Goal: Contribute content: Contribute content

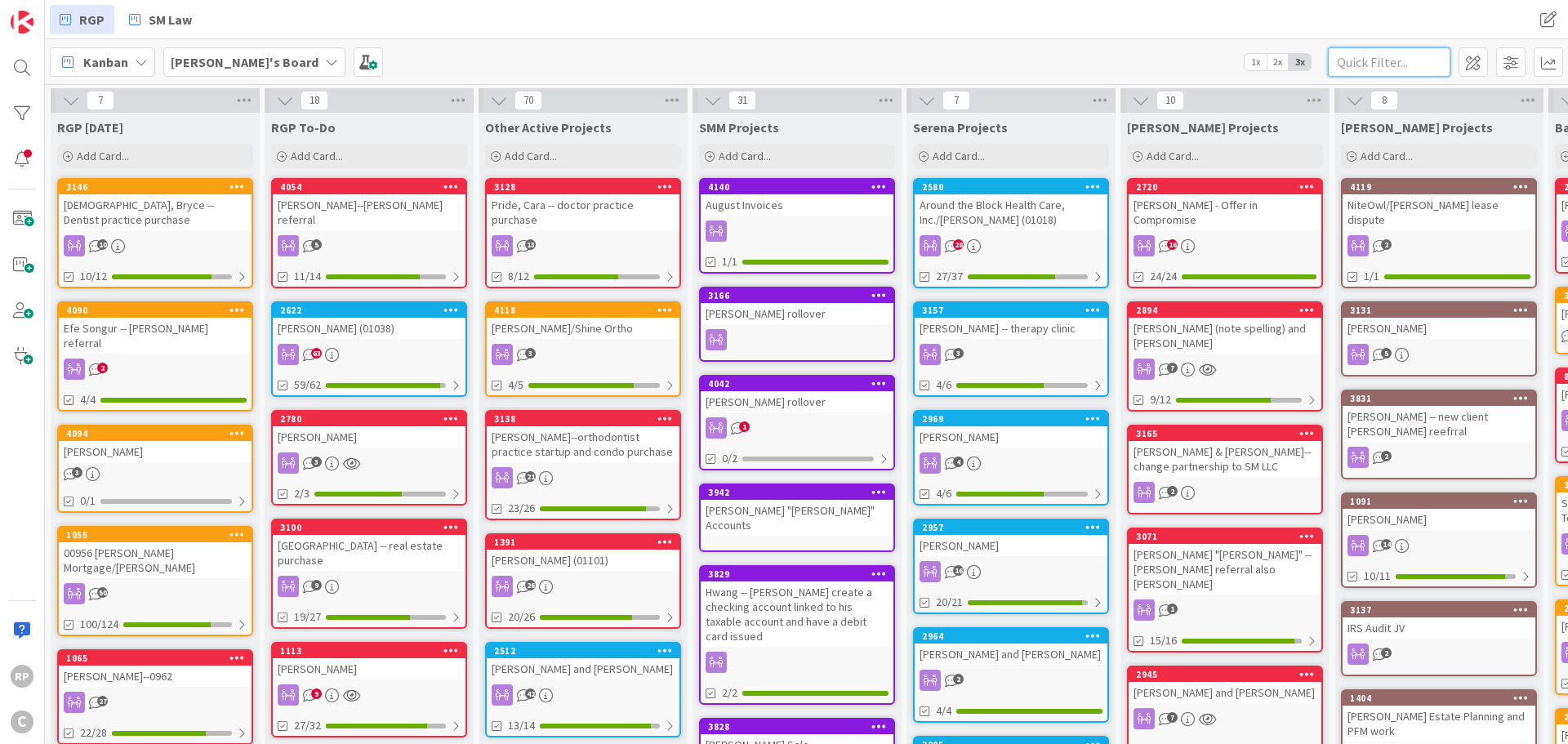
click at [1414, 52] on input "text" at bounding box center [1389, 62] width 123 height 29
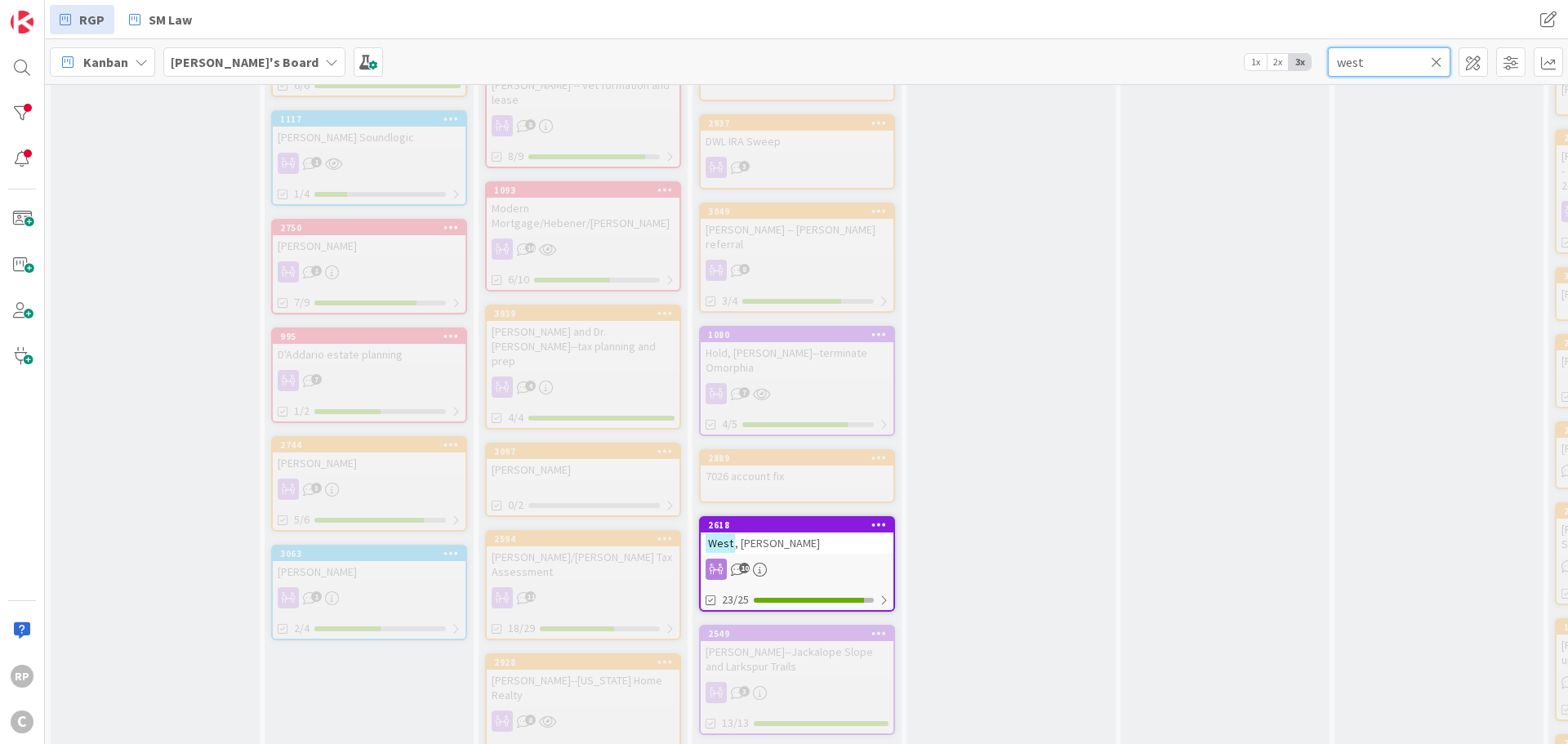
scroll to position [1551, 0]
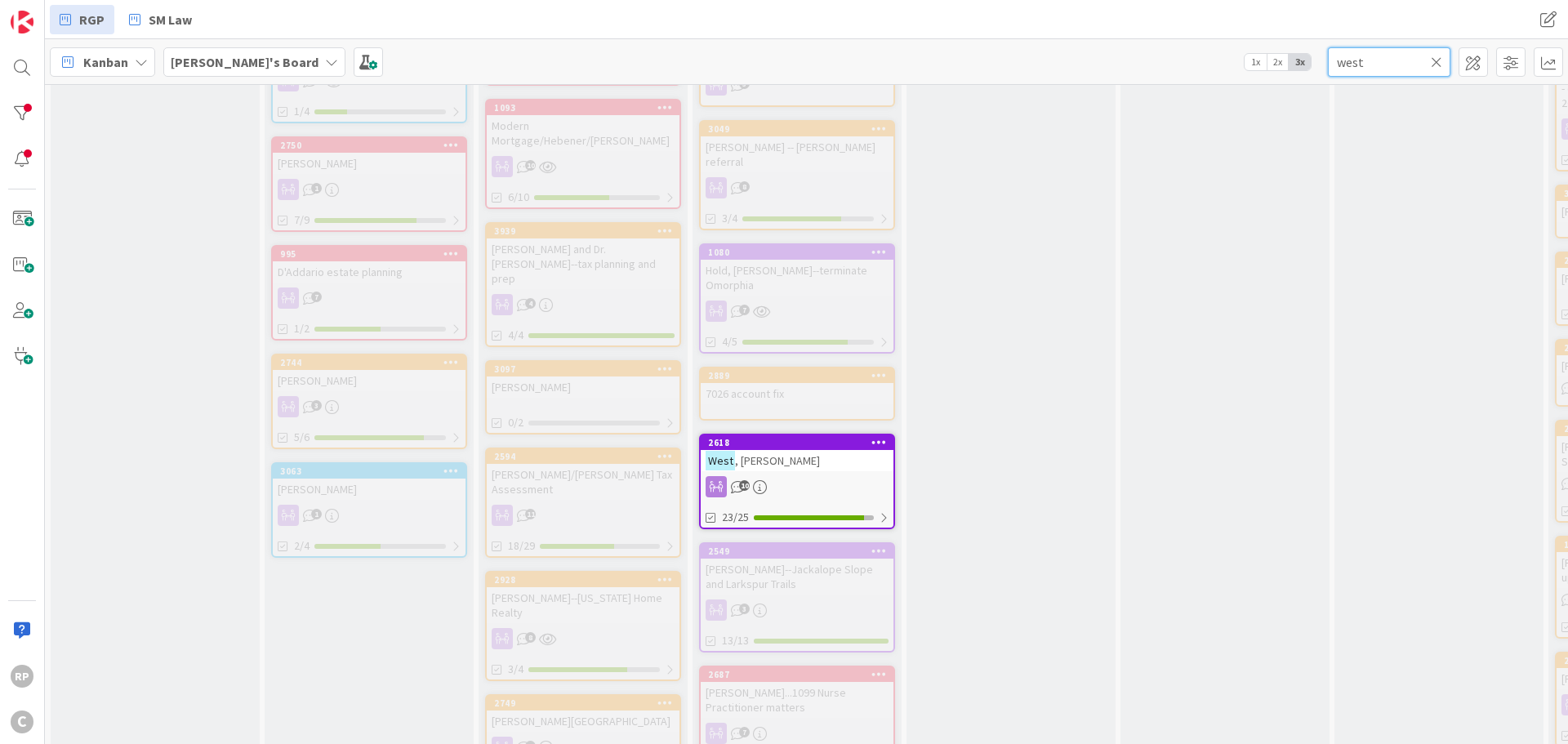
type input "west"
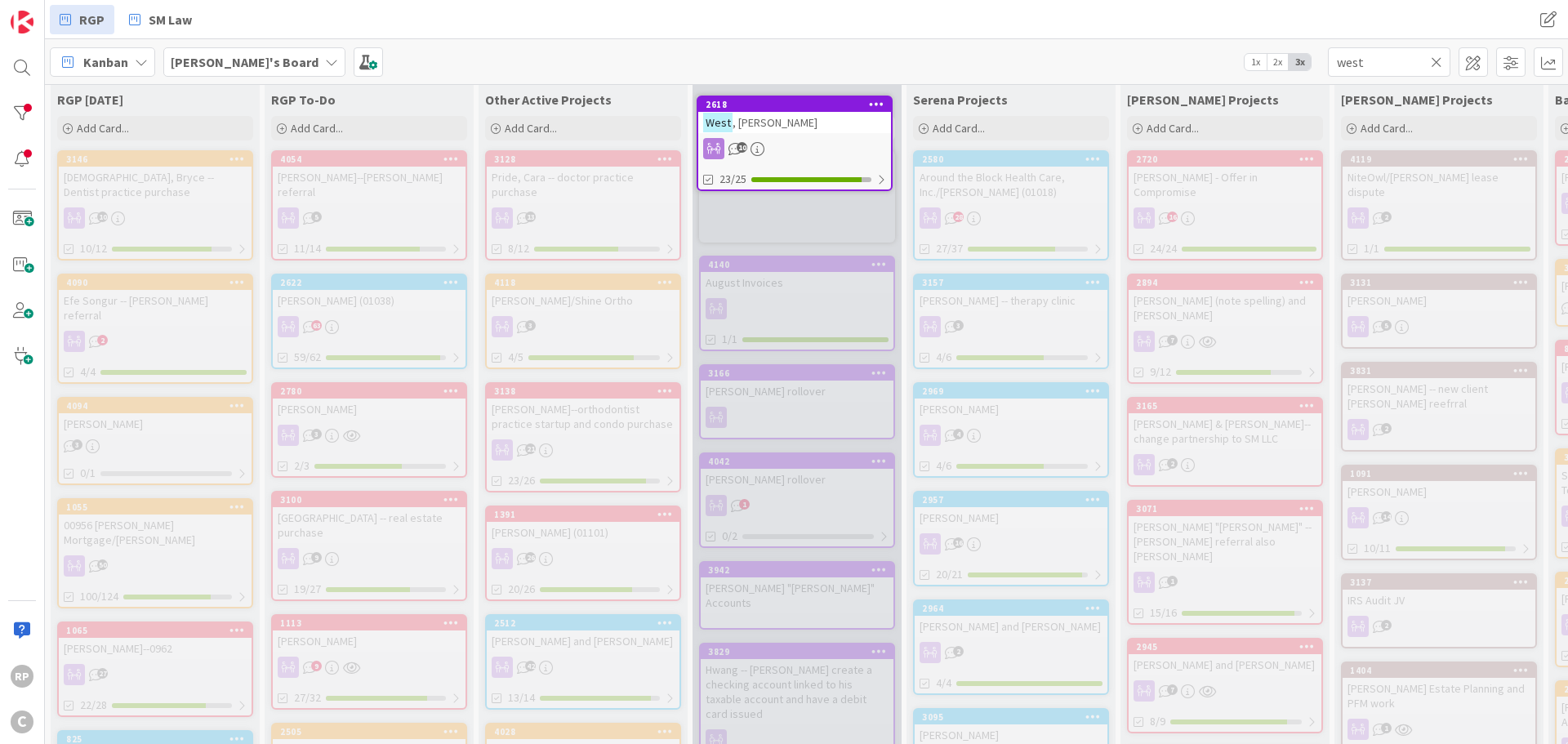
scroll to position [0, 0]
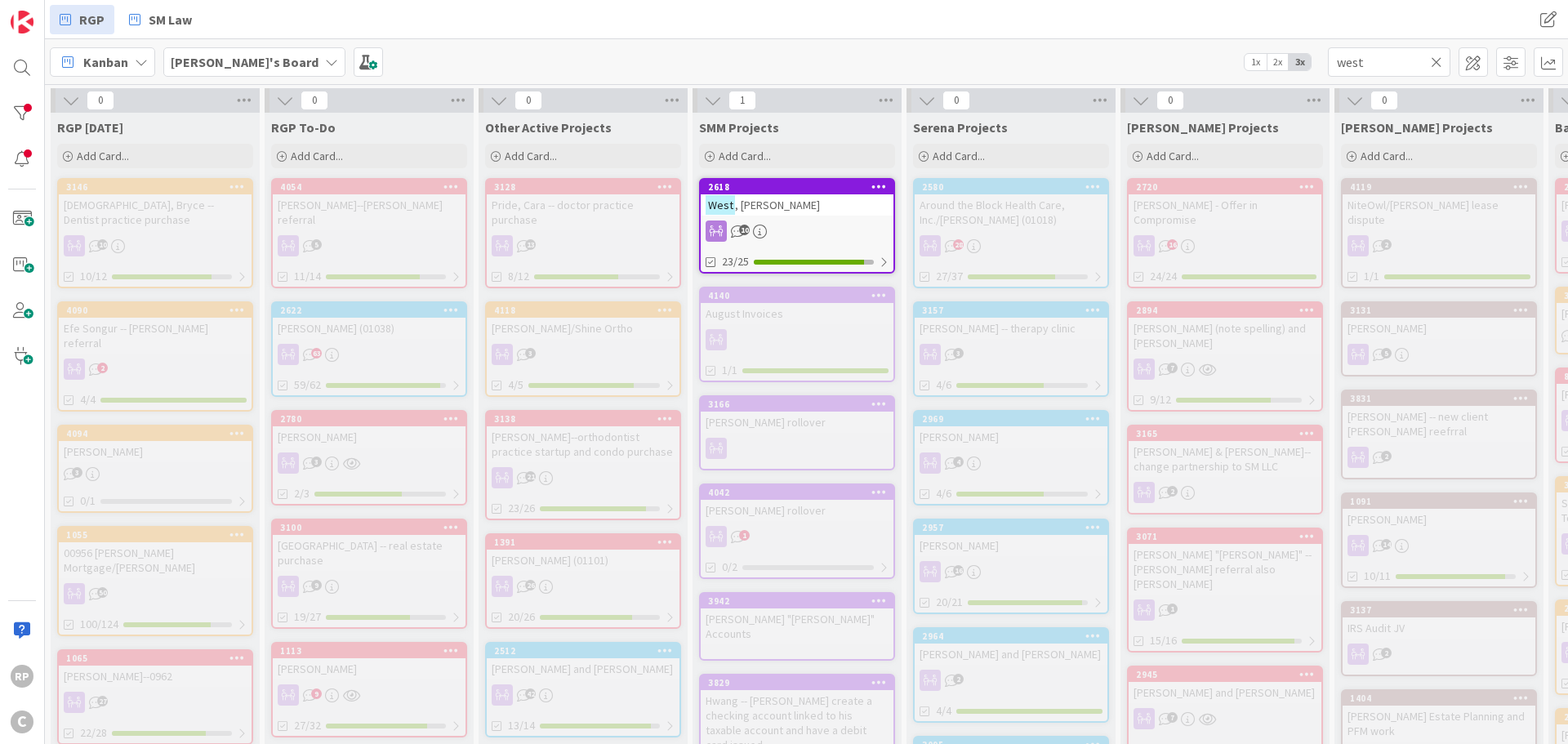
click at [792, 212] on div "[PERSON_NAME]" at bounding box center [796, 204] width 192 height 21
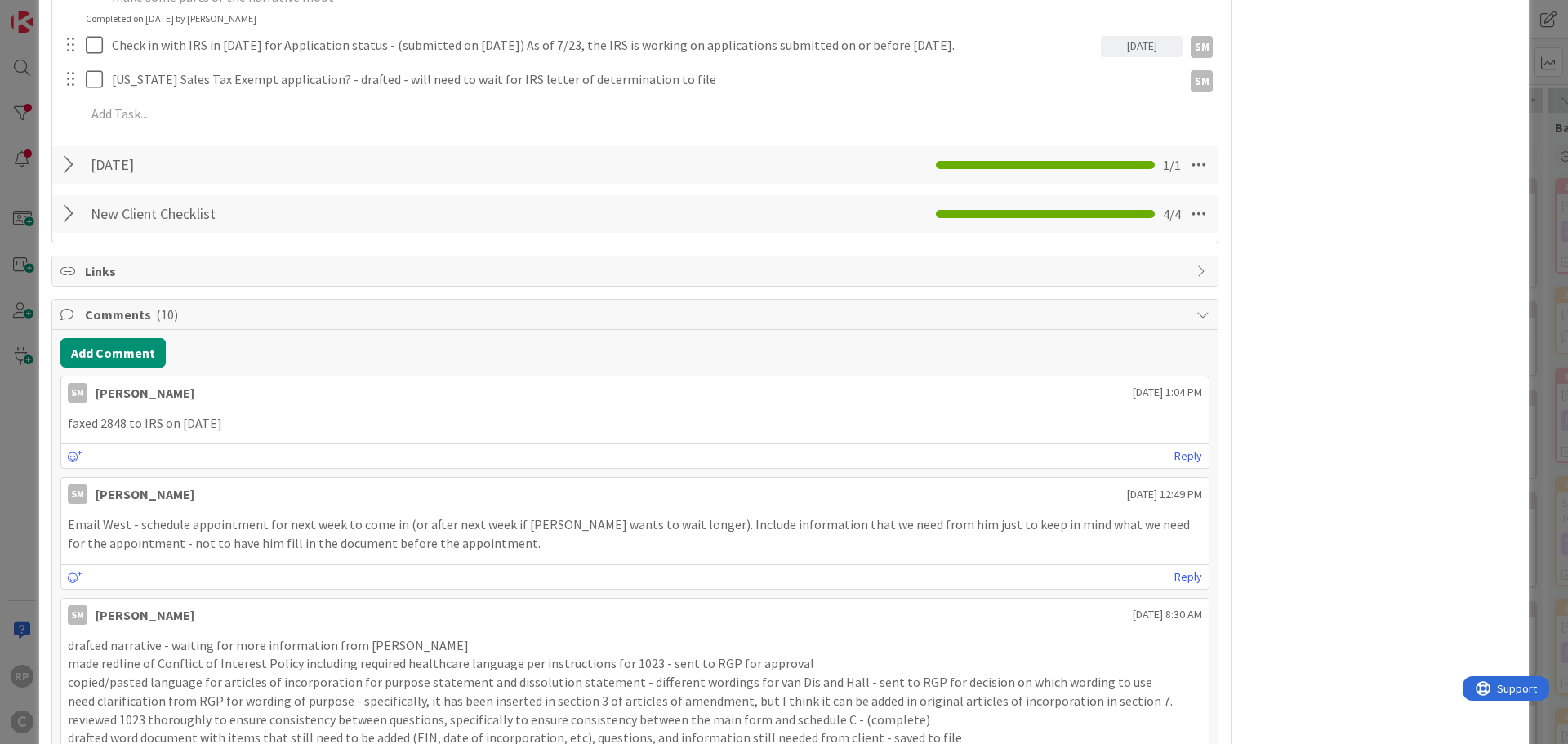
scroll to position [1061, 0]
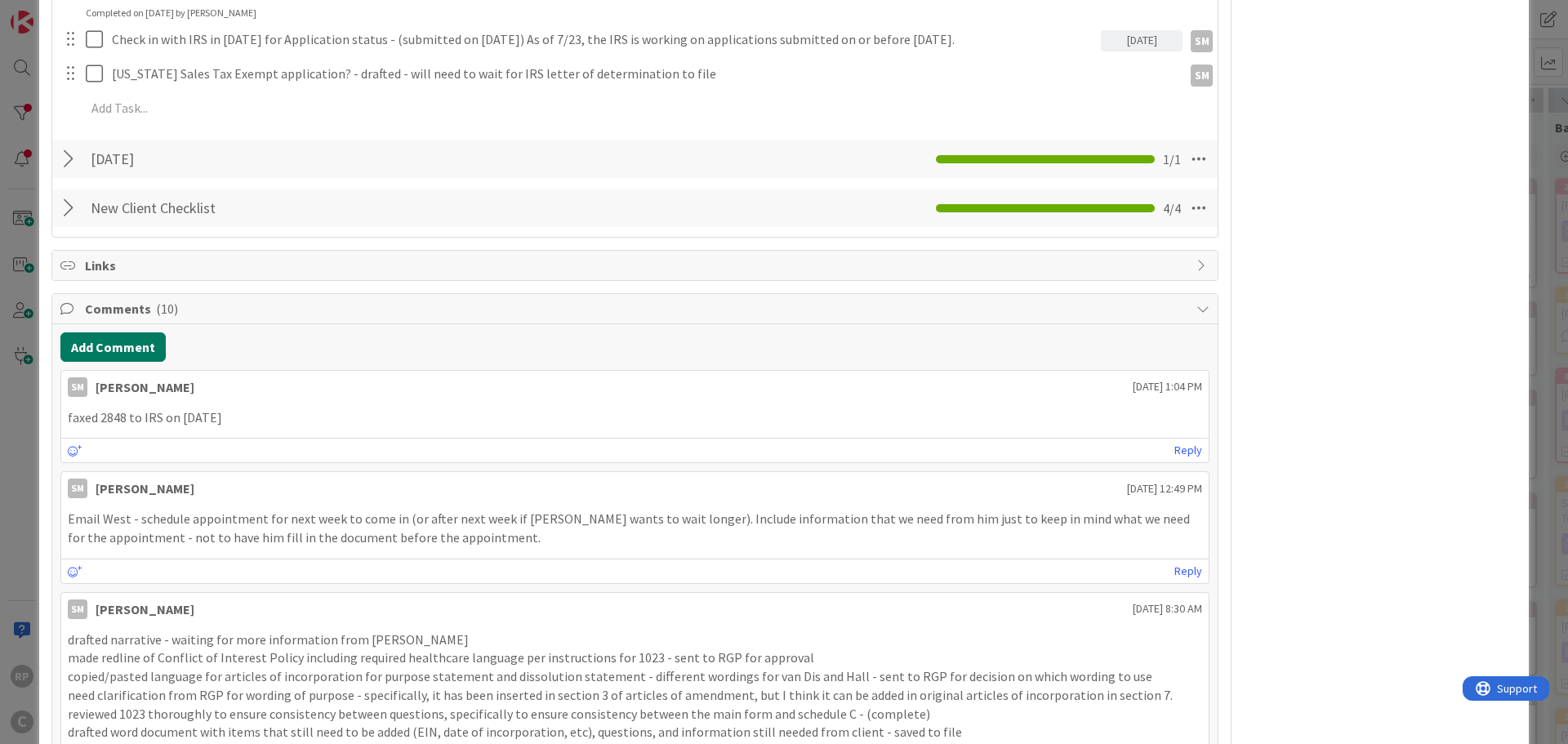
click at [106, 346] on button "Add Comment" at bounding box center [113, 347] width 105 height 29
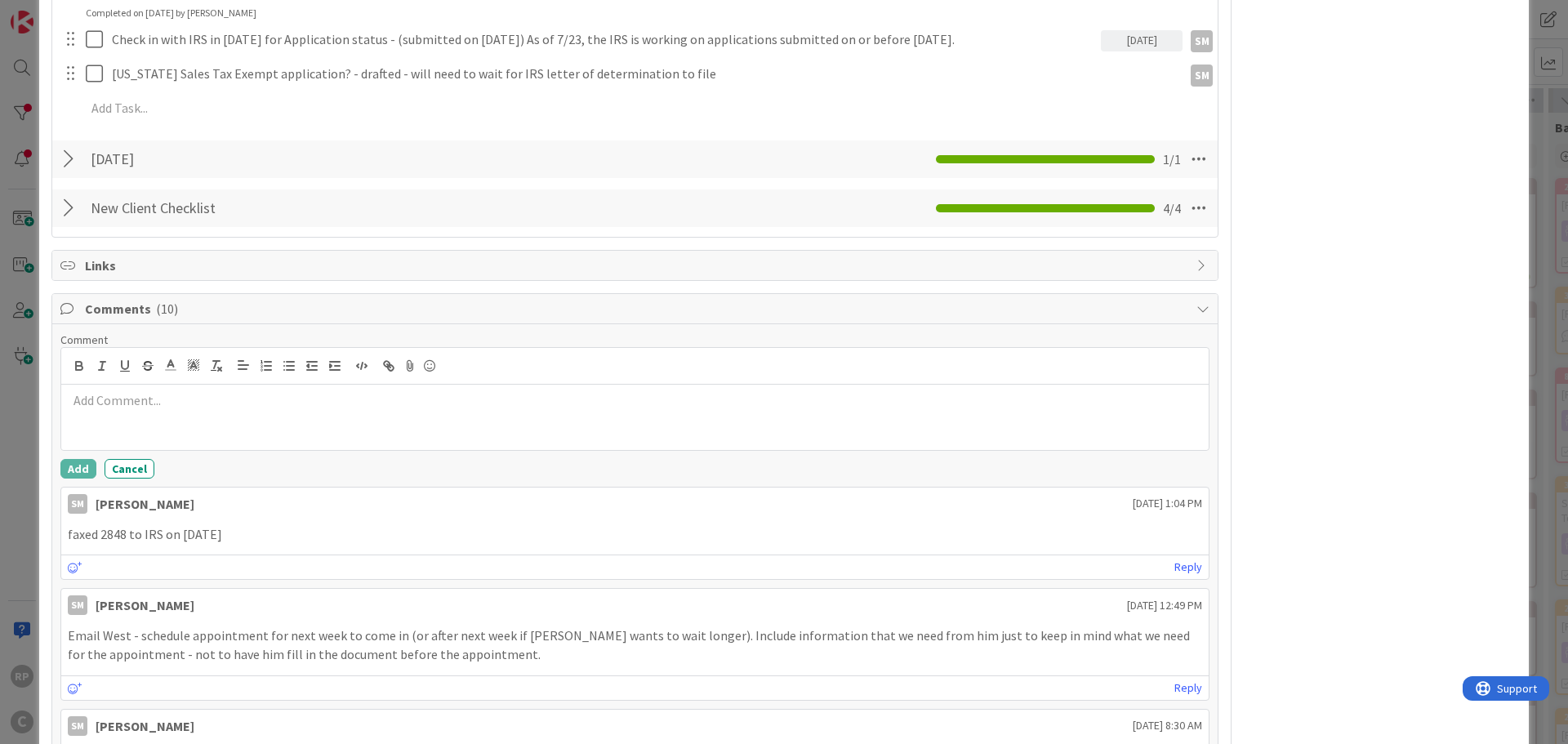
click at [132, 410] on div at bounding box center [635, 417] width 1147 height 65
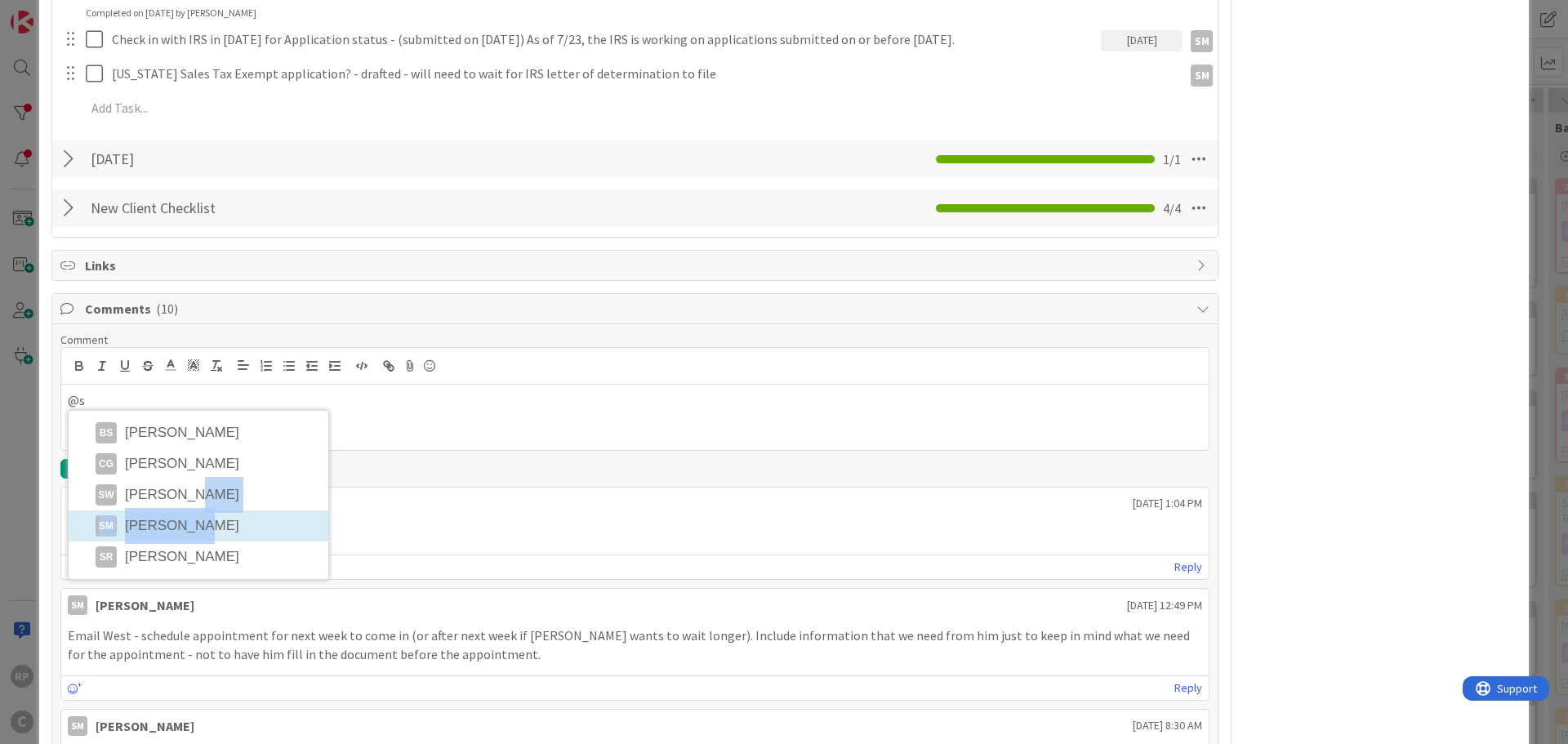
drag, startPoint x: 192, startPoint y: 506, endPoint x: 205, endPoint y: 525, distance: 23.0
click at [205, 525] on ul "BS [PERSON_NAME] CG [PERSON_NAME] SW [PERSON_NAME] SM [PERSON_NAME] [PERSON_NAM…" at bounding box center [198, 495] width 259 height 169
click at [205, 525] on li "SM [PERSON_NAME]" at bounding box center [198, 526] width 259 height 31
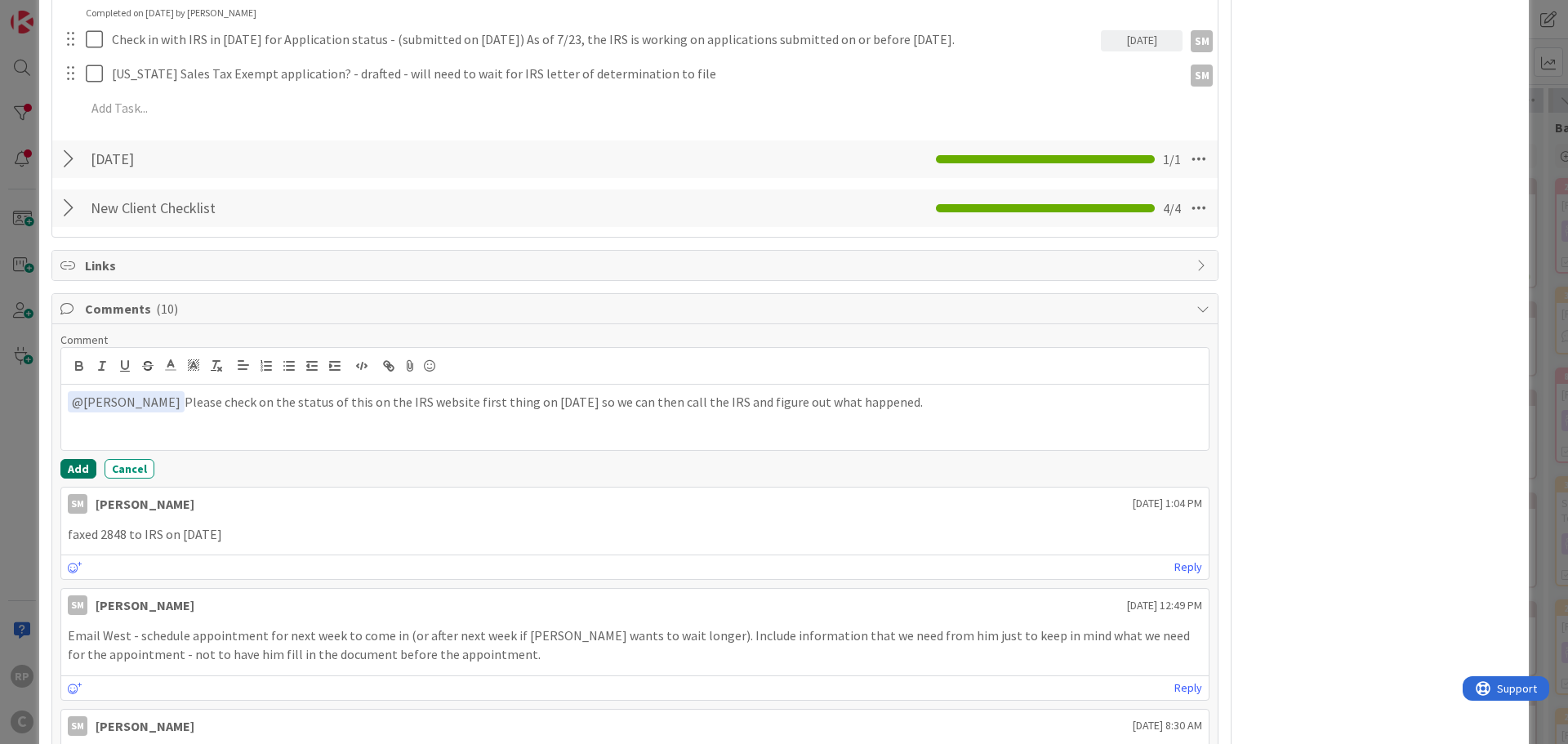
click at [78, 470] on button "Add" at bounding box center [78, 468] width 36 height 19
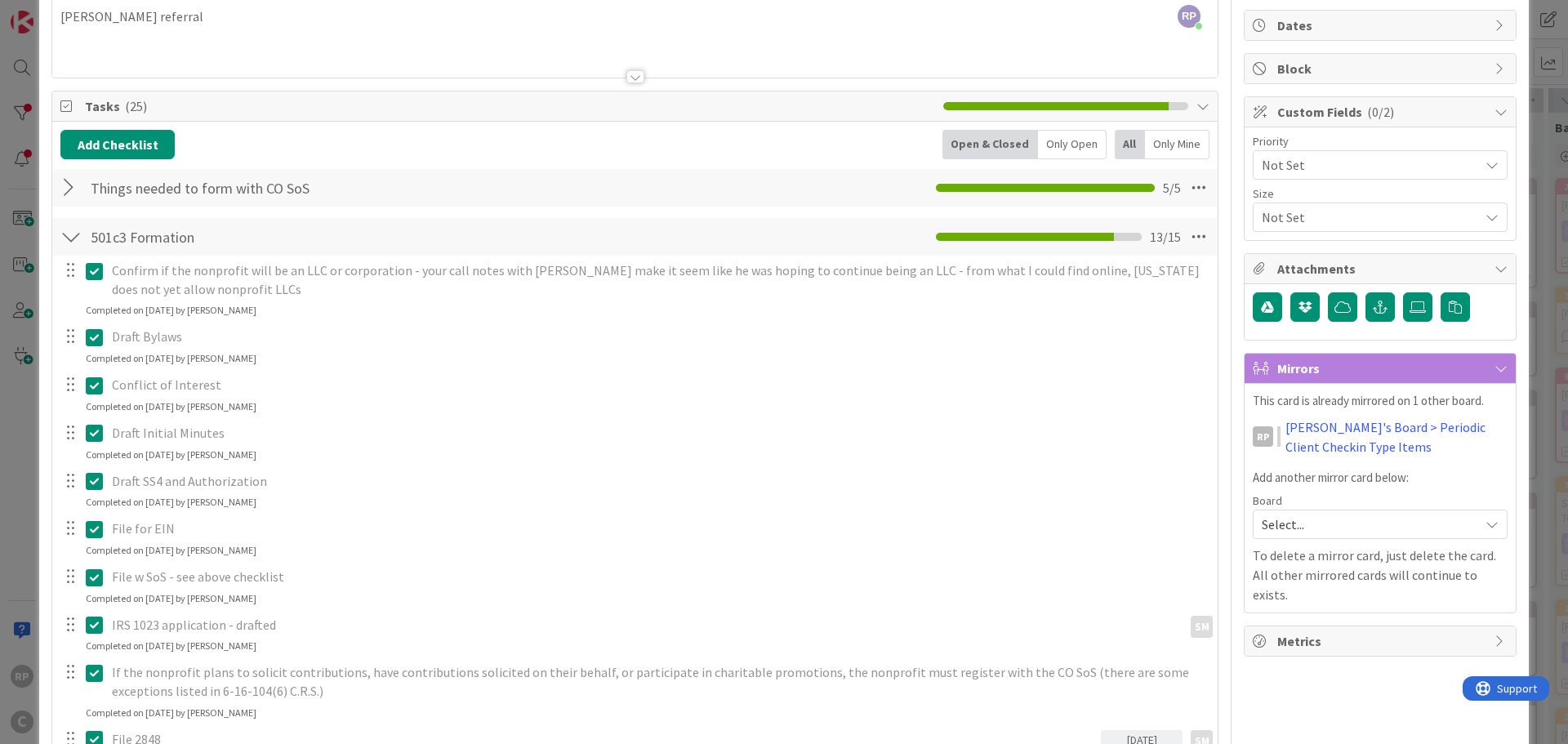
scroll to position [163, 0]
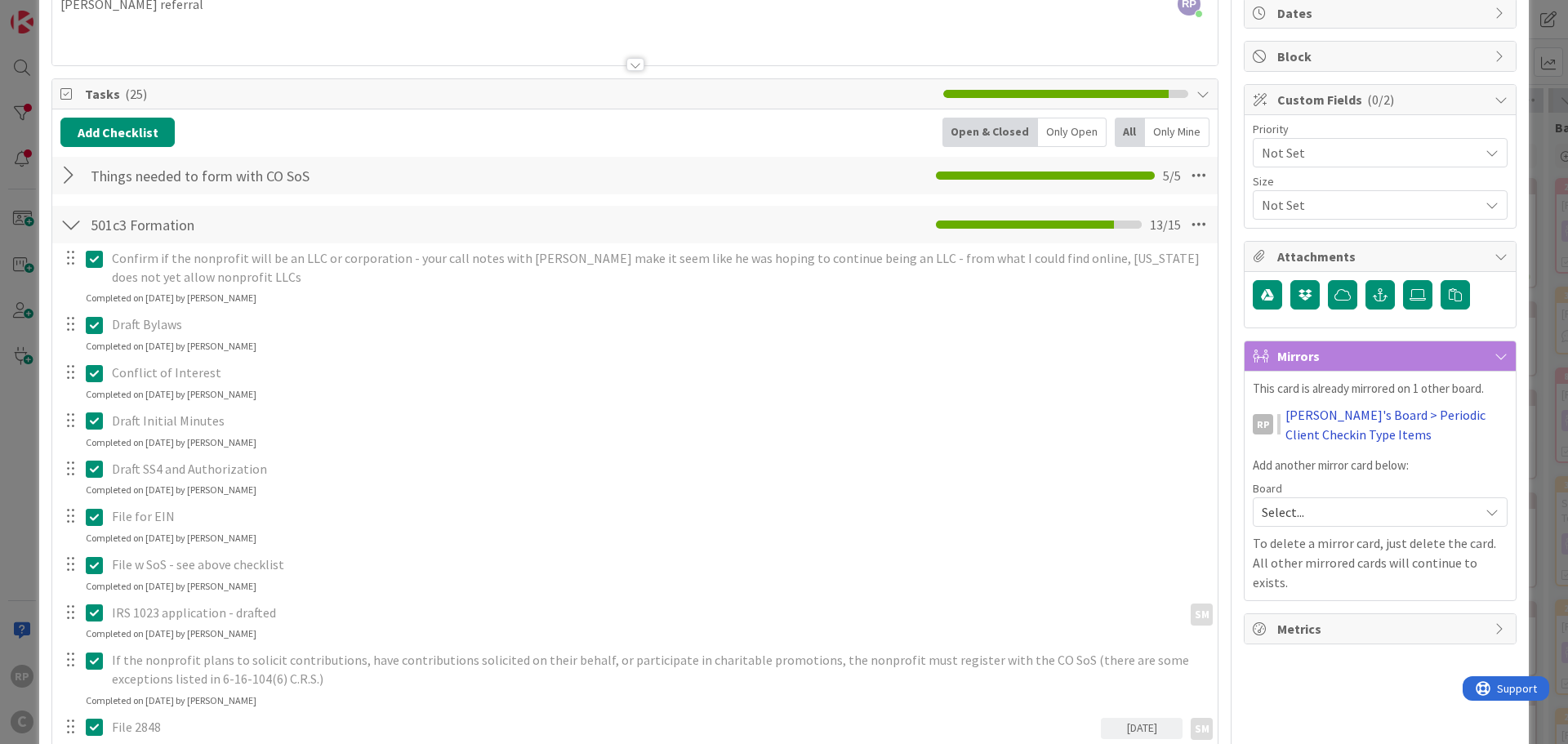
click at [1308, 429] on link "[PERSON_NAME]'s Board > Periodic Client Checkin Type Items" at bounding box center [1396, 424] width 222 height 39
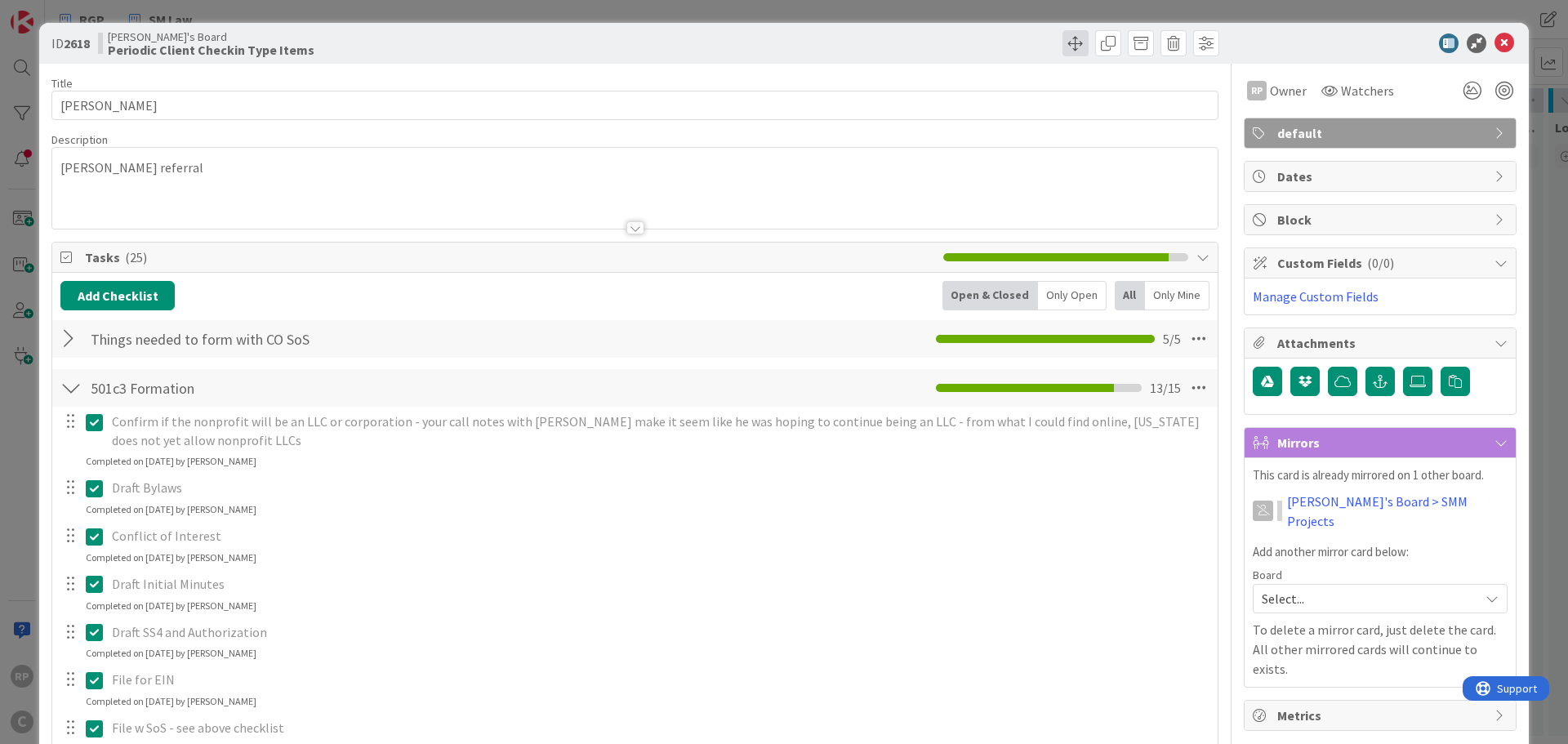
click at [1067, 47] on span at bounding box center [1075, 43] width 27 height 27
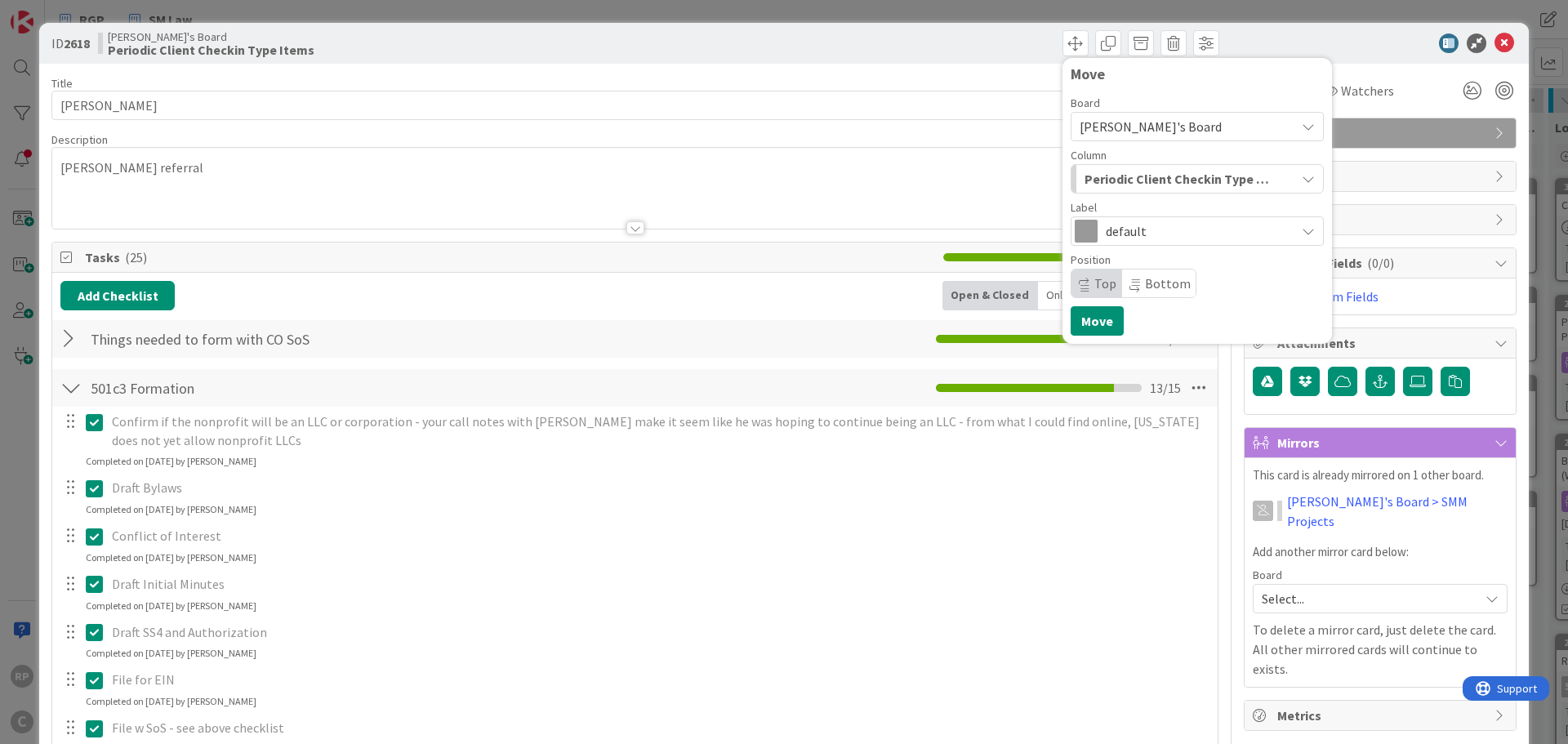
click at [1117, 187] on span "Periodic Client Checkin Type Items" at bounding box center [1178, 179] width 188 height 21
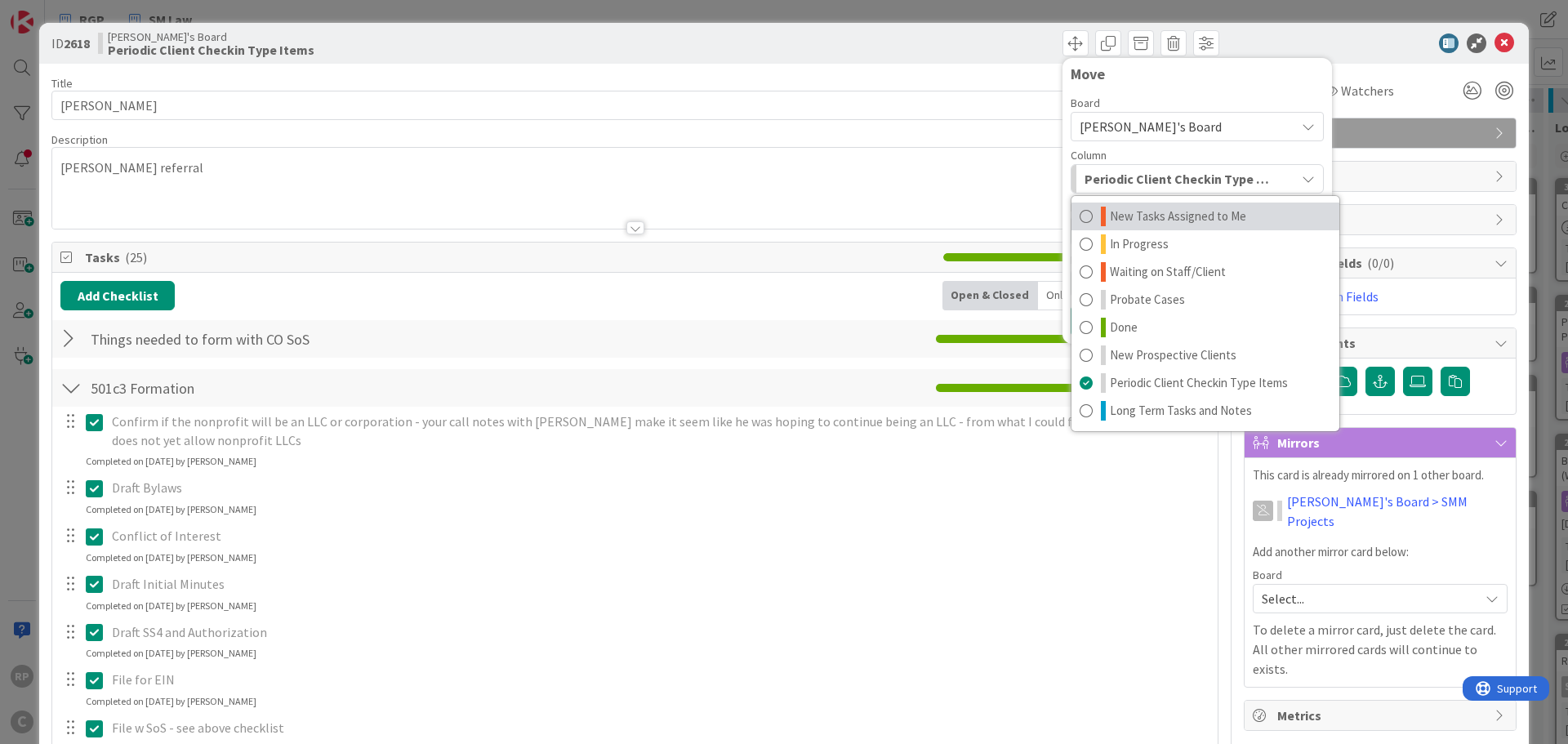
click at [1124, 206] on link "New Tasks Assigned to Me" at bounding box center [1205, 216] width 268 height 27
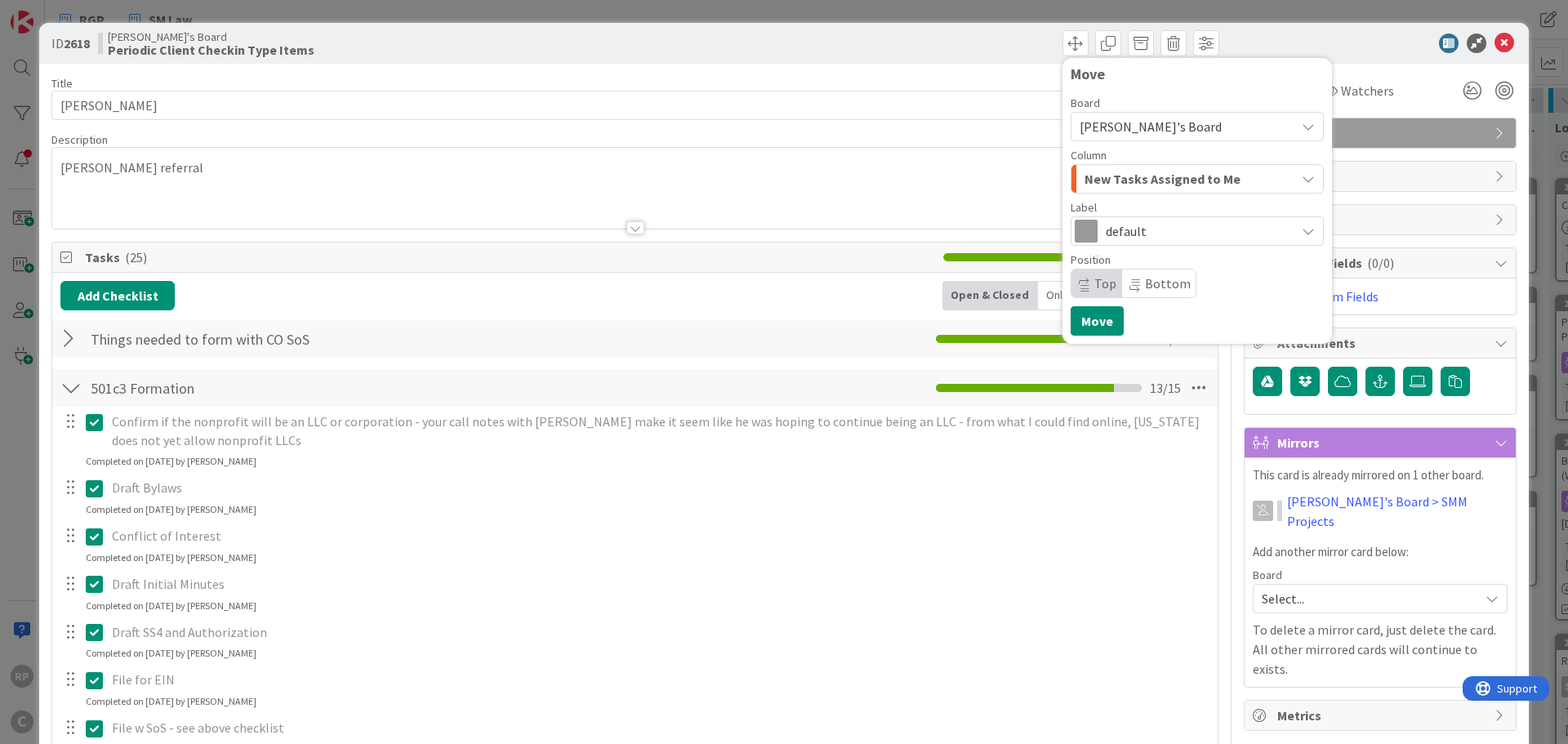
click at [1094, 289] on span "Top" at bounding box center [1105, 283] width 22 height 16
click at [1092, 326] on button "Move" at bounding box center [1097, 321] width 53 height 29
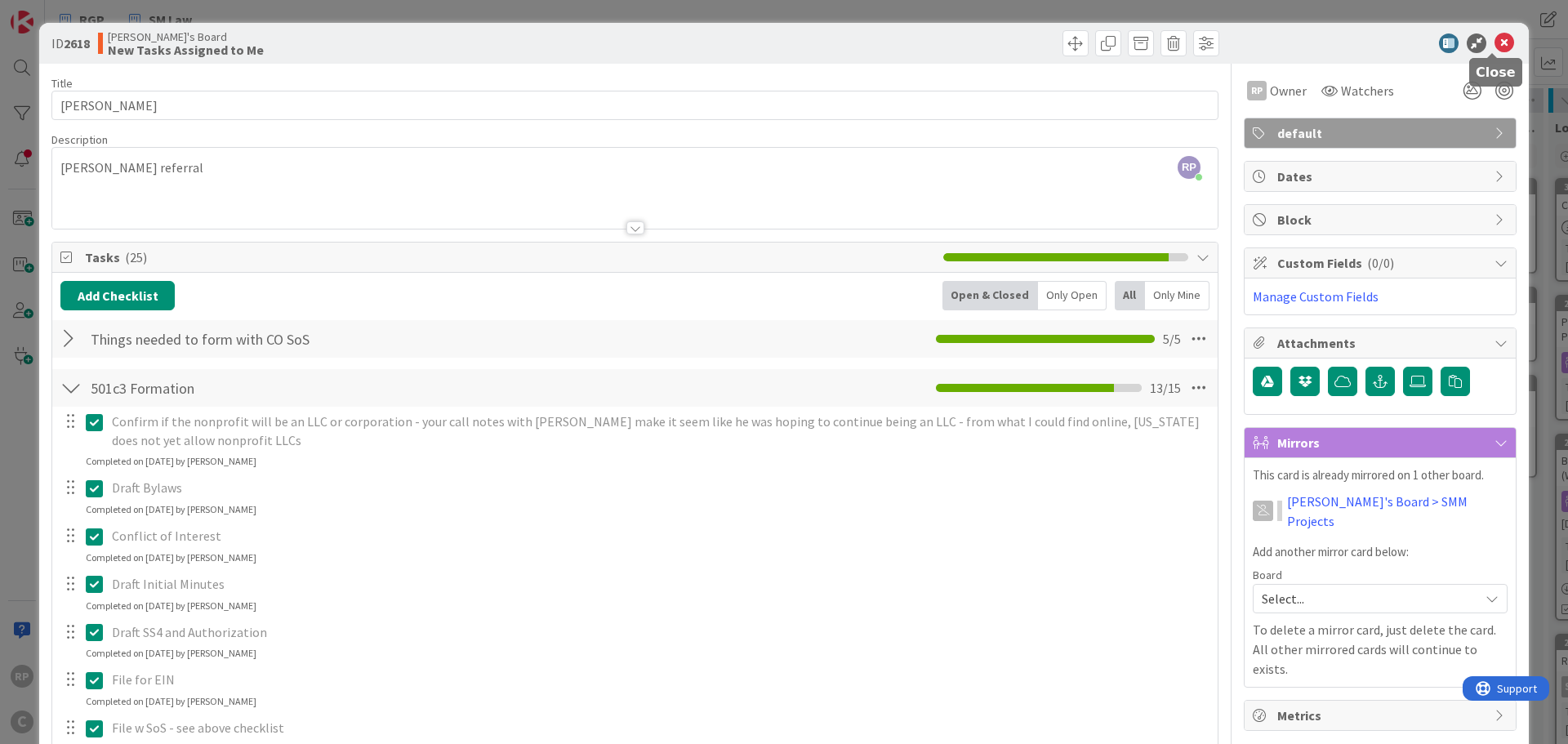
click at [1494, 49] on icon at bounding box center [1503, 43] width 19 height 19
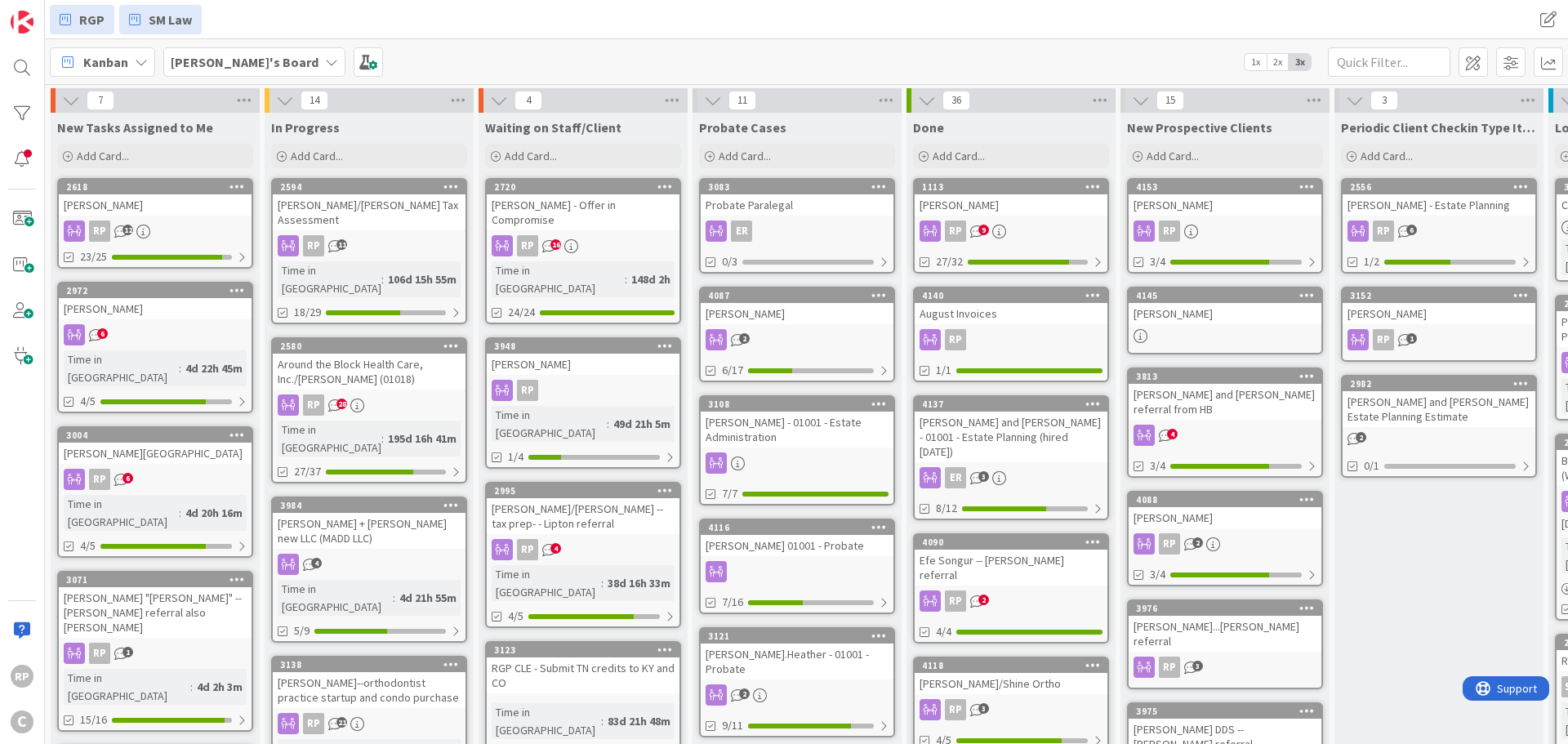
click at [107, 22] on link "RGP" at bounding box center [82, 19] width 64 height 29
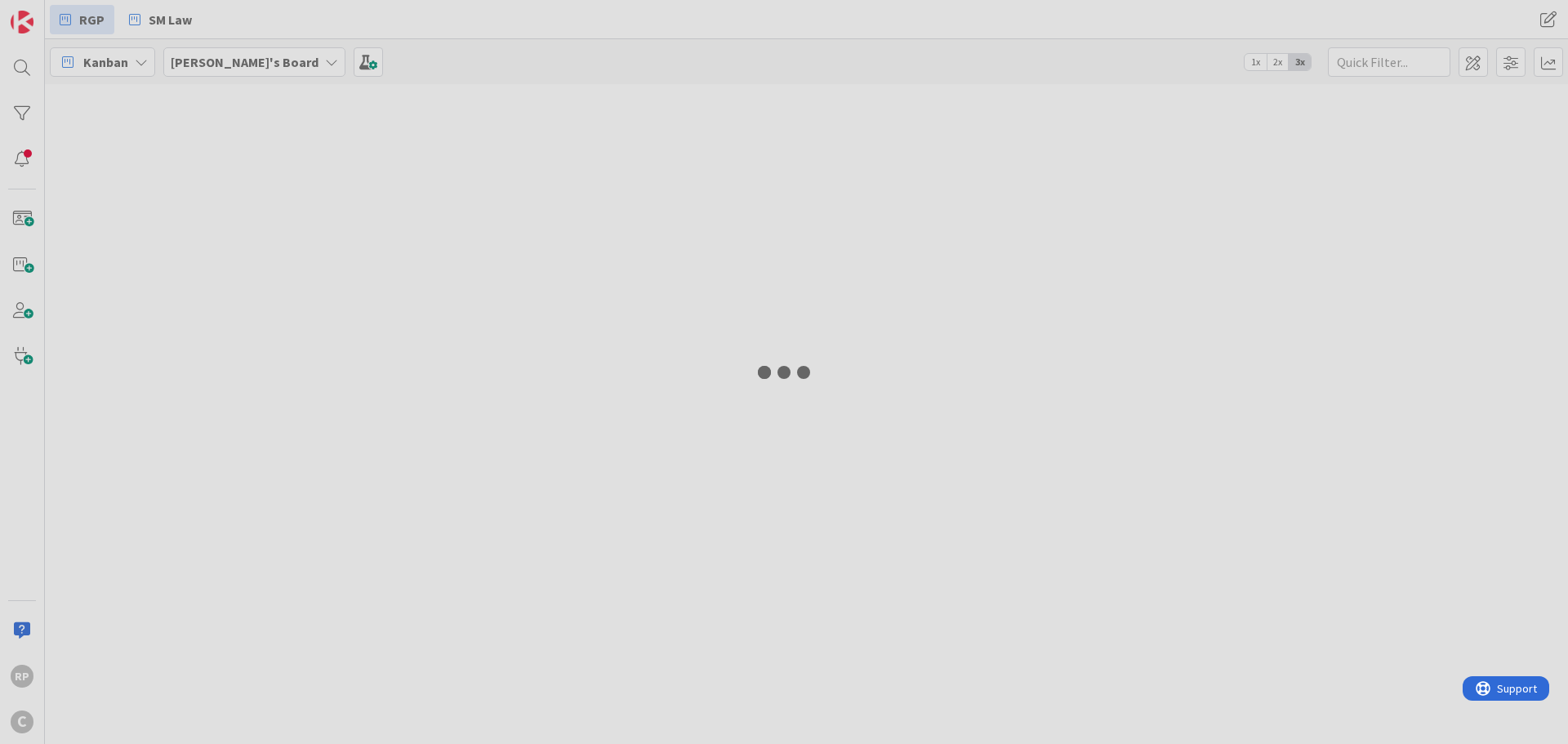
type input "west"
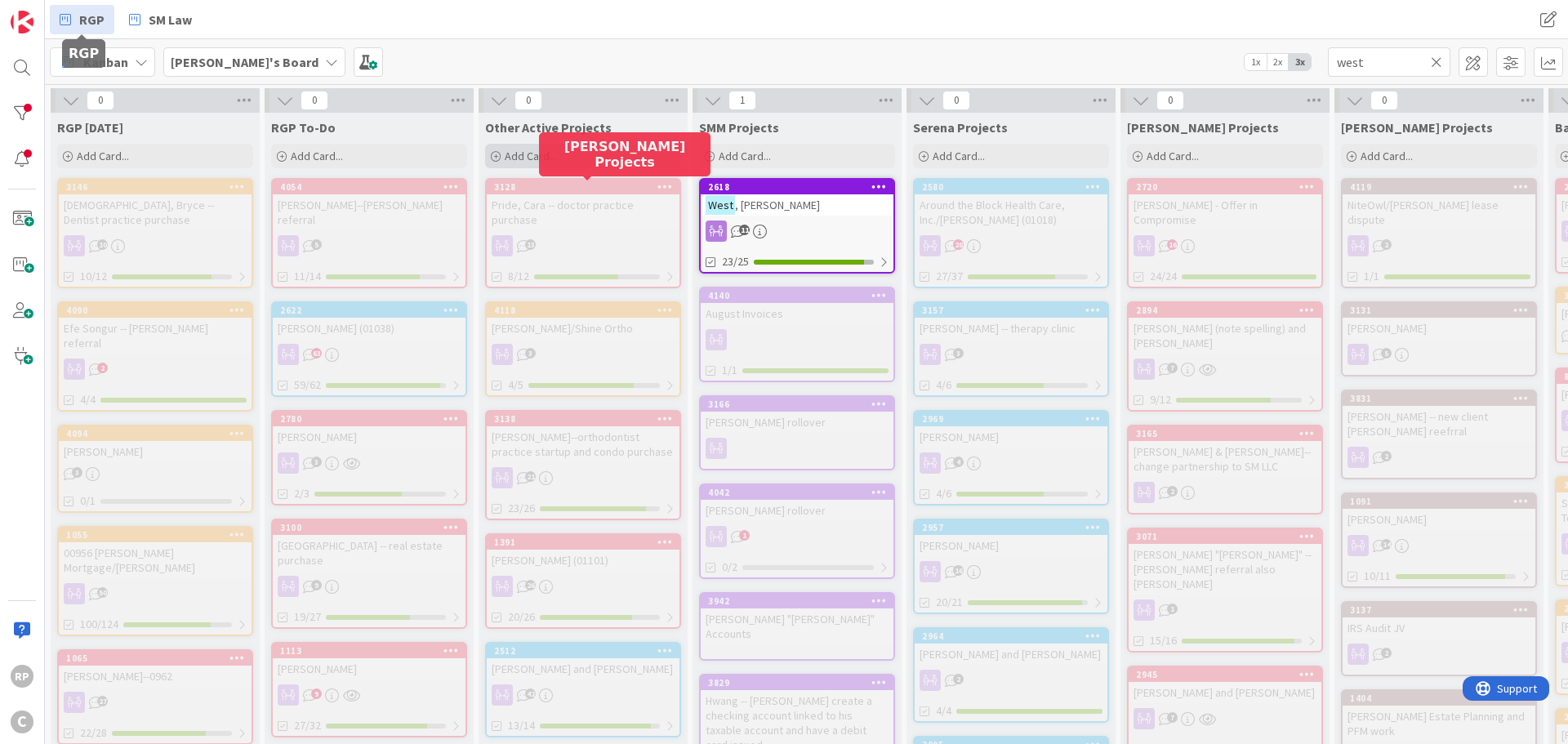
click at [535, 154] on span "Add Card..." at bounding box center [531, 156] width 52 height 15
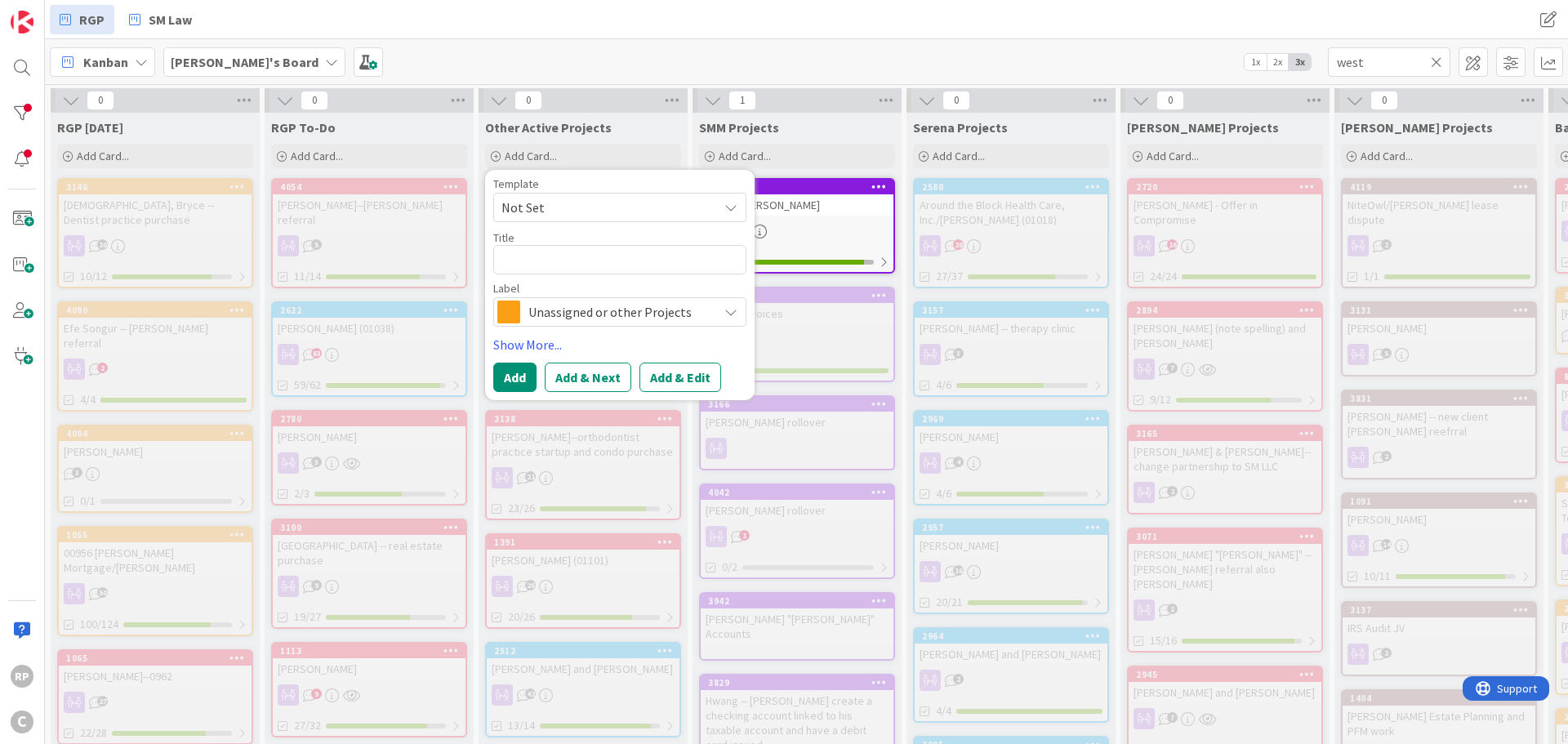
click at [545, 262] on textarea at bounding box center [620, 259] width 253 height 29
type textarea "x"
type textarea "H"
type textarea "x"
type textarea "Hi"
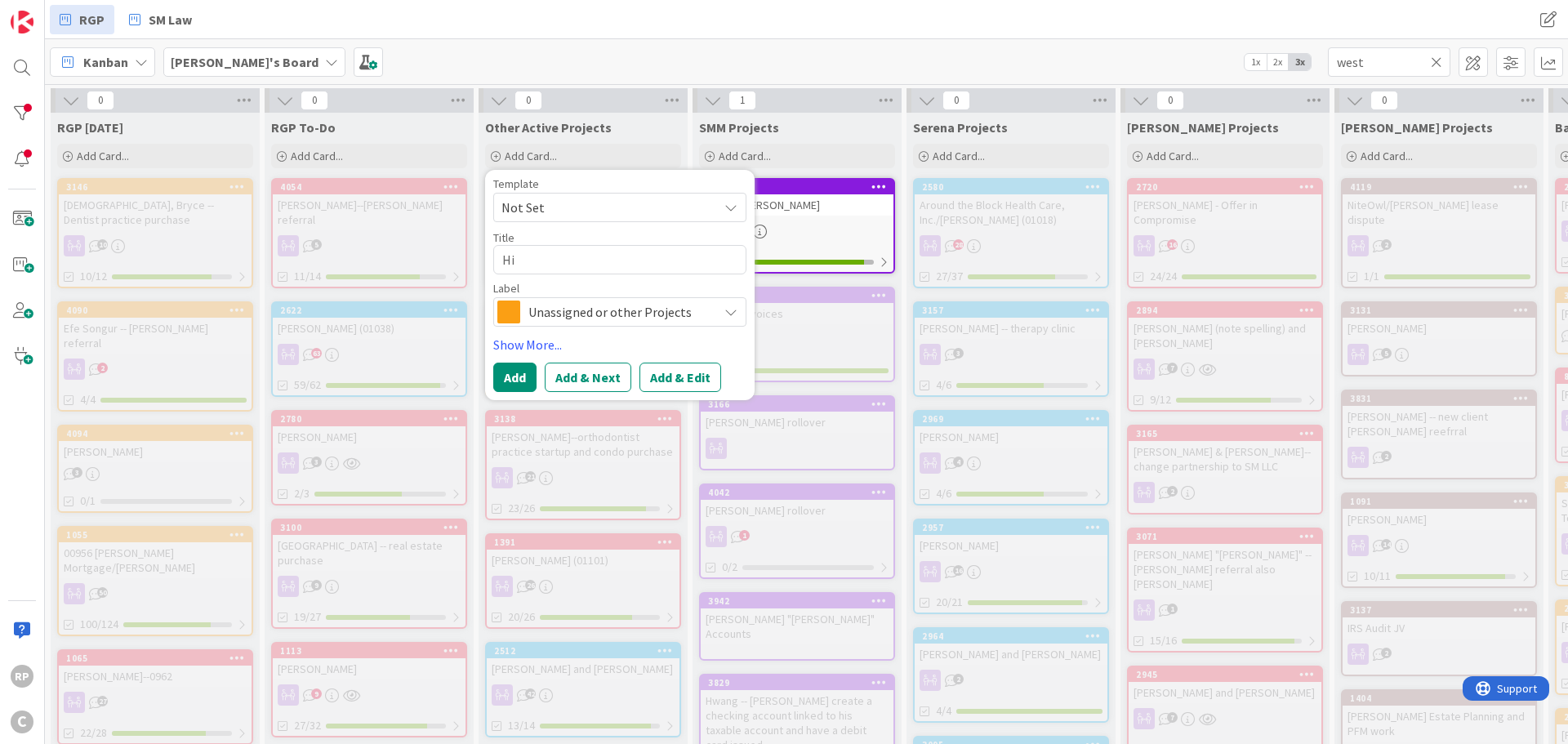
type textarea "x"
type textarea "Hil"
type textarea "x"
type textarea "Hill"
type textarea "x"
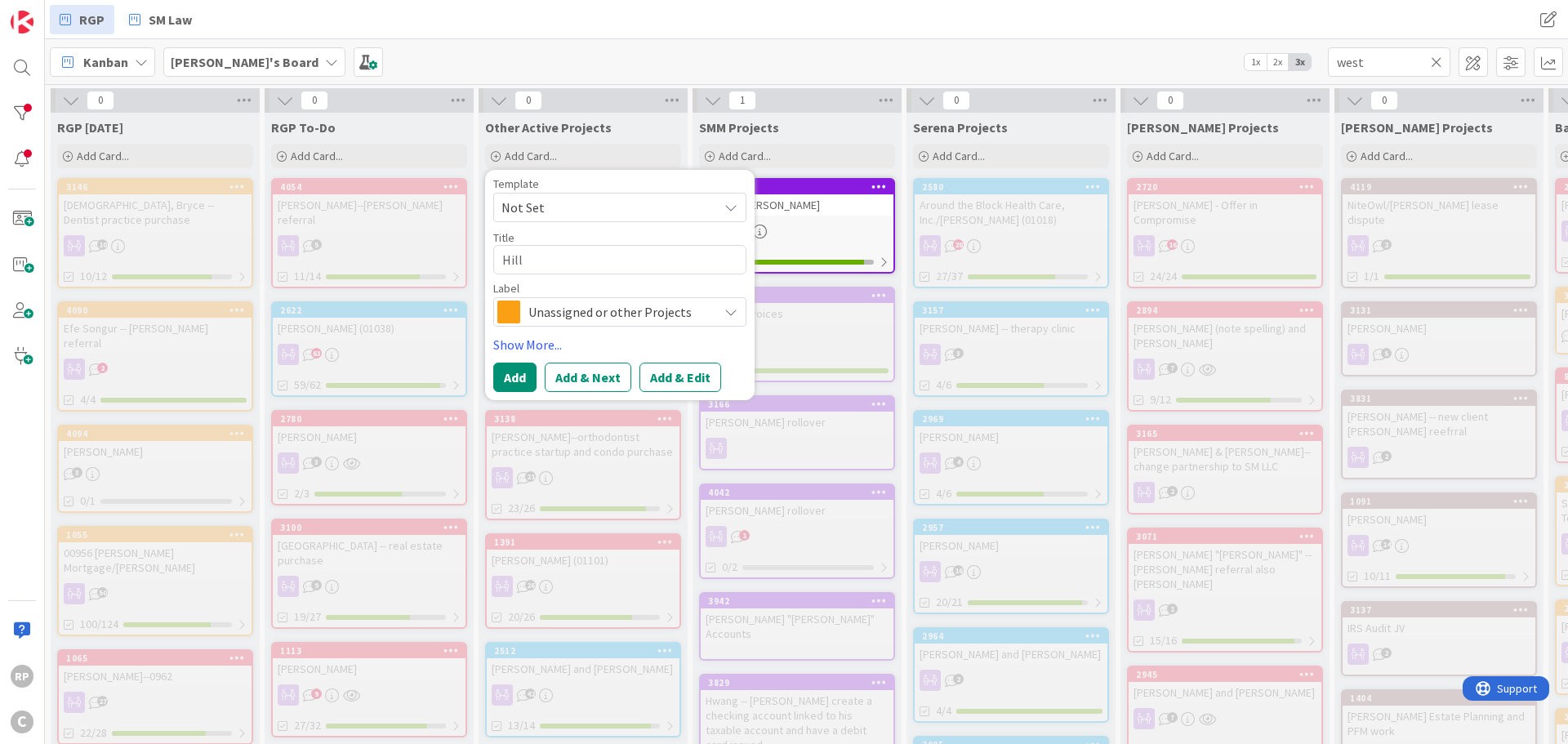
type textarea "Hill,"
type textarea "x"
type textarea "Hill,"
type textarea "x"
type textarea "Hill, J"
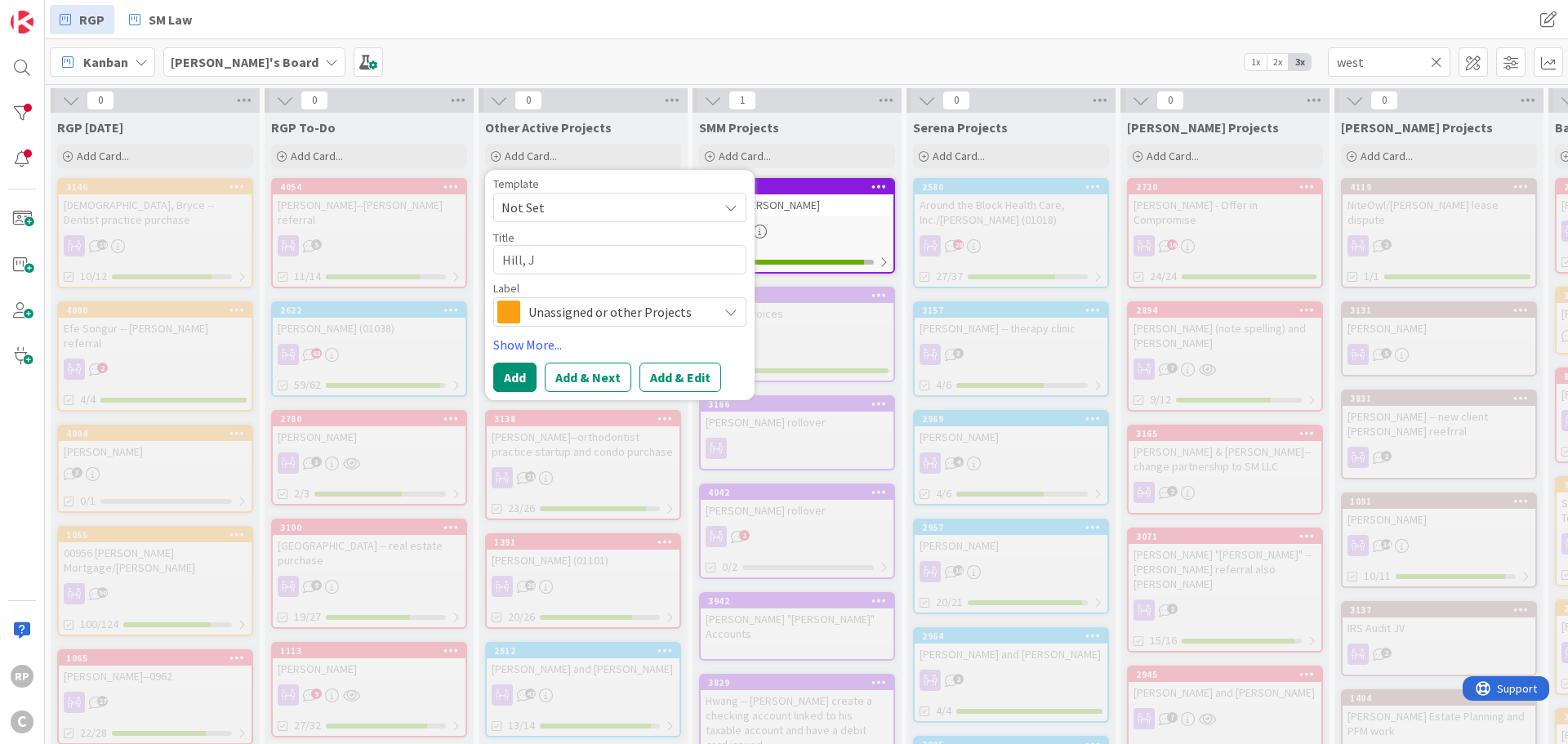
type textarea "x"
type textarea "[PERSON_NAME]"
type textarea "x"
type textarea "[PERSON_NAME]"
type textarea "x"
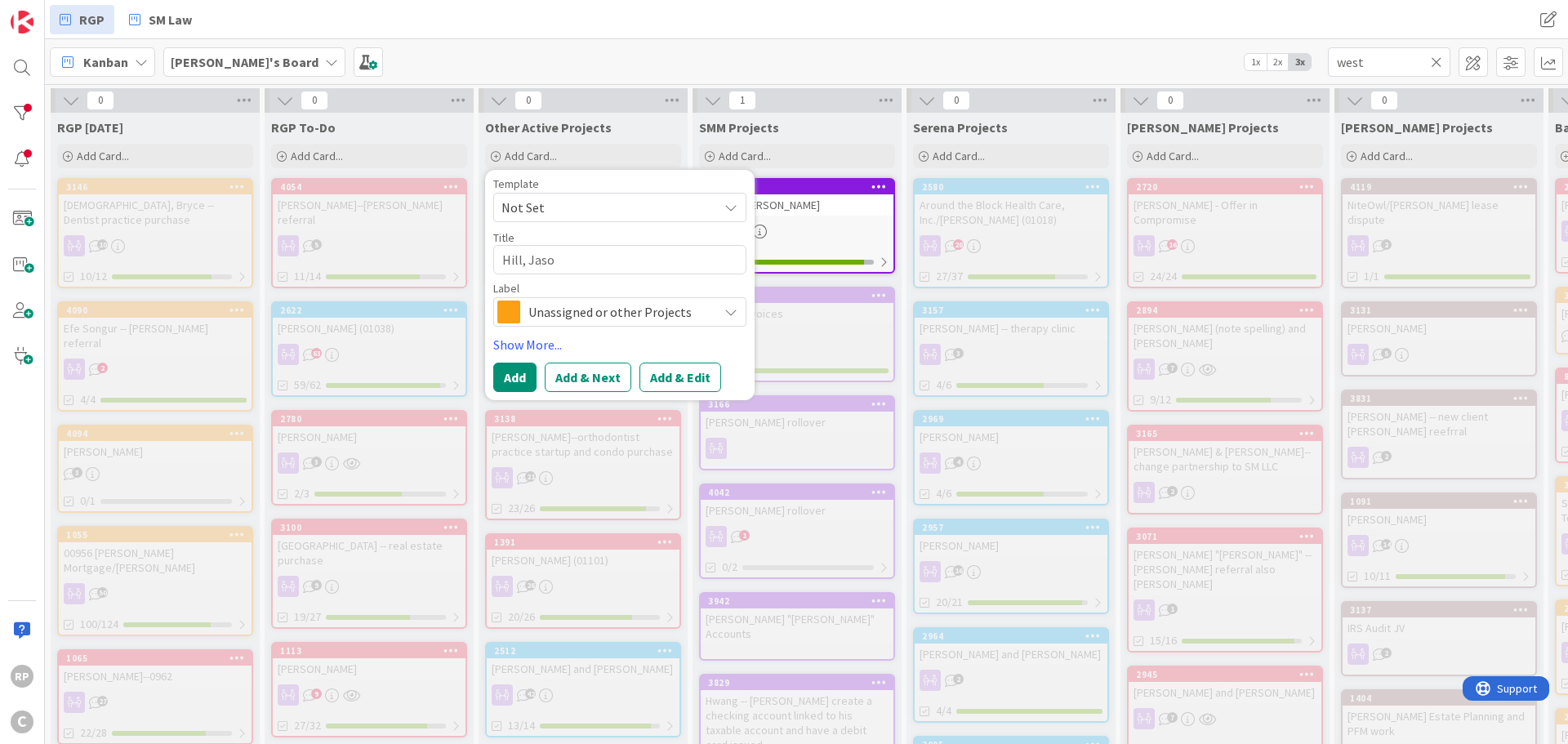
type textarea "[PERSON_NAME]"
type textarea "x"
type textarea "[PERSON_NAME],"
type textarea "x"
type textarea "[PERSON_NAME],"
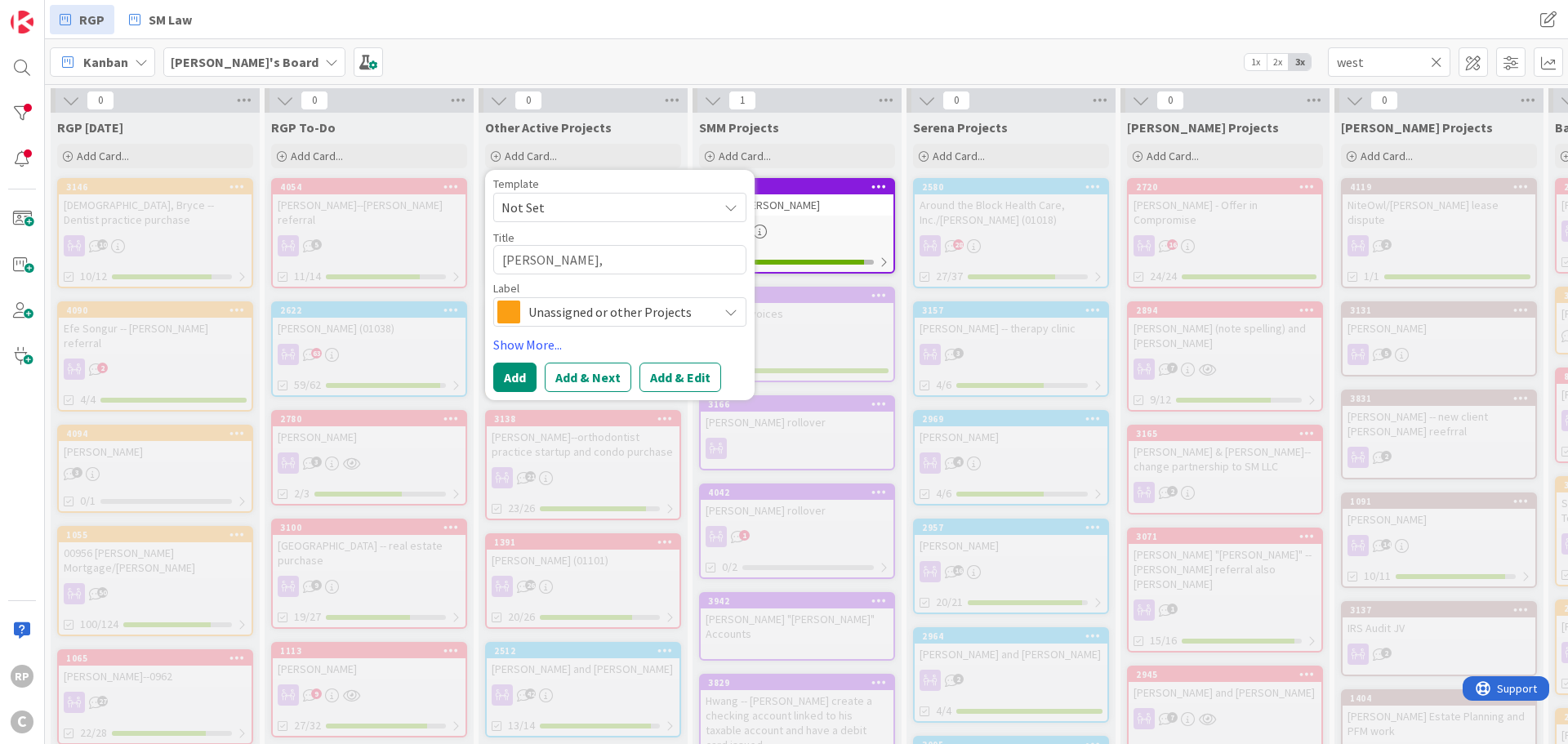
type textarea "x"
type textarea "[PERSON_NAME],"
type textarea "x"
type textarea "[PERSON_NAME],"
type textarea "x"
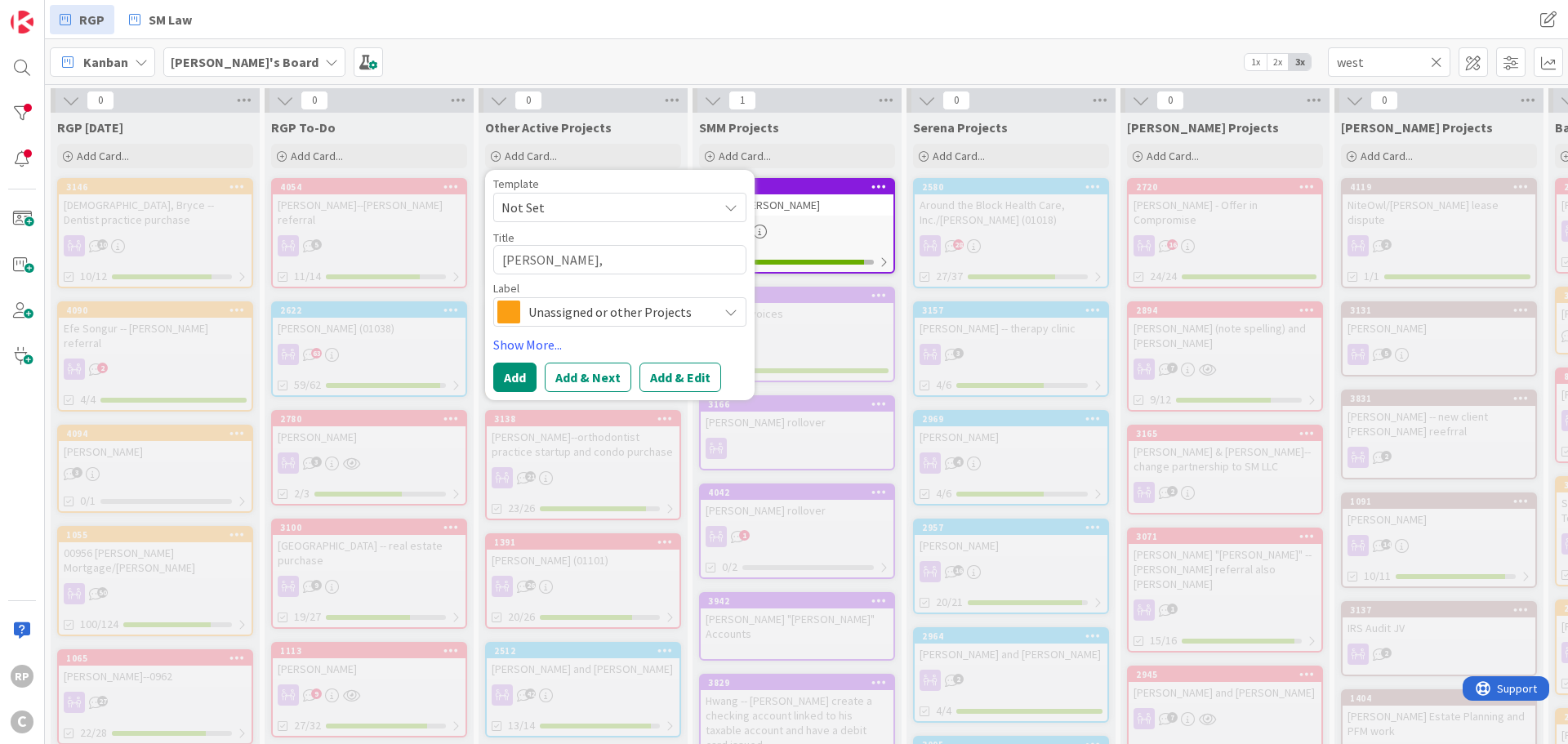
type textarea "[PERSON_NAME], -"
type textarea "x"
type textarea "[PERSON_NAME],"
type textarea "x"
type textarea "[PERSON_NAME],"
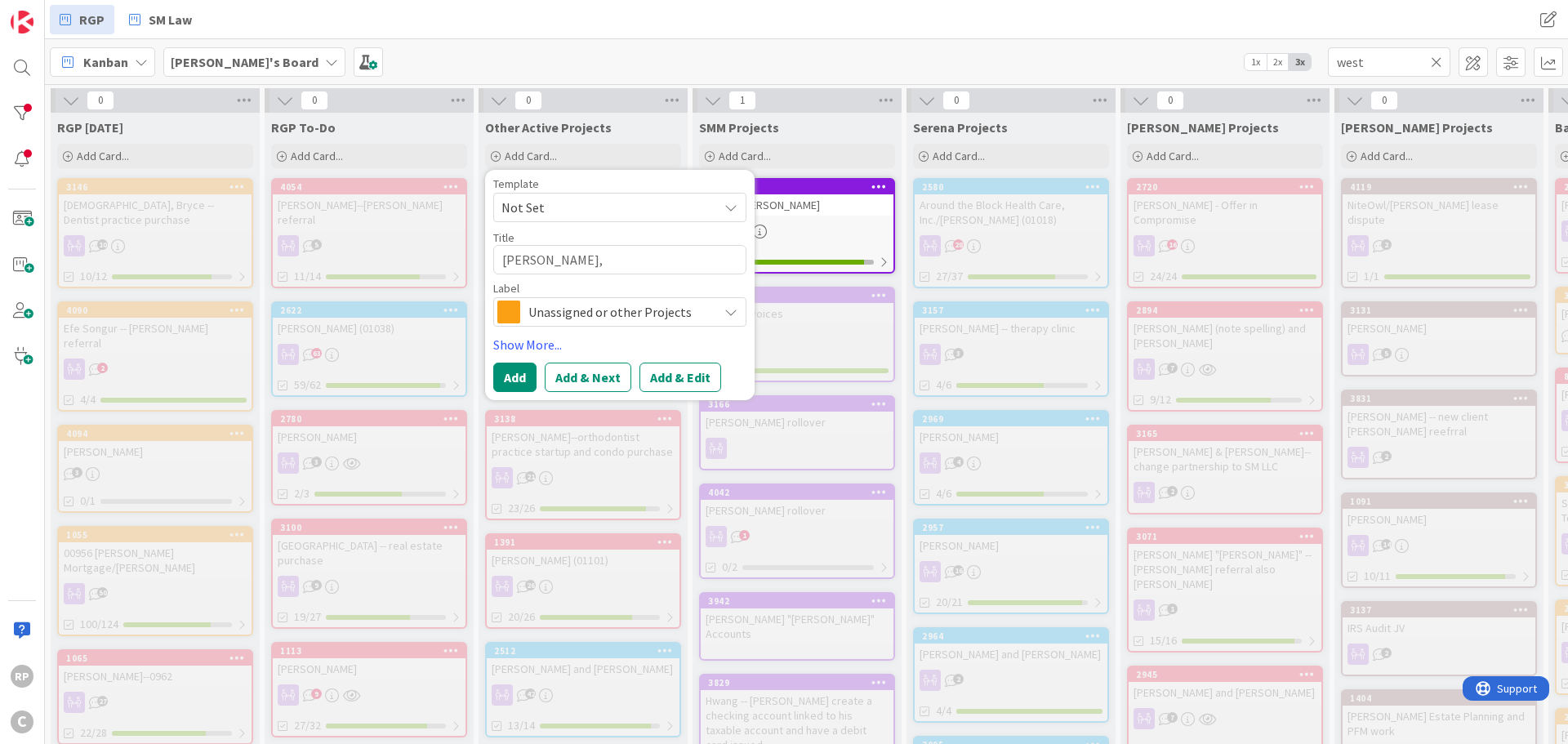
type textarea "x"
type textarea "[PERSON_NAME]"
type textarea "x"
type textarea "[PERSON_NAME] -"
type textarea "x"
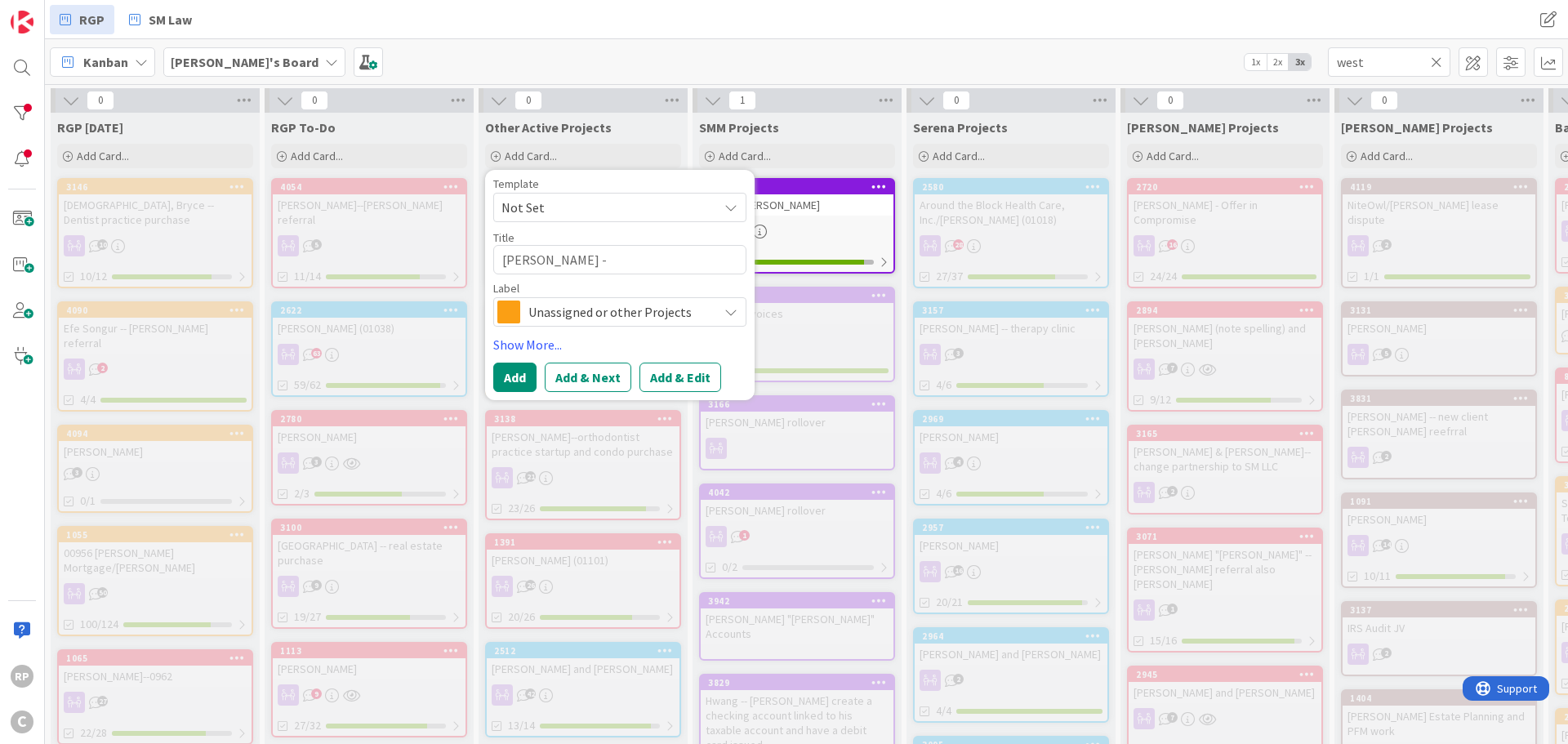
type textarea "[PERSON_NAME] --"
type textarea "x"
type textarea "[PERSON_NAME] --p"
type textarea "x"
type textarea "[PERSON_NAME] --po"
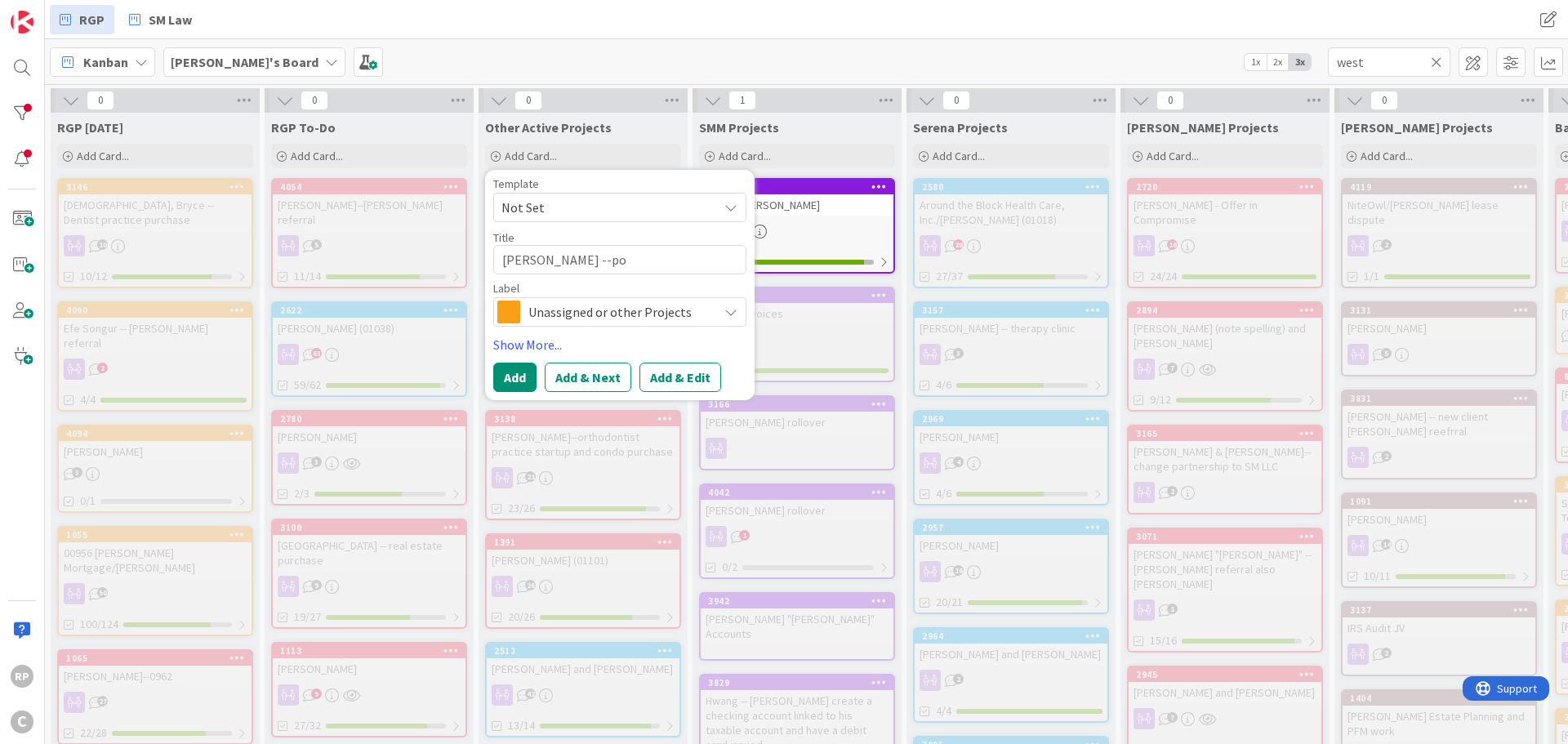
type textarea "x"
type textarea "[PERSON_NAME] --pot"
type textarea "x"
type textarea "[PERSON_NAME] --poten"
type textarea "x"
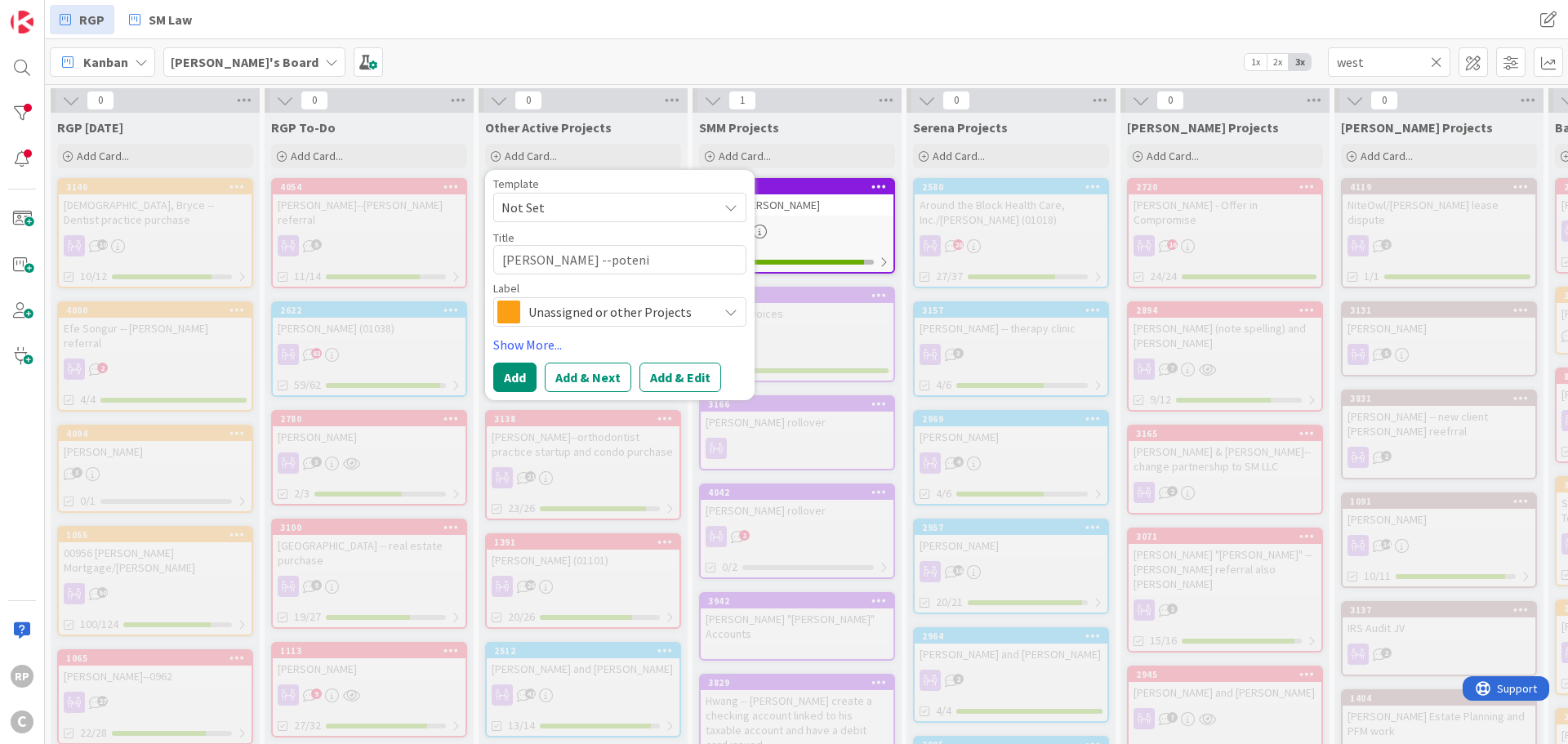
type textarea "[PERSON_NAME] --potenit"
type textarea "x"
type textarea "[PERSON_NAME] --potenitl"
type textarea "x"
type textarea "[PERSON_NAME] --potenitla"
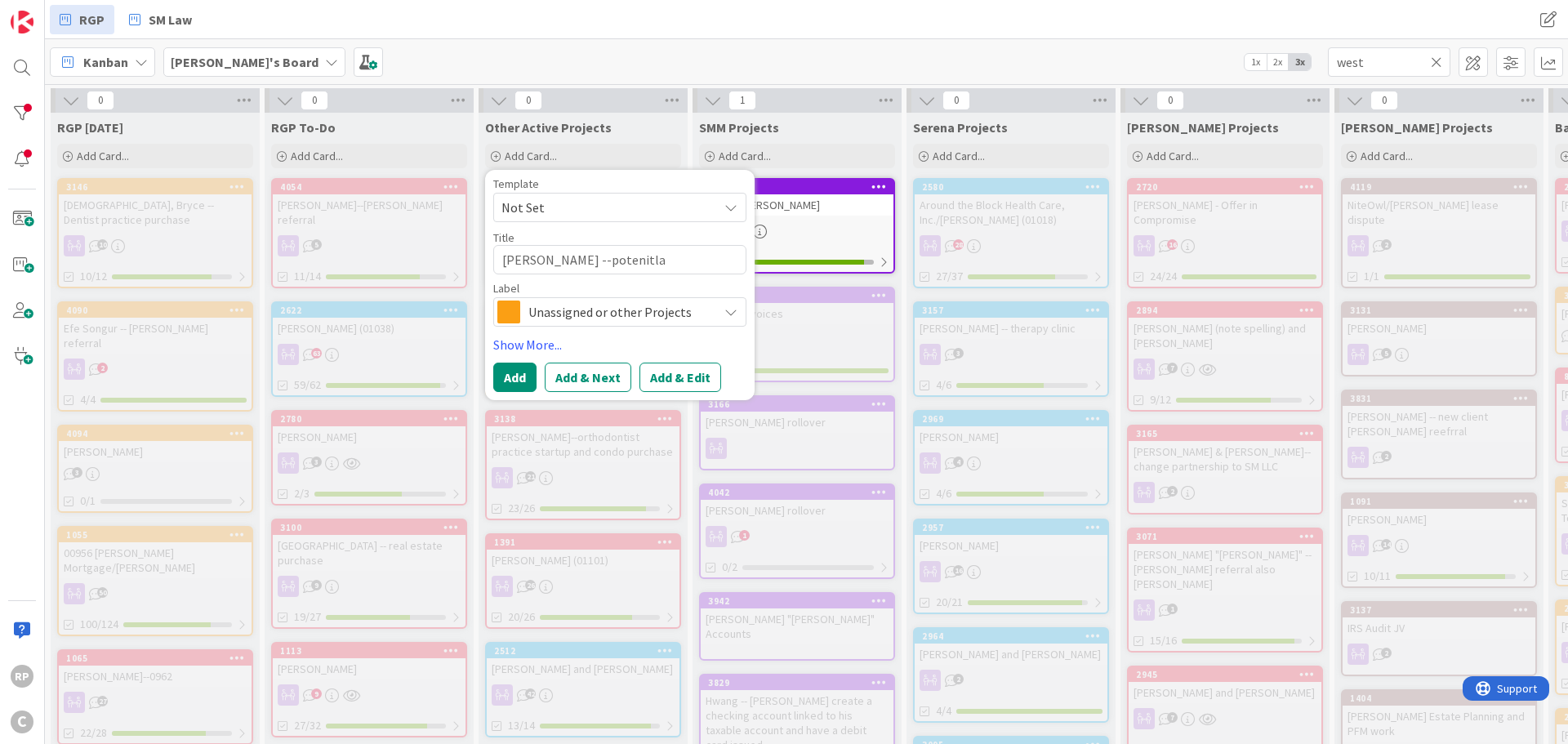
type textarea "x"
type textarea "[PERSON_NAME] --potenitla"
type textarea "x"
type textarea "[PERSON_NAME] --potenitla"
type textarea "x"
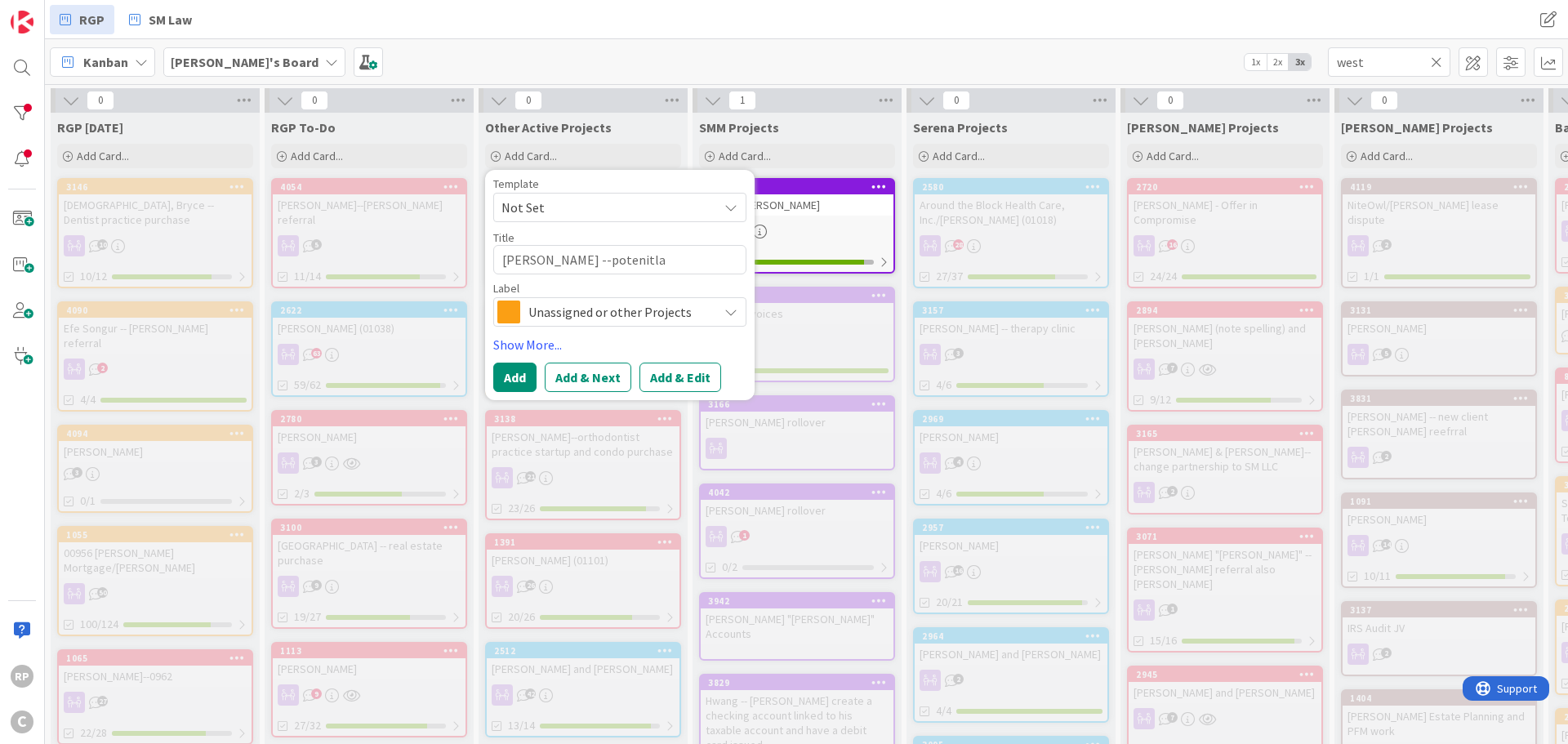
type textarea "[PERSON_NAME] --potenitl"
type textarea "x"
type textarea "[PERSON_NAME] --potenit"
type textarea "x"
type textarea "[PERSON_NAME] --poteni"
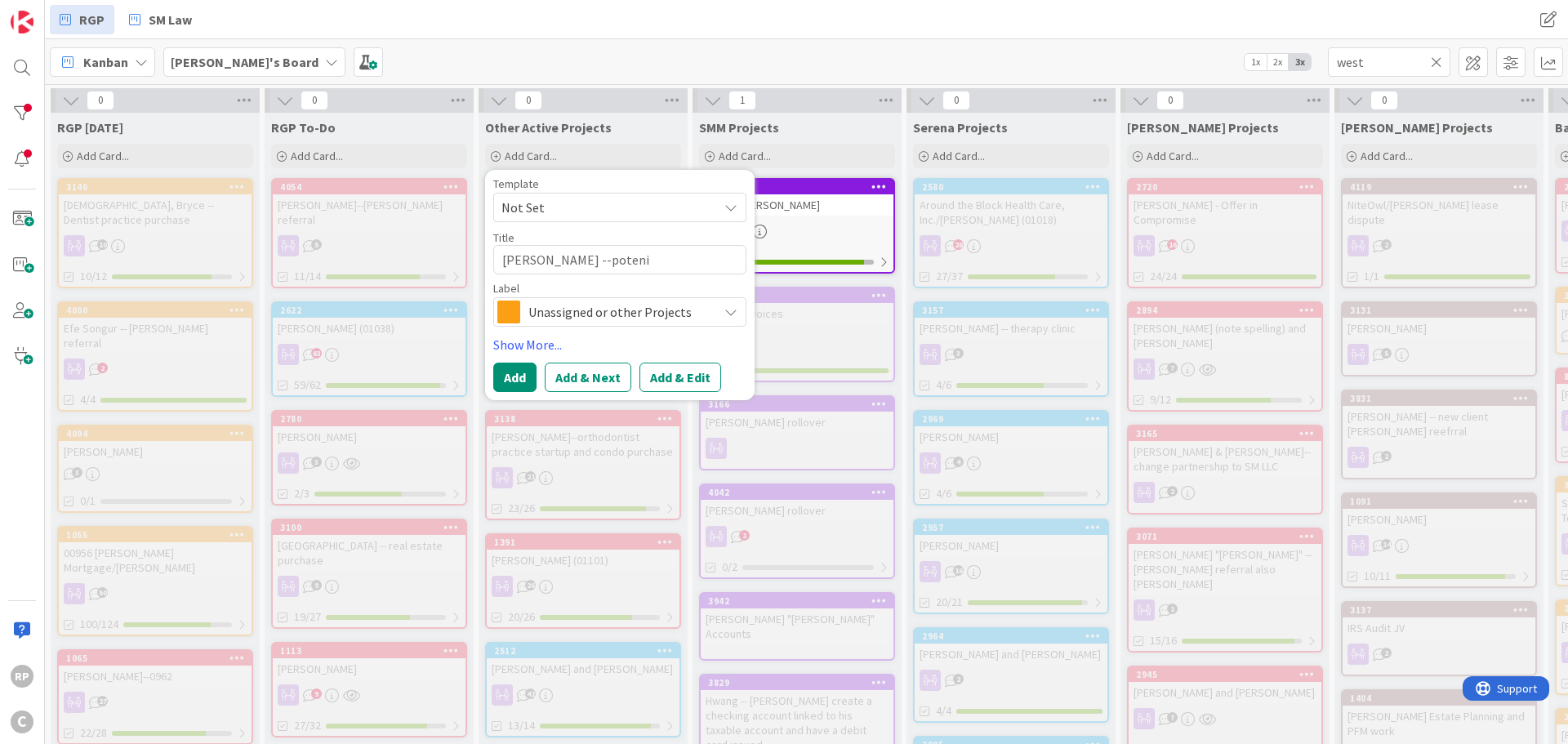
type textarea "x"
type textarea "[PERSON_NAME] --poten"
type textarea "x"
type textarea "[PERSON_NAME] --potenti"
type textarea "x"
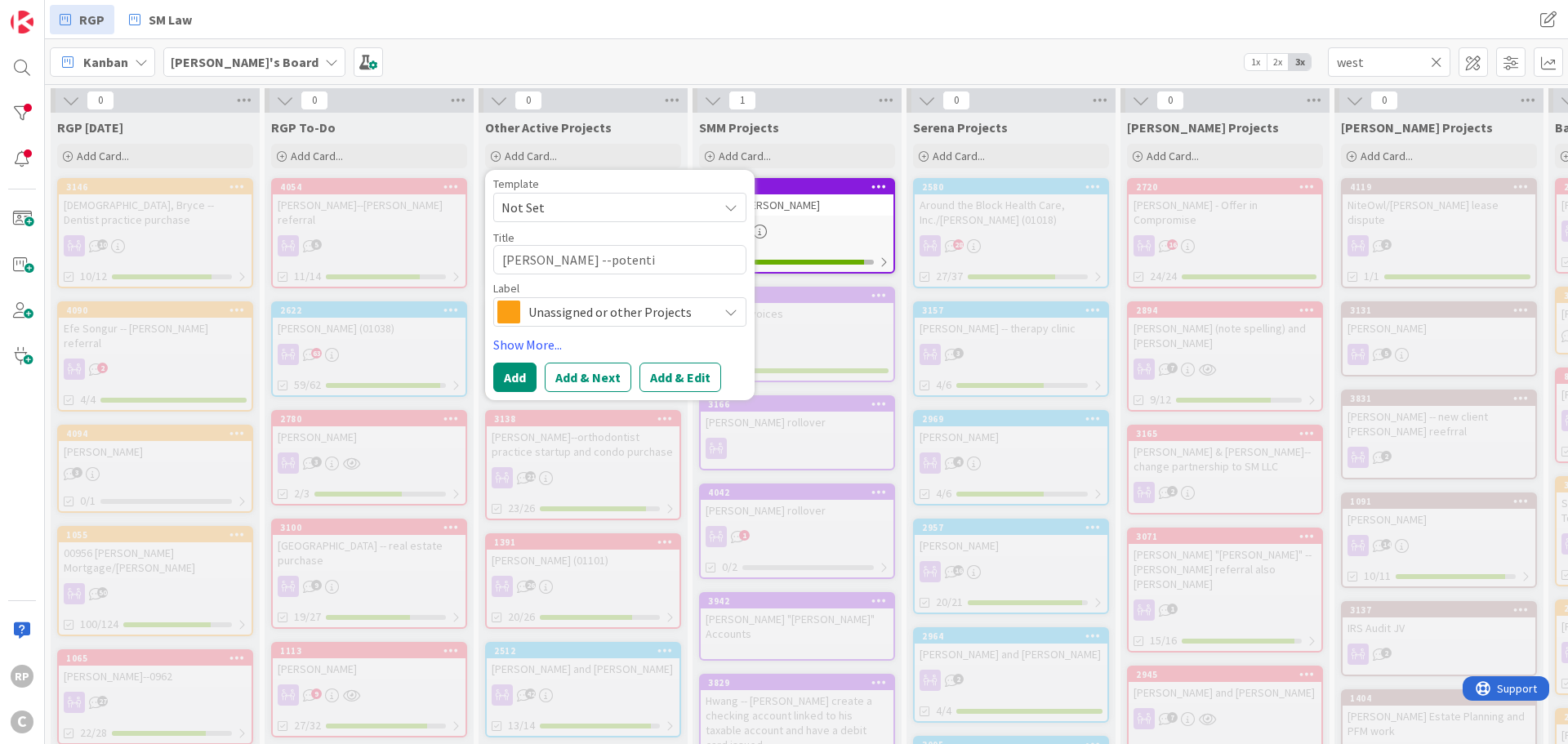
type textarea "[PERSON_NAME] --potentia"
type textarea "x"
type textarea "[PERSON_NAME] --potential"
type textarea "x"
type textarea "[PERSON_NAME] --potential"
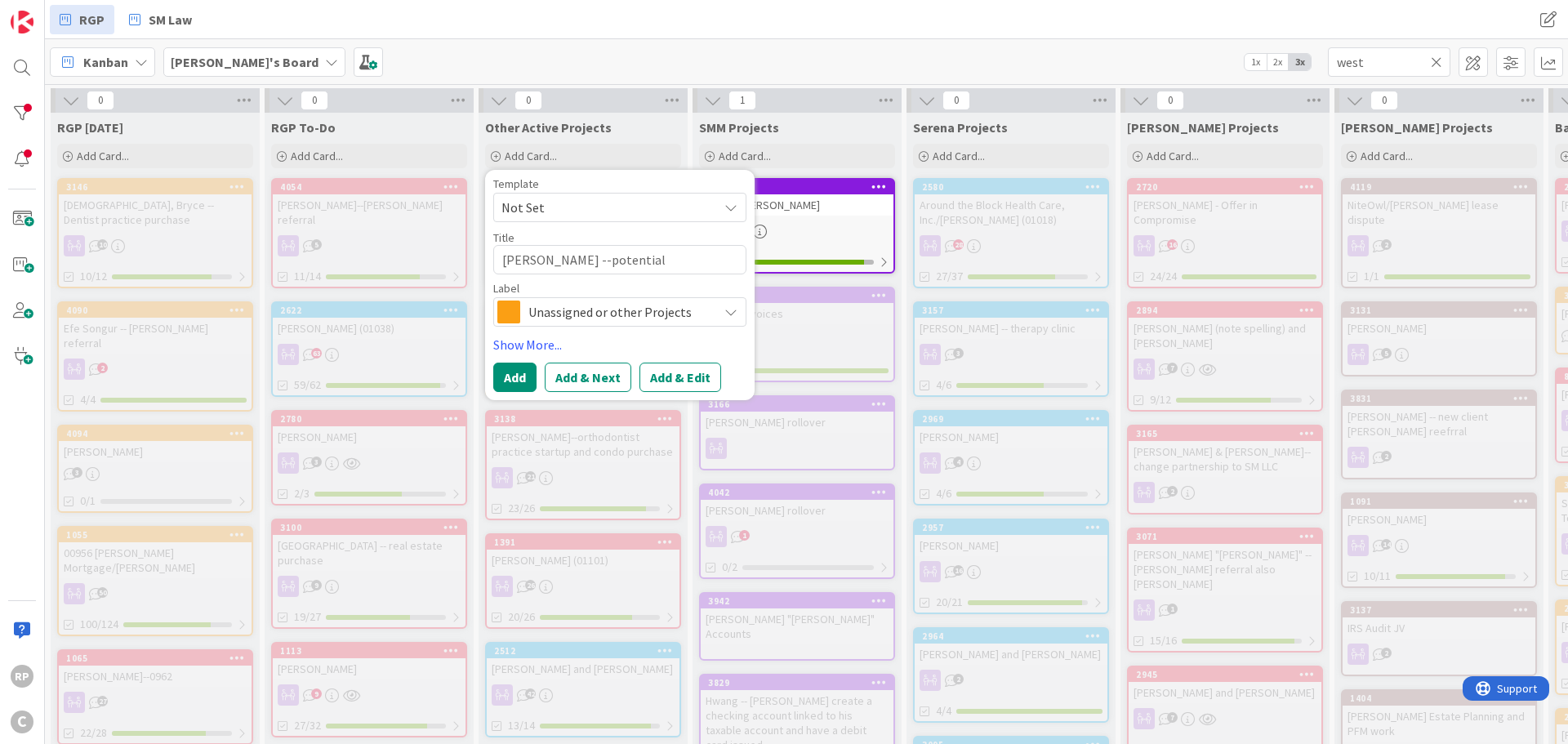
type textarea "x"
type textarea "[PERSON_NAME] --potential c"
type textarea "x"
type textarea "[PERSON_NAME] --potential con"
type textarea "x"
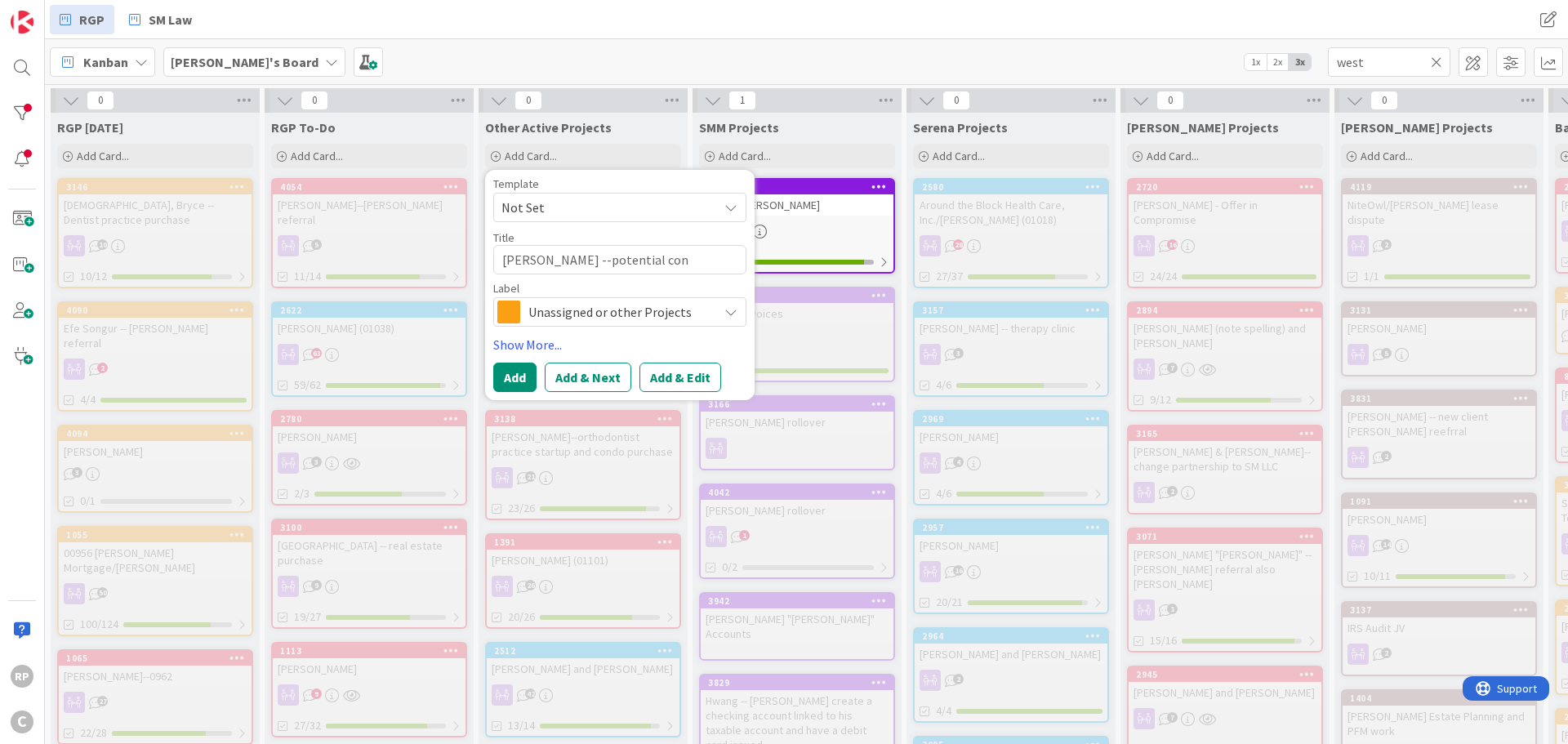
type textarea "[PERSON_NAME] --potential cont"
type textarea "x"
type textarea "[PERSON_NAME] --potential contr"
type textarea "x"
type textarea "[PERSON_NAME] --potential contra"
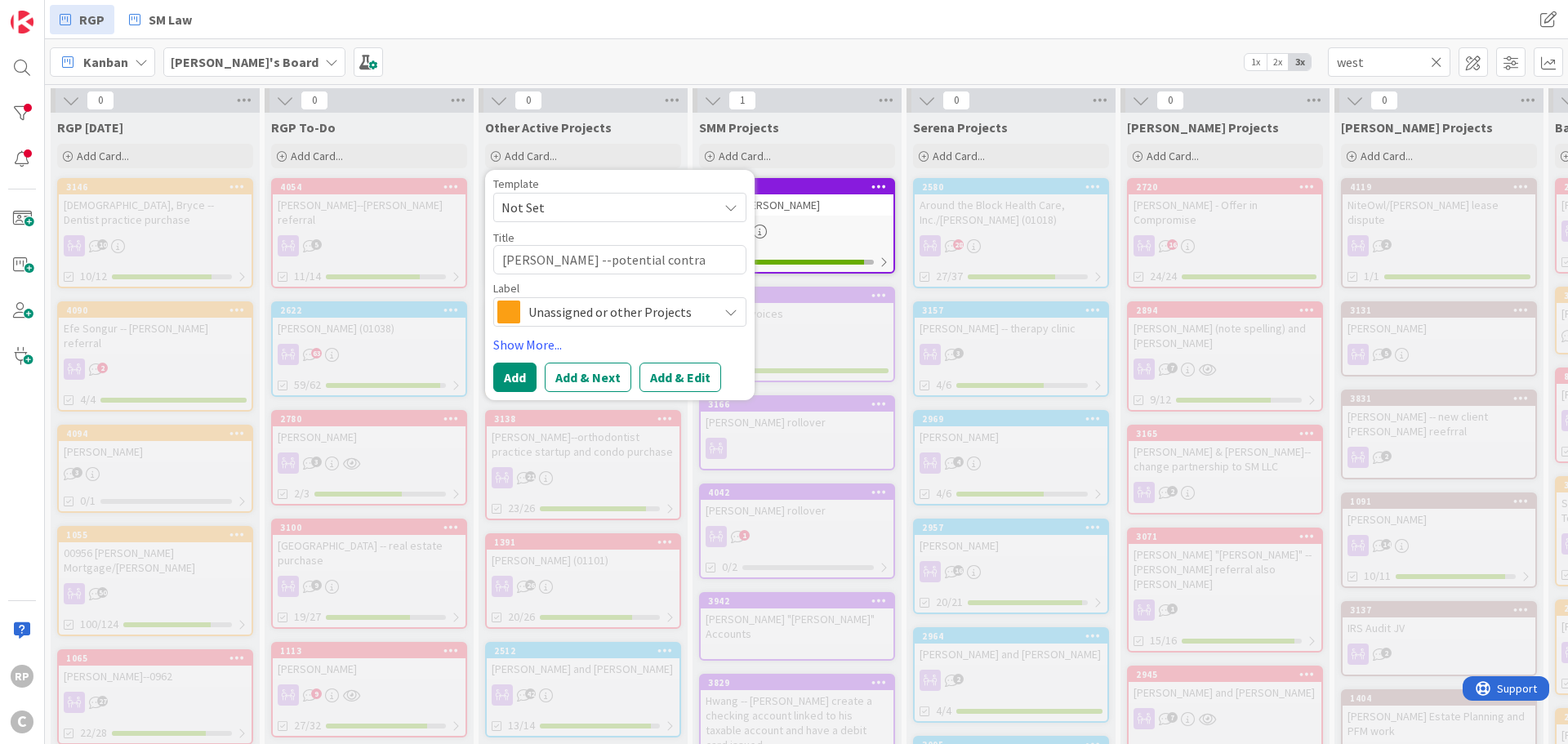
type textarea "x"
type textarea "[PERSON_NAME] --potential contrac"
type textarea "x"
type textarea "[PERSON_NAME] --potential contract"
type textarea "x"
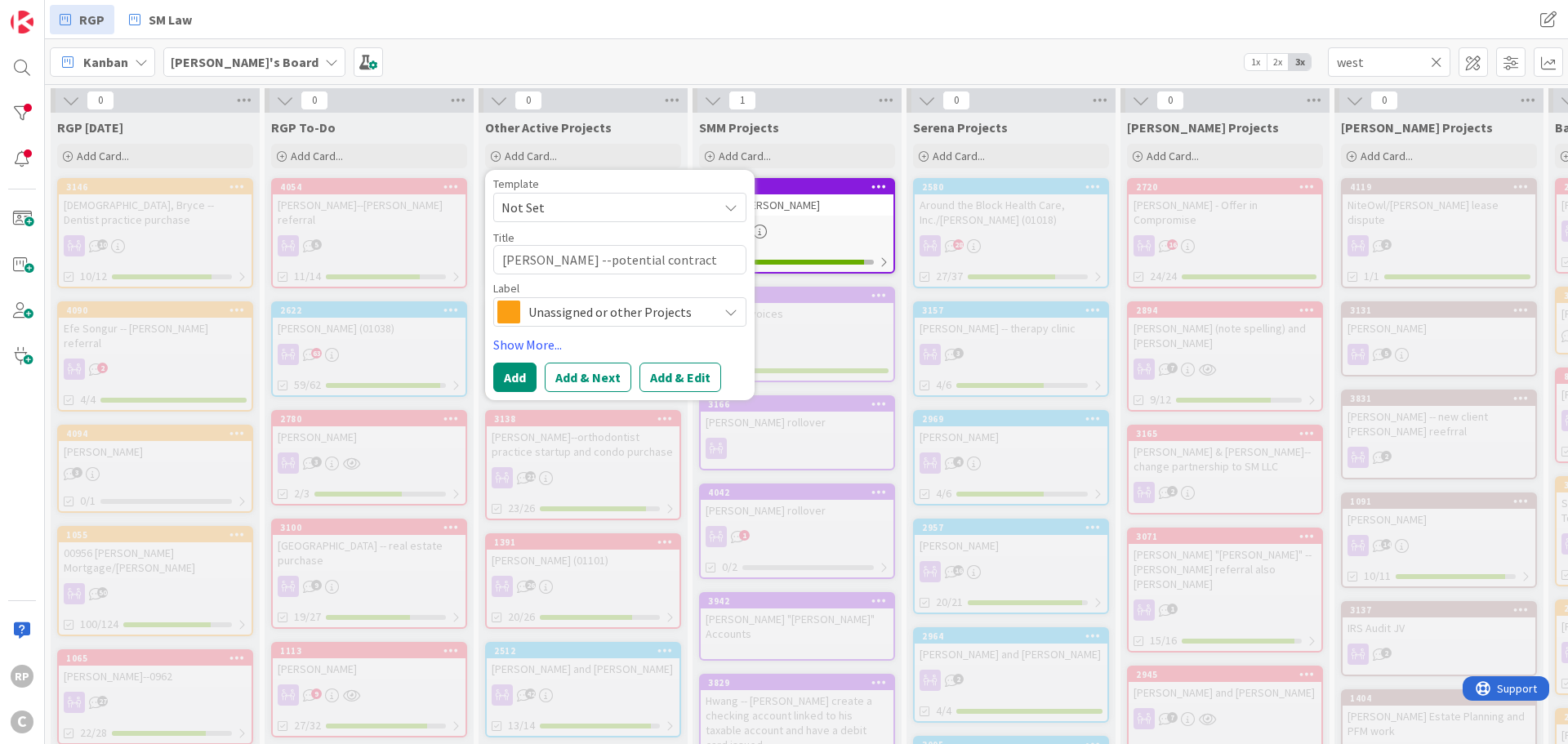
type textarea "[PERSON_NAME] --potential contracto"
type textarea "x"
type textarea "[PERSON_NAME] --potential contractor"
type textarea "x"
type textarea "[PERSON_NAME] --potential contractor l"
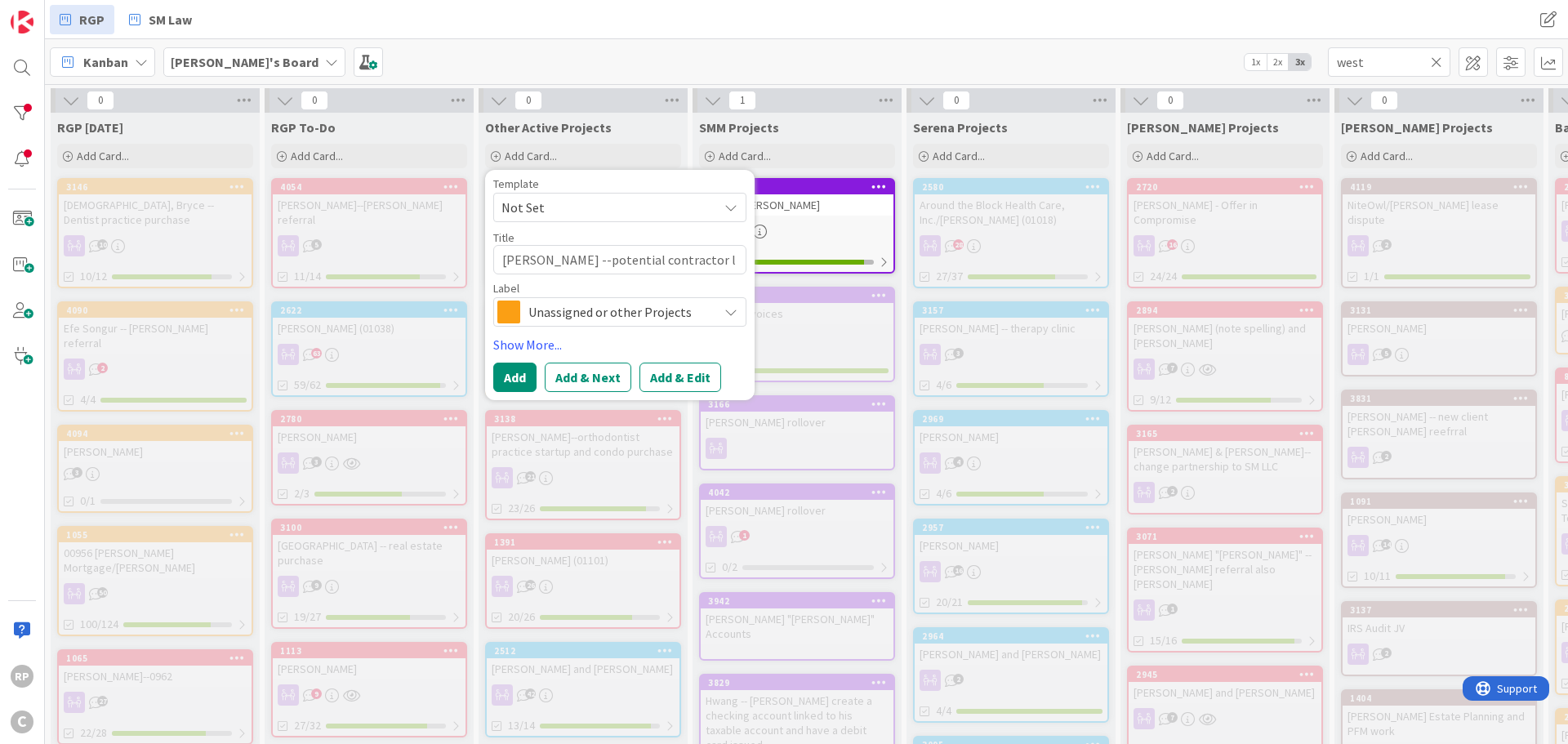
type textarea "x"
type textarea "[PERSON_NAME] --potential contractor li"
type textarea "x"
type textarea "[PERSON_NAME] --potential contractor lic"
type textarea "x"
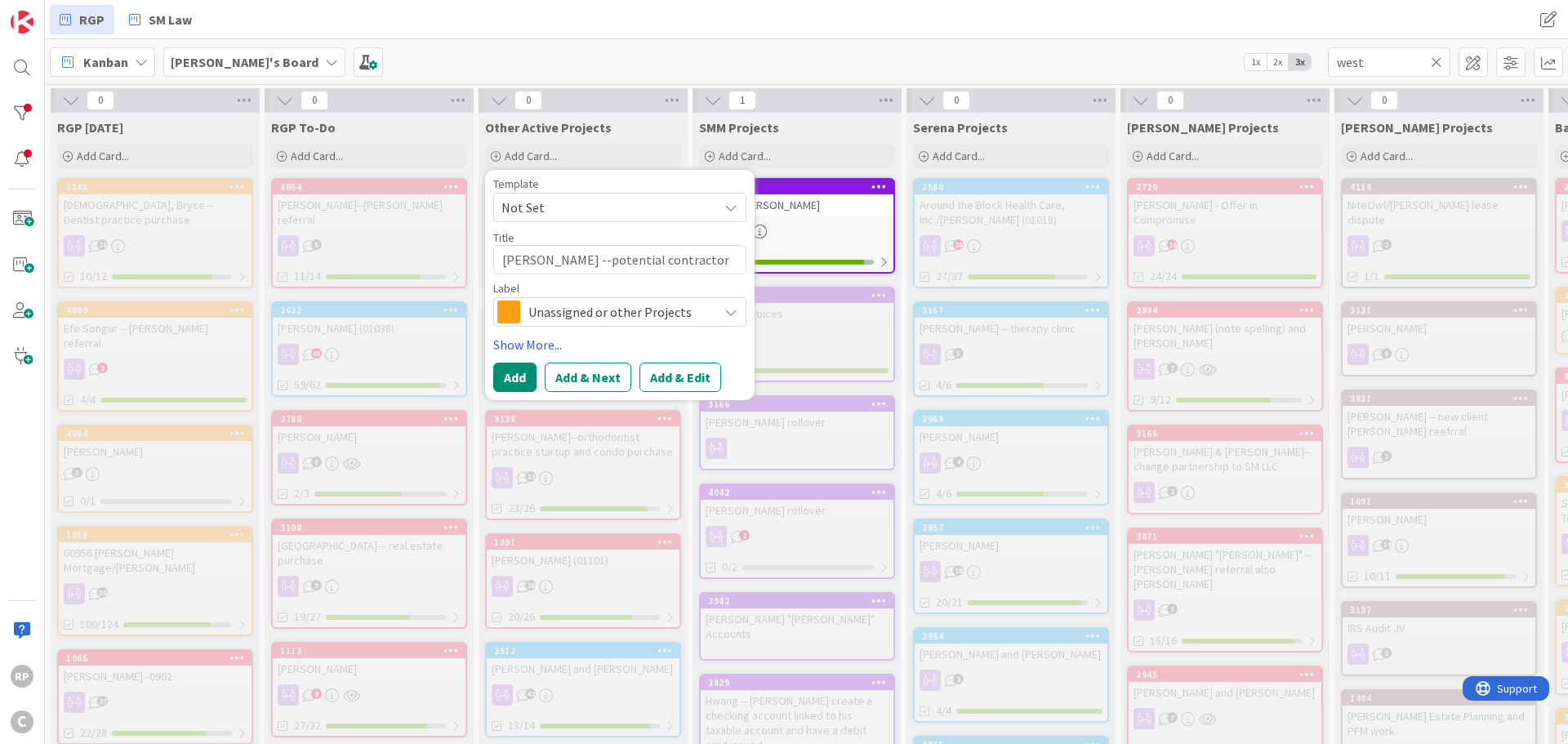
type textarea "[PERSON_NAME] --potential contractor lice"
type textarea "x"
type textarea "[PERSON_NAME] --potential contractor licen"
type textarea "x"
type textarea "[PERSON_NAME] --potential contractor licens"
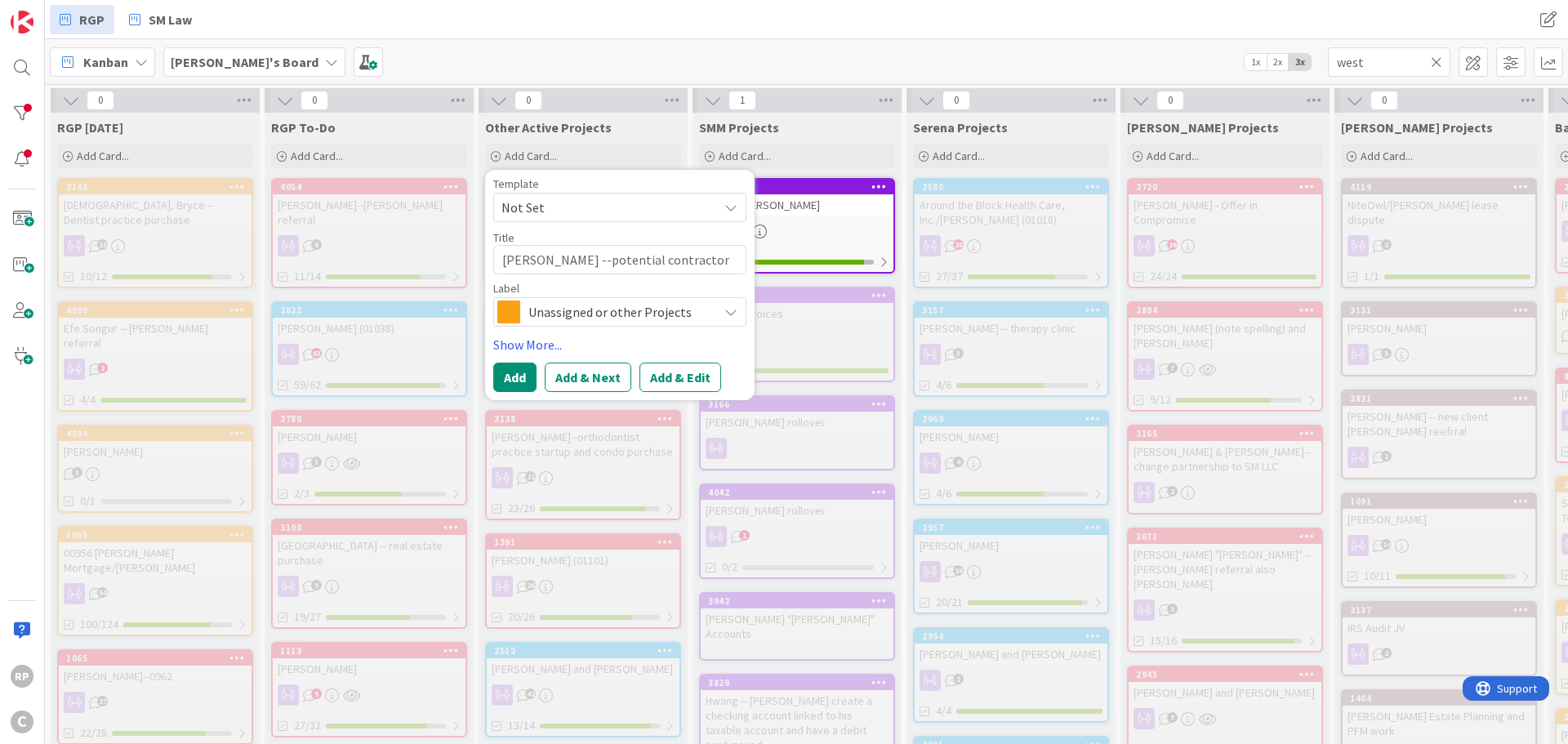
type textarea "x"
type textarea "[PERSON_NAME] --potential contractor license;"
type textarea "x"
type textarea "[PERSON_NAME] --potential contractor license"
click at [659, 367] on button "Add & Edit" at bounding box center [680, 377] width 82 height 29
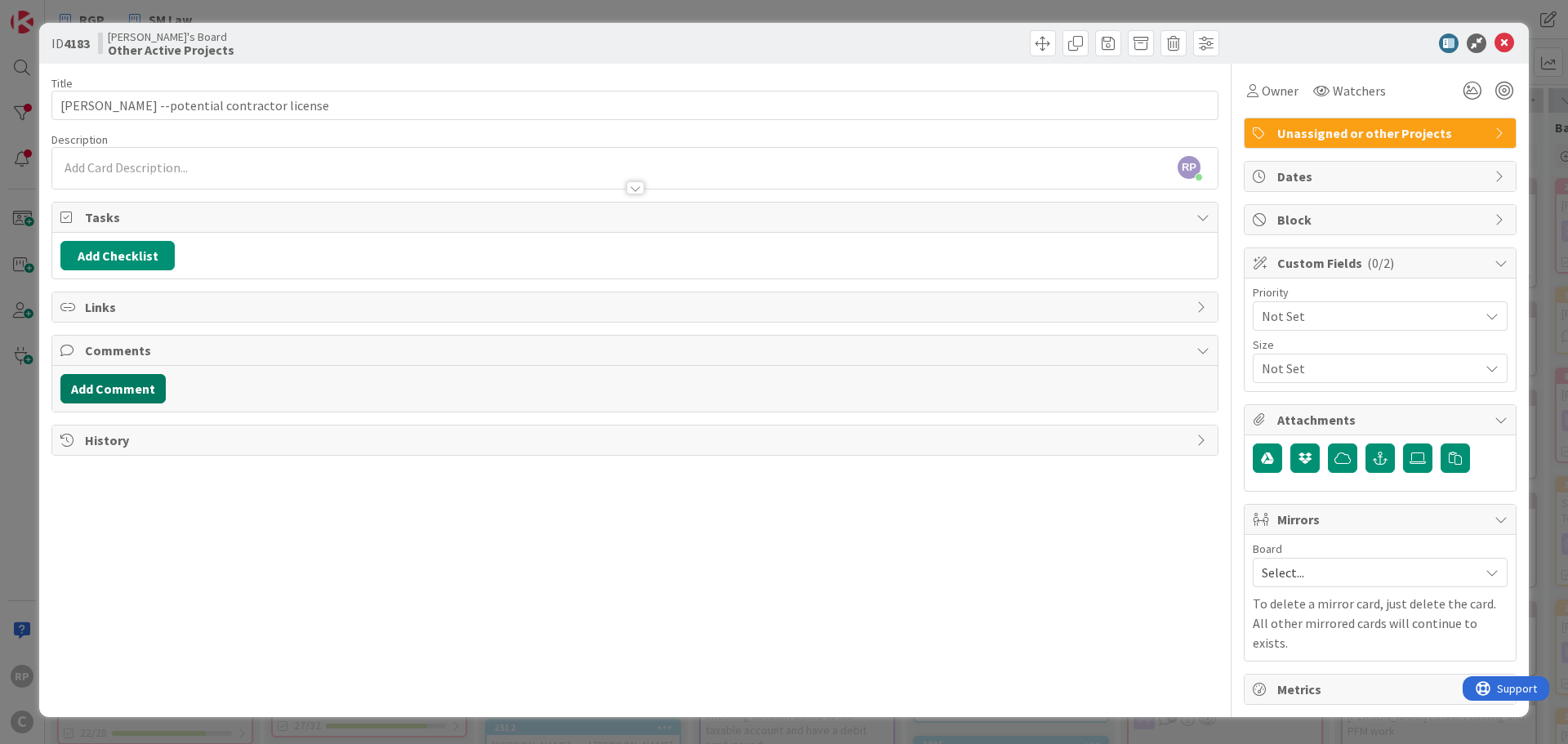
click at [132, 388] on button "Add Comment" at bounding box center [113, 388] width 105 height 29
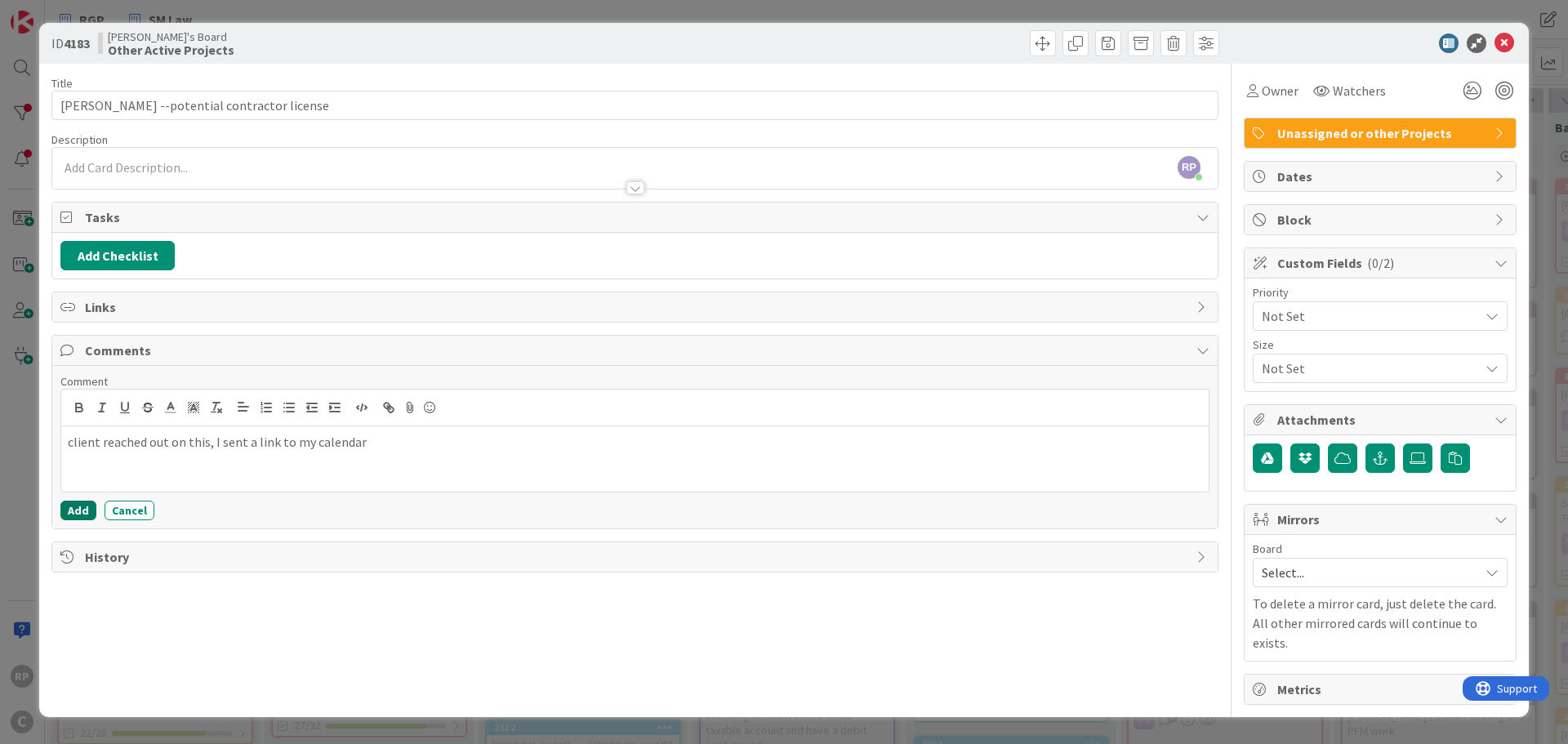
click at [65, 512] on button "Add" at bounding box center [78, 509] width 36 height 19
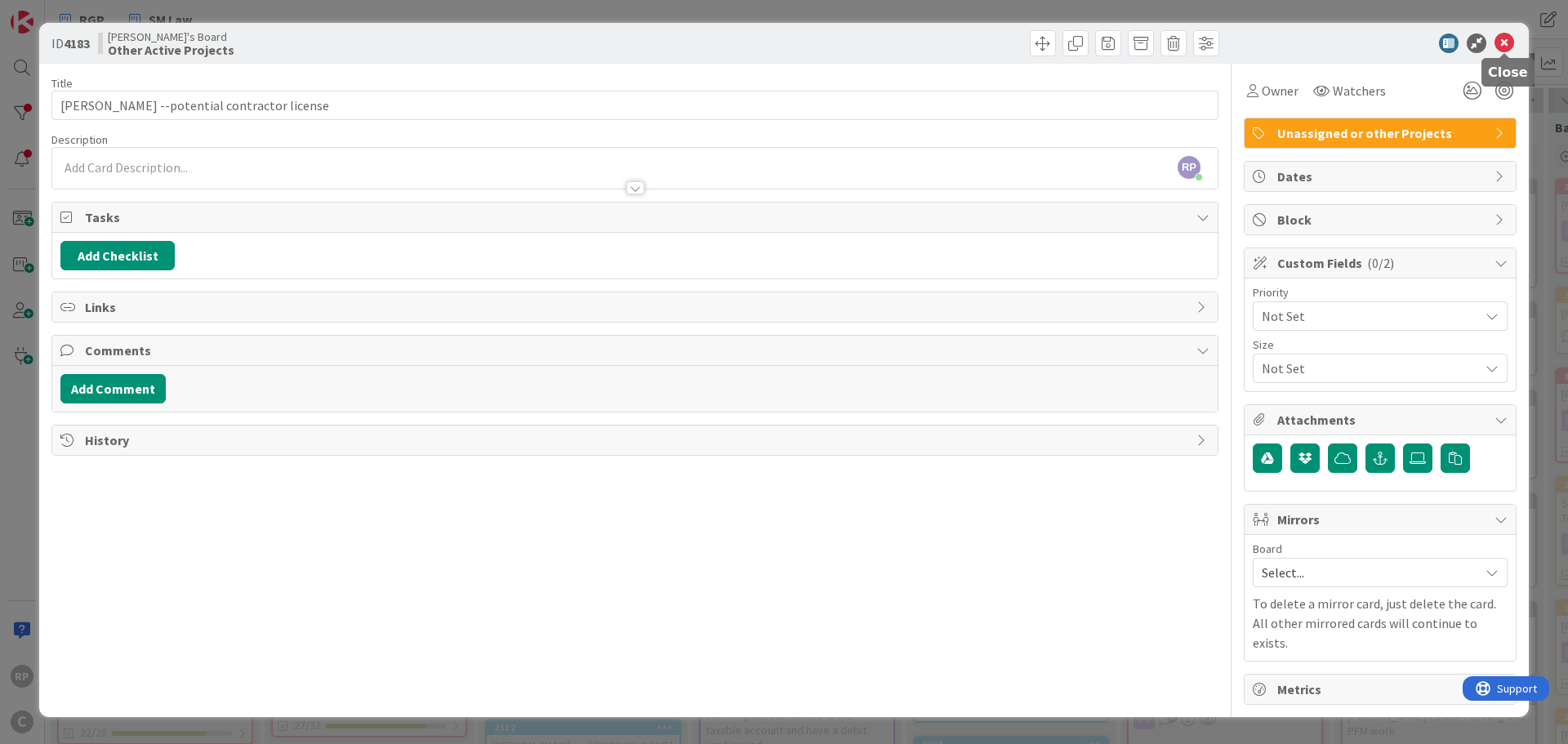
click at [1507, 41] on icon at bounding box center [1503, 43] width 19 height 19
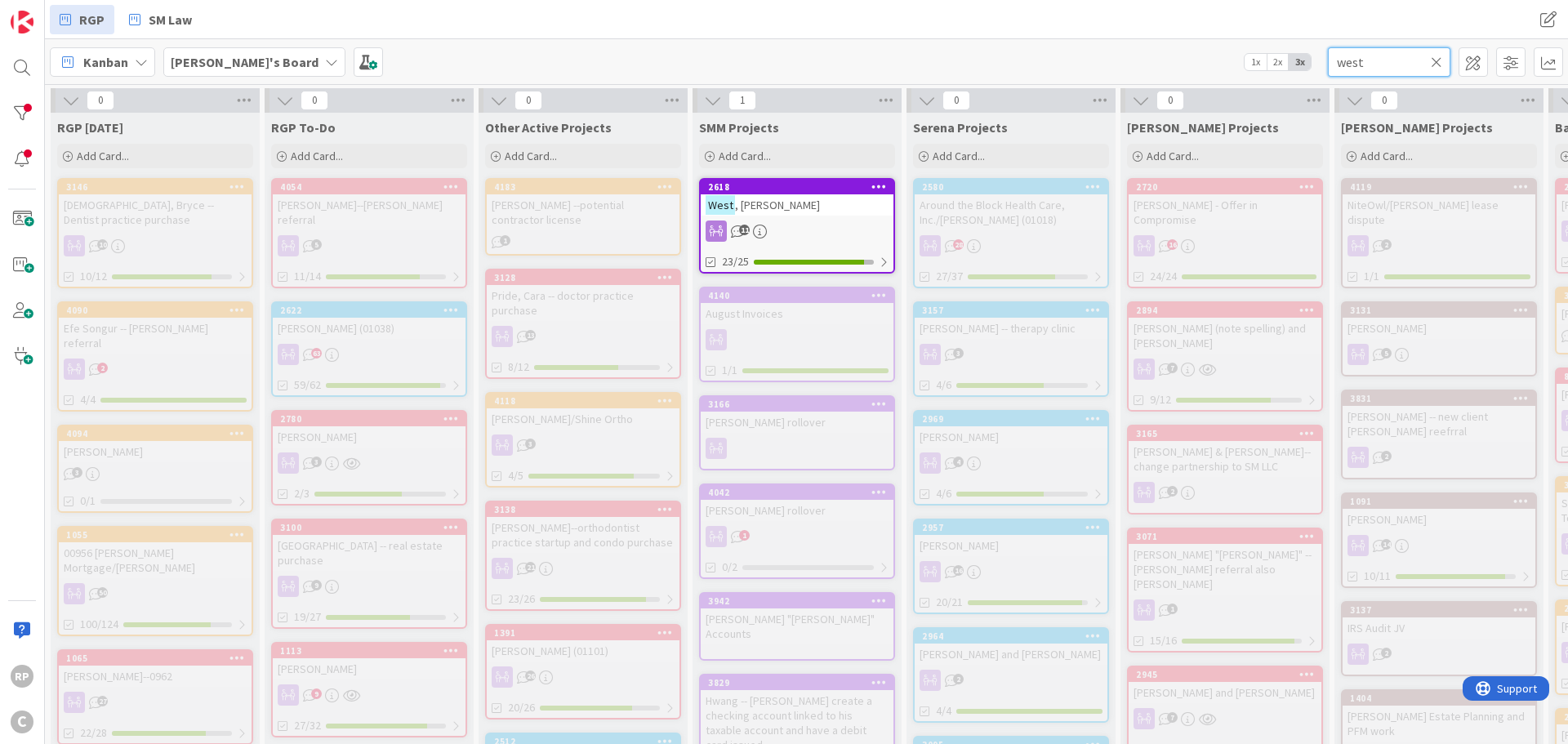
drag, startPoint x: 1390, startPoint y: 66, endPoint x: 1292, endPoint y: 61, distance: 98.1
click at [1292, 61] on div "[PERSON_NAME]'s Board 1x 2x 3x west" at bounding box center [806, 61] width 1523 height 45
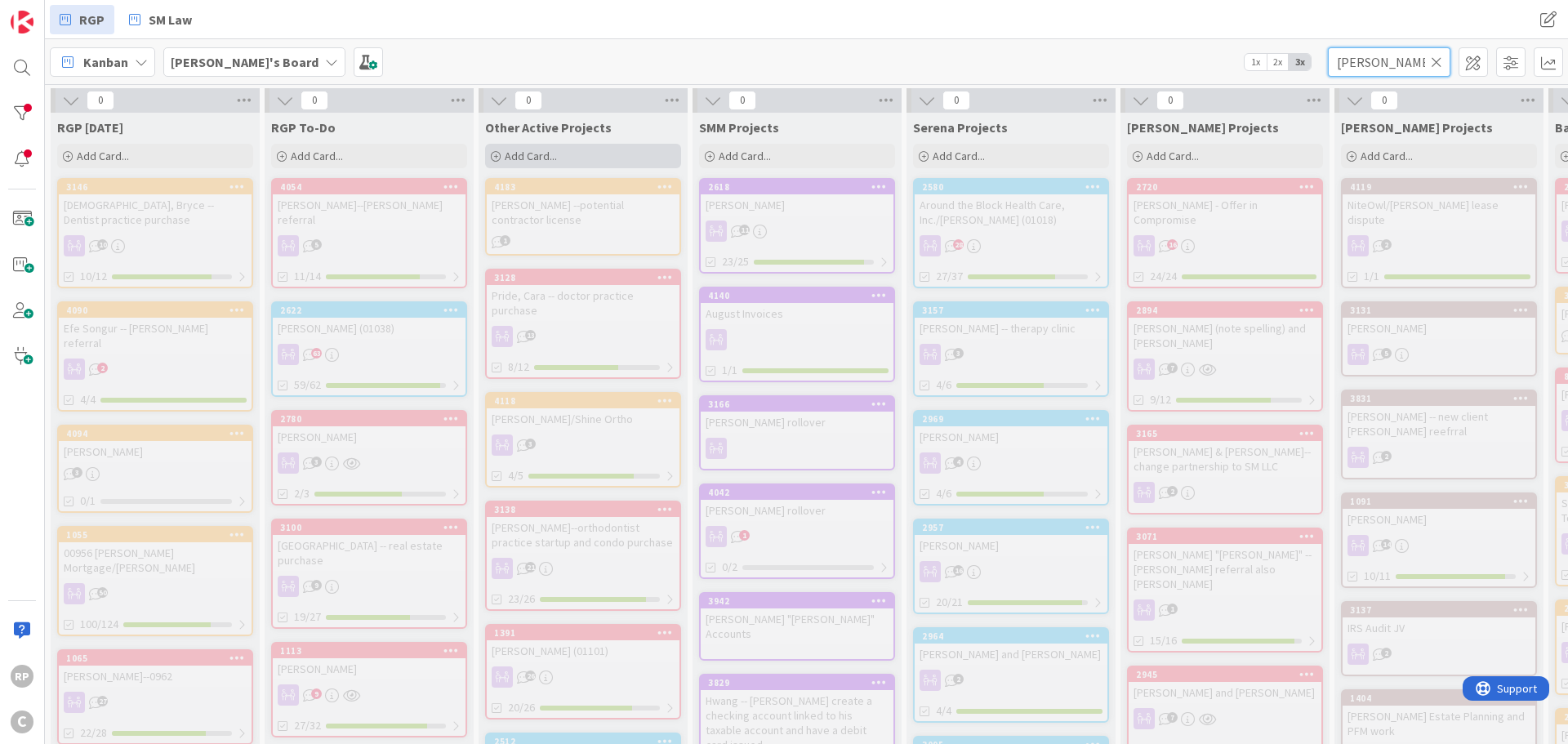
type input "[PERSON_NAME]"
click at [568, 158] on div "Add Card..." at bounding box center [583, 156] width 196 height 25
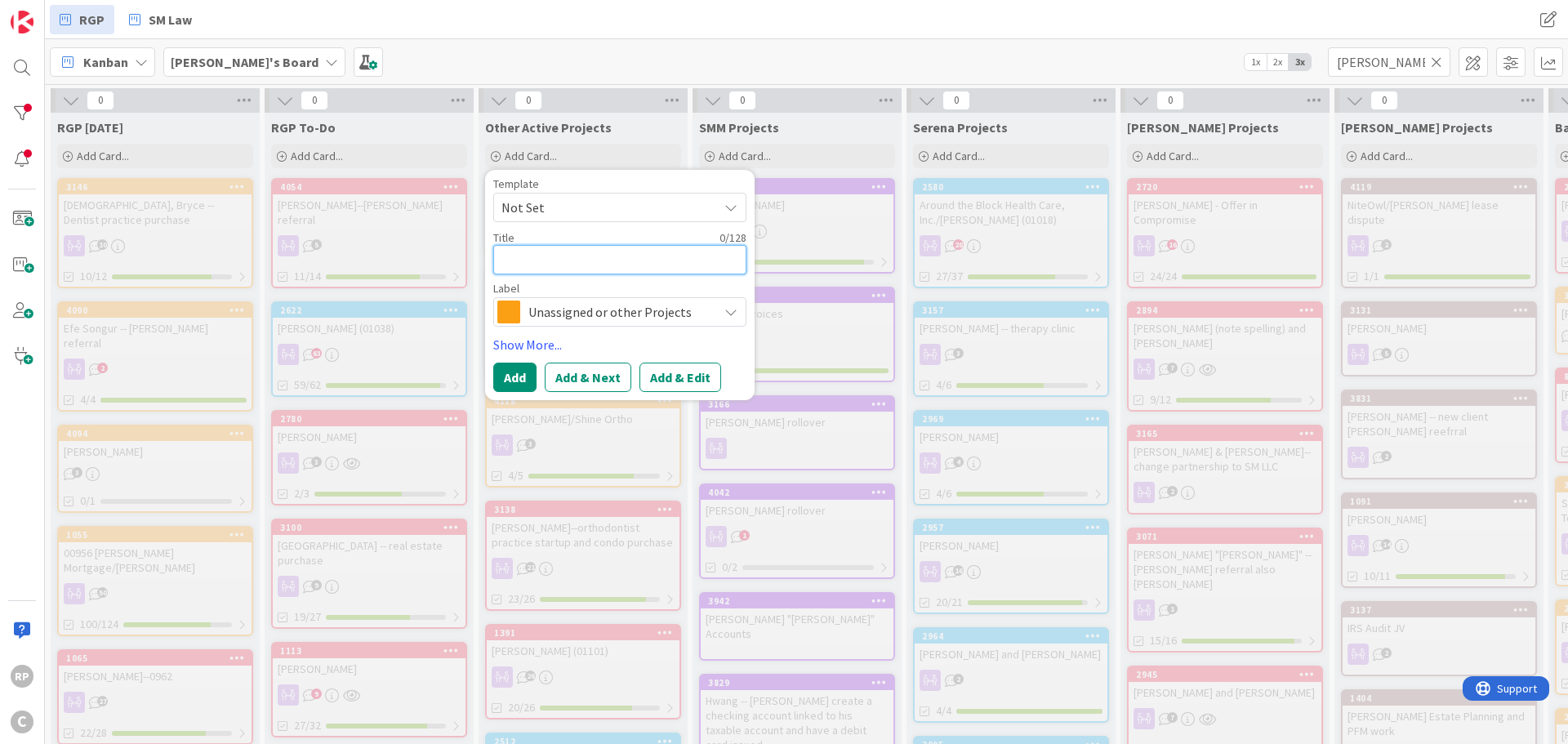
type textarea "x"
type textarea "G"
type textarea "x"
type textarea "Gr"
type textarea "x"
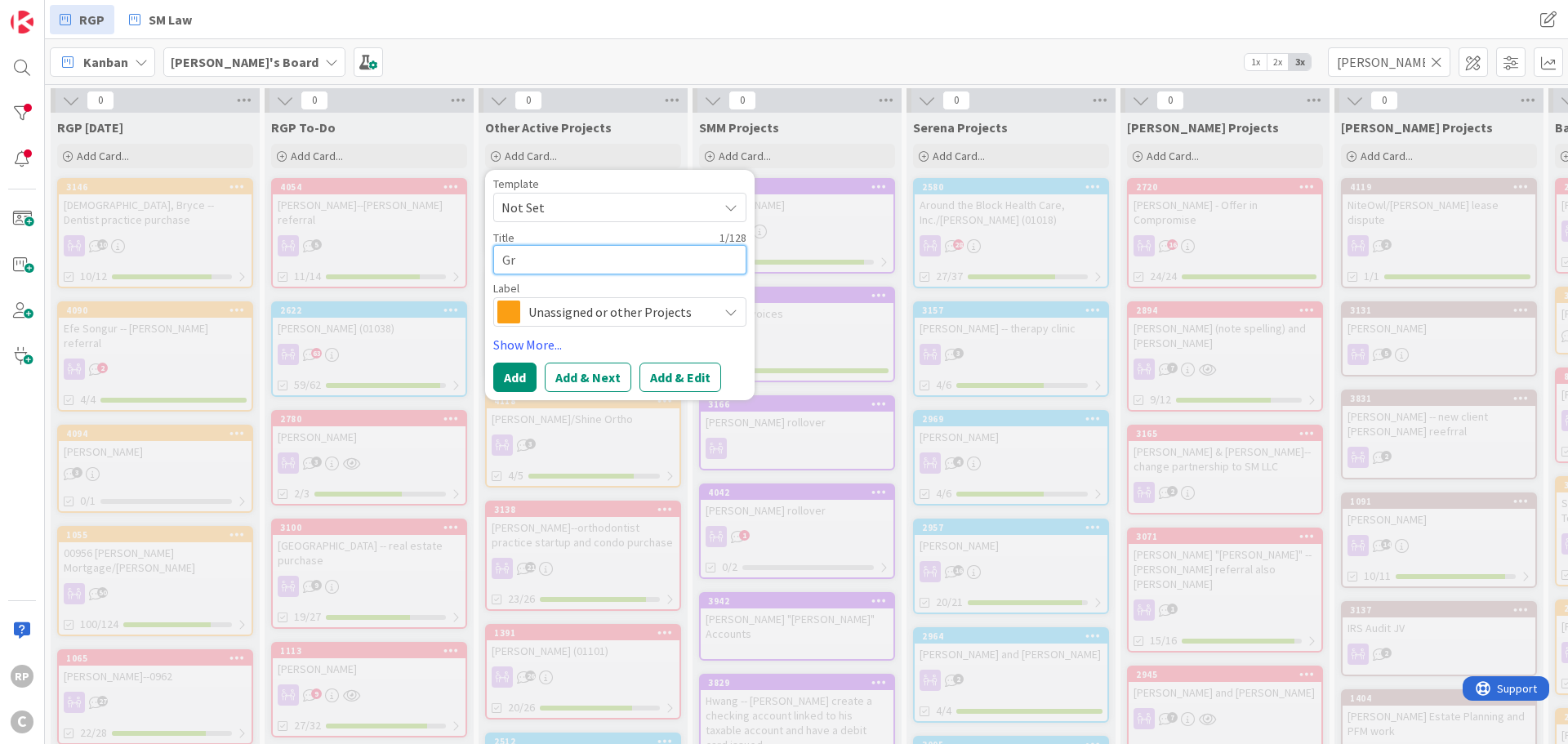
type textarea "Gre"
type textarea "x"
type textarea "Gree"
type textarea "x"
type textarea "Green"
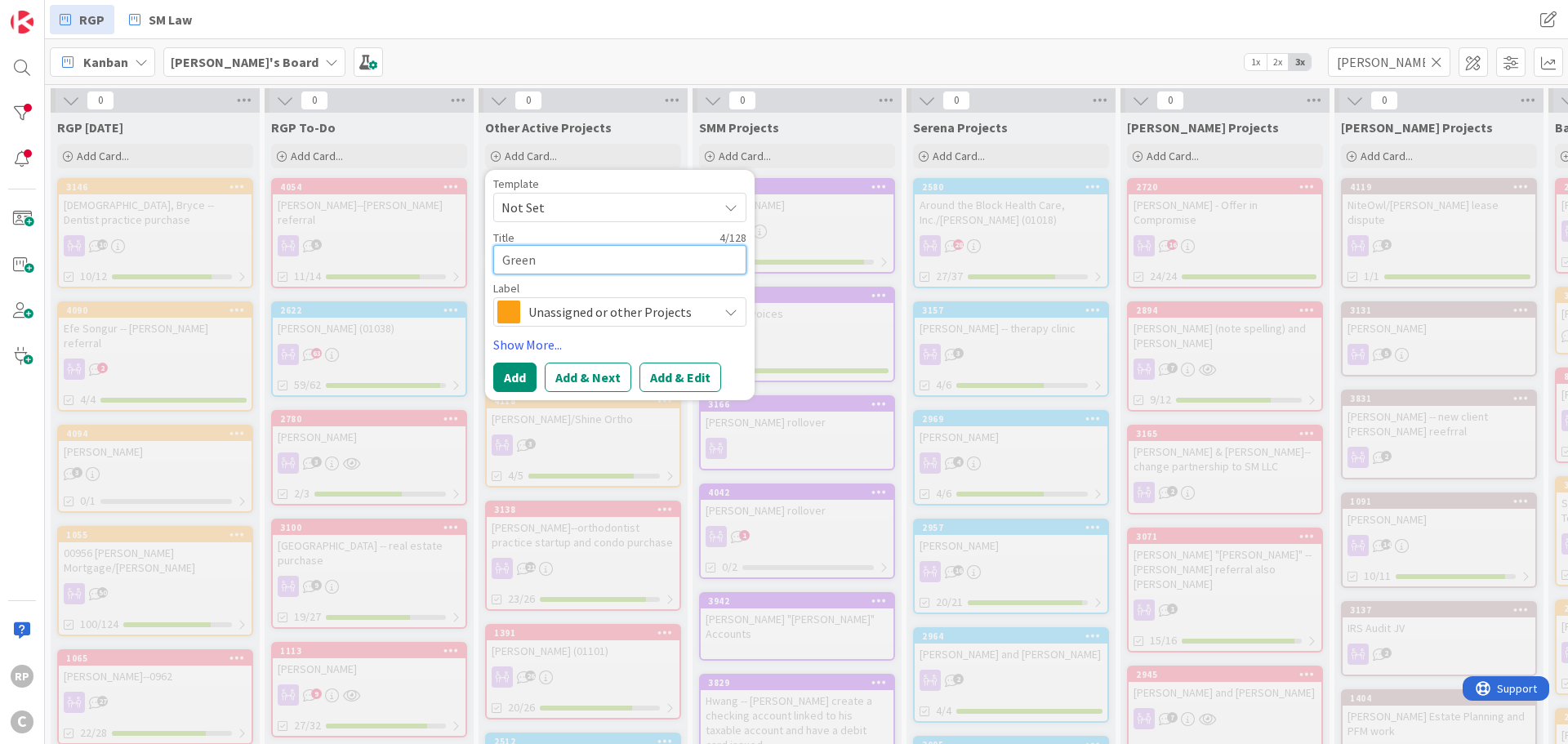
type textarea "x"
type textarea "[PERSON_NAME]"
type textarea "x"
type textarea "[PERSON_NAME],"
type textarea "x"
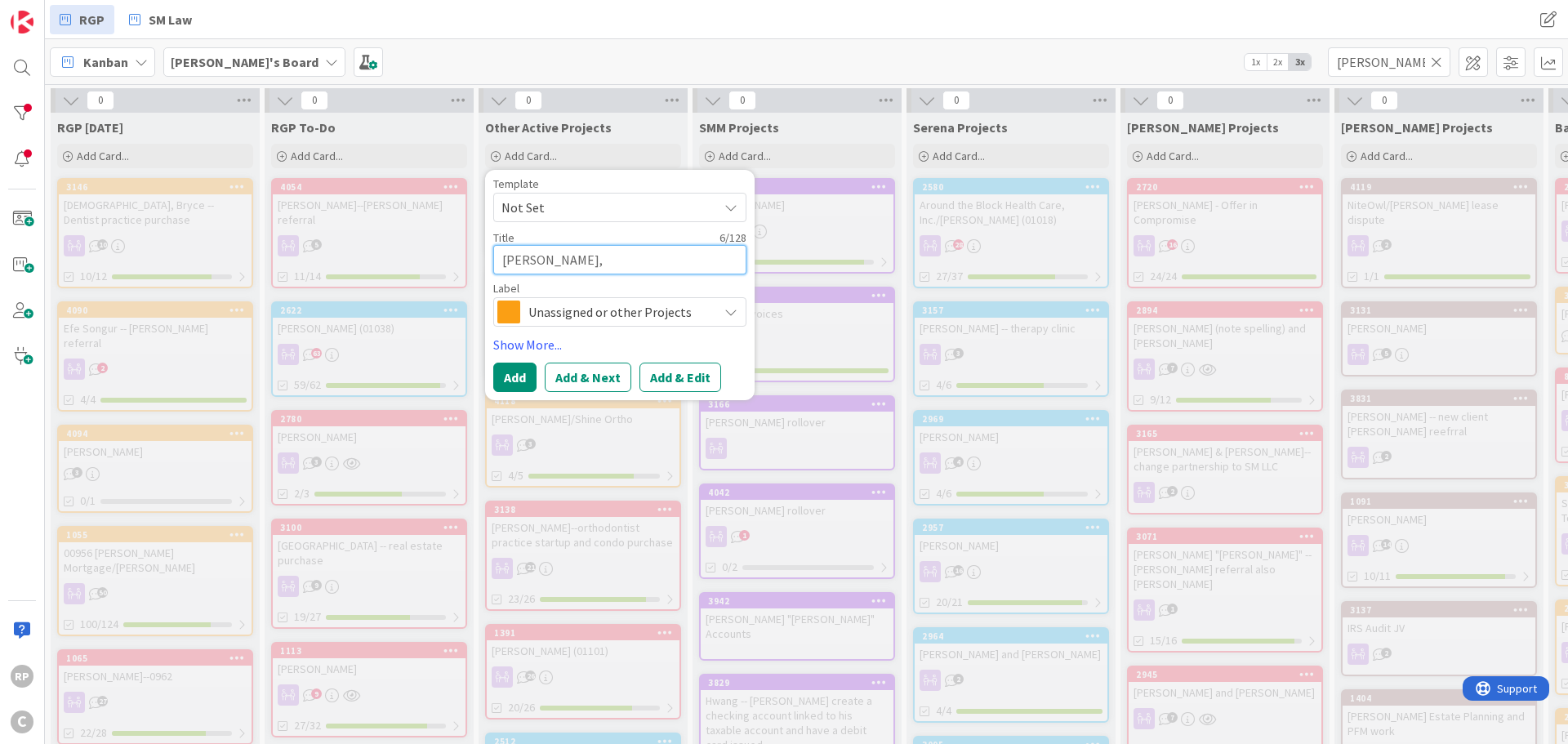
type textarea "[PERSON_NAME],"
type textarea "x"
type textarea "[PERSON_NAME]"
type textarea "x"
type textarea "[PERSON_NAME]"
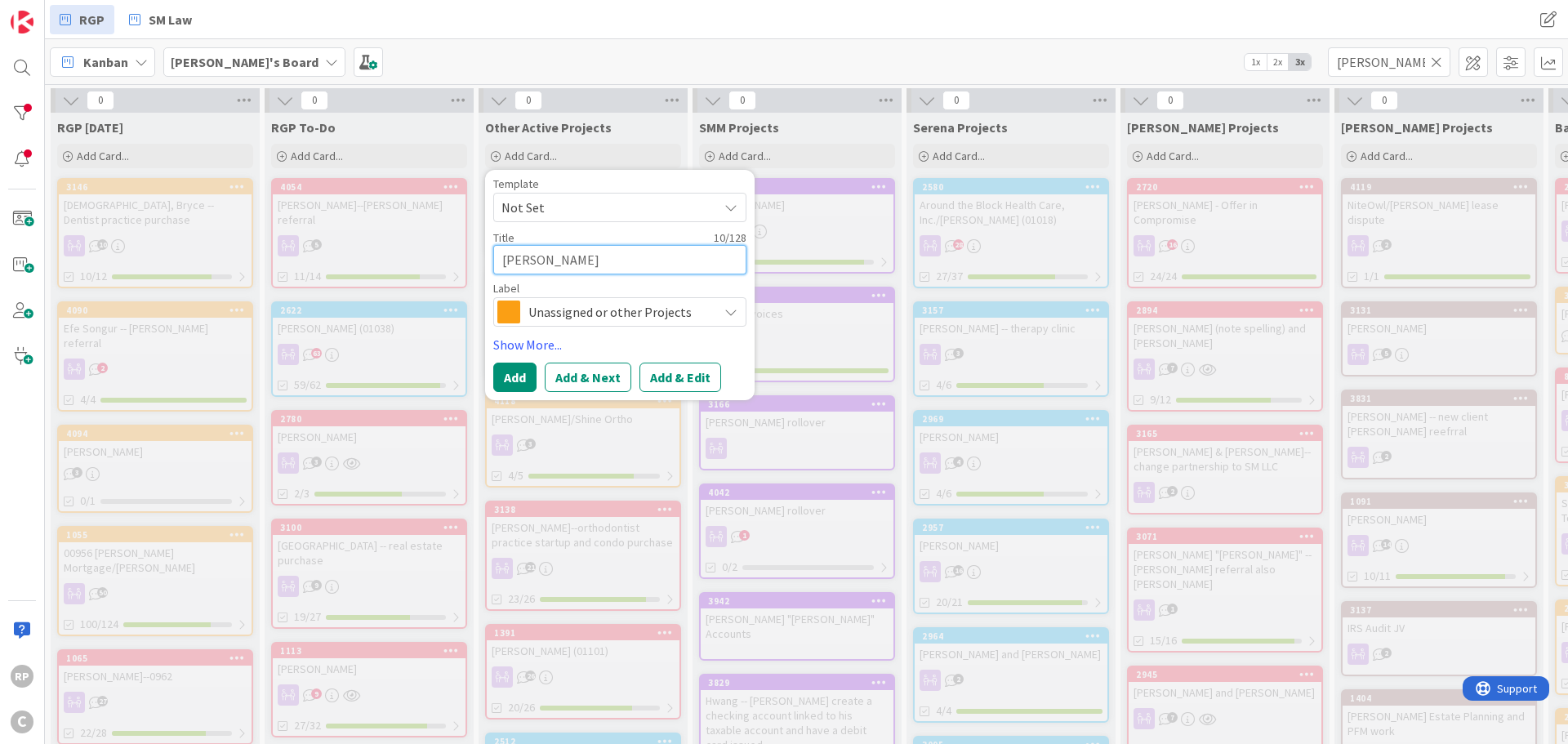
type textarea "x"
type textarea "[PERSON_NAME]"
type textarea "x"
type textarea "[PERSON_NAME]"
type textarea "x"
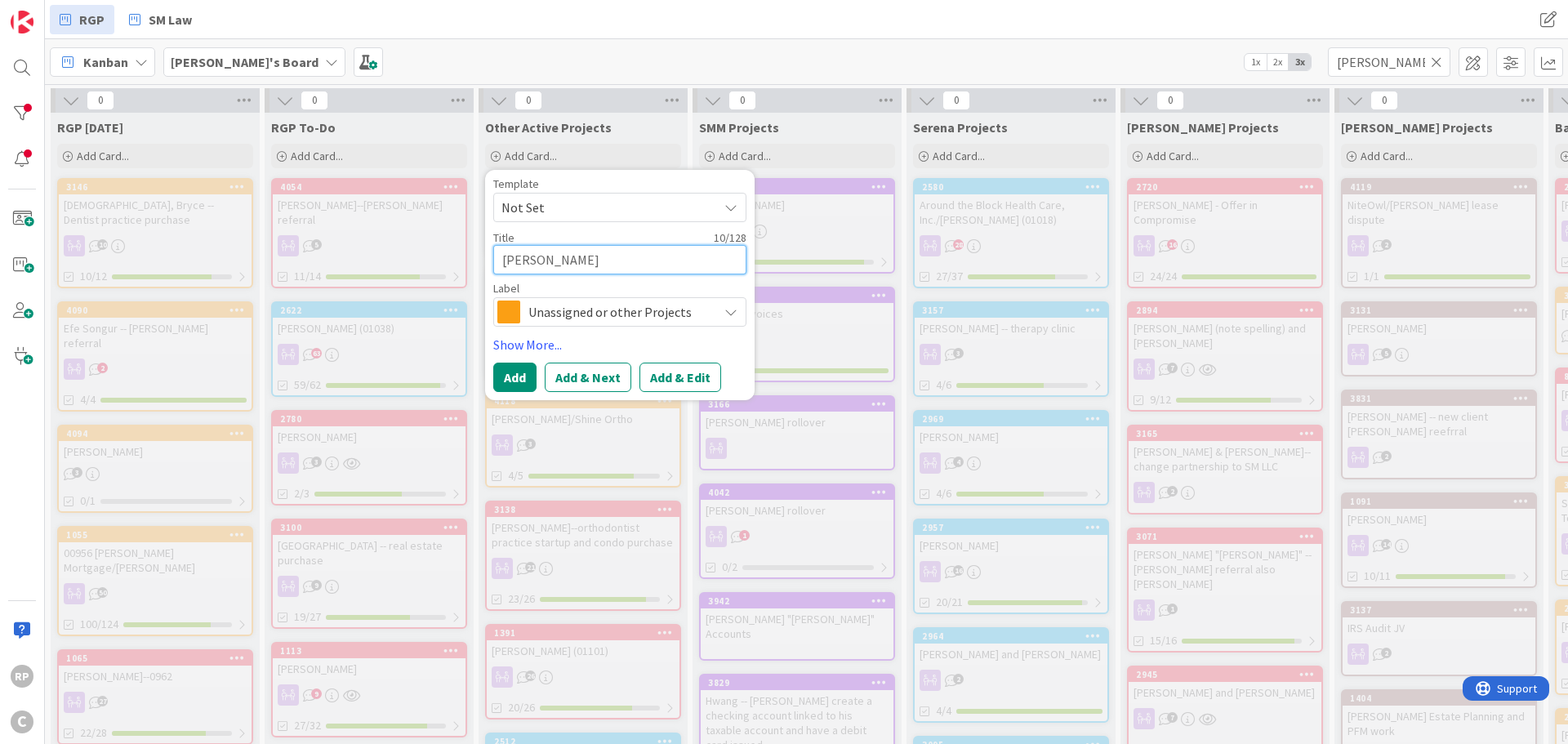
type textarea "[PERSON_NAME]"
type textarea "x"
type textarea "[PERSON_NAME] -"
type textarea "x"
type textarea "[PERSON_NAME] --"
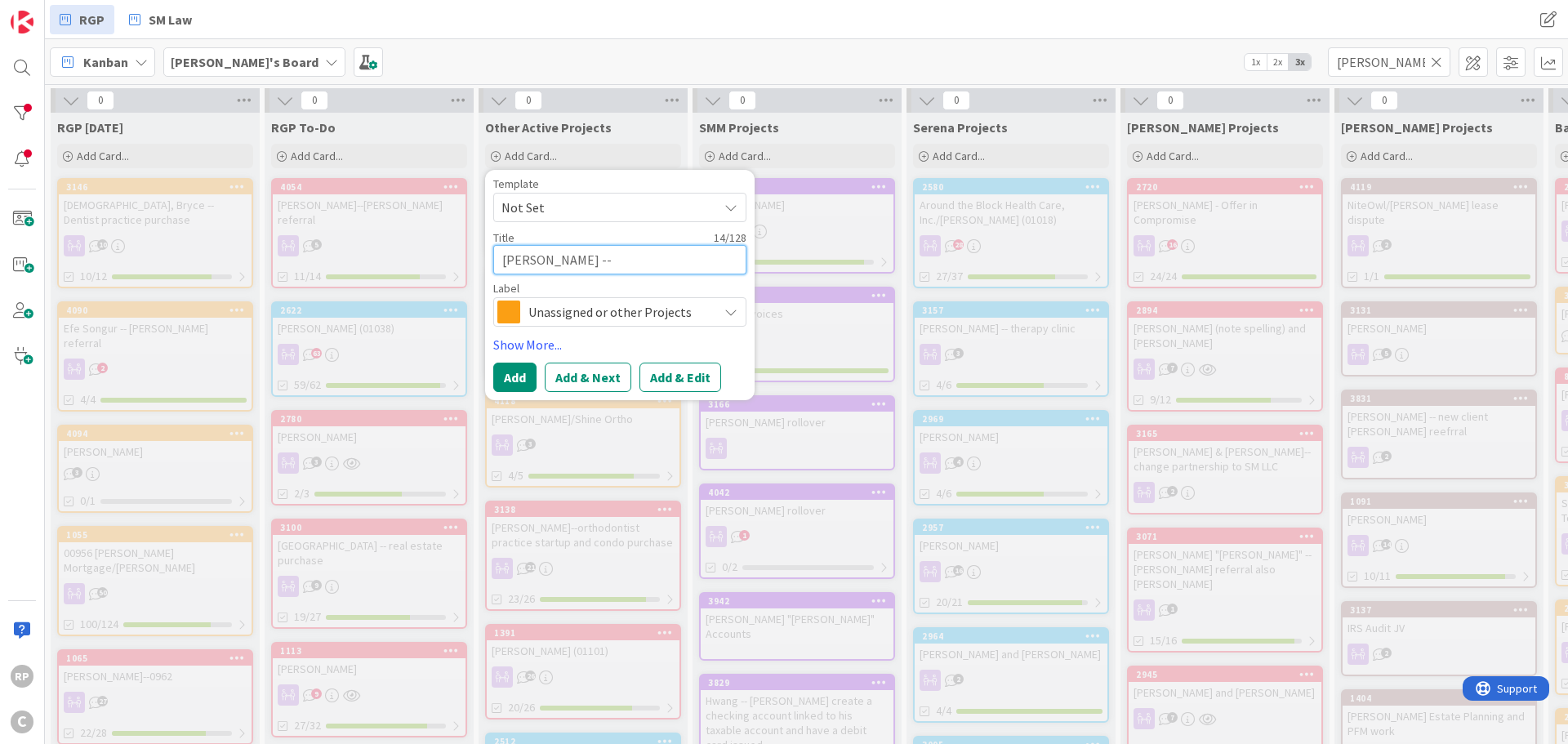
type textarea "x"
type textarea "[PERSON_NAME] --"
type textarea "x"
type textarea "[PERSON_NAME] -- n"
type textarea "x"
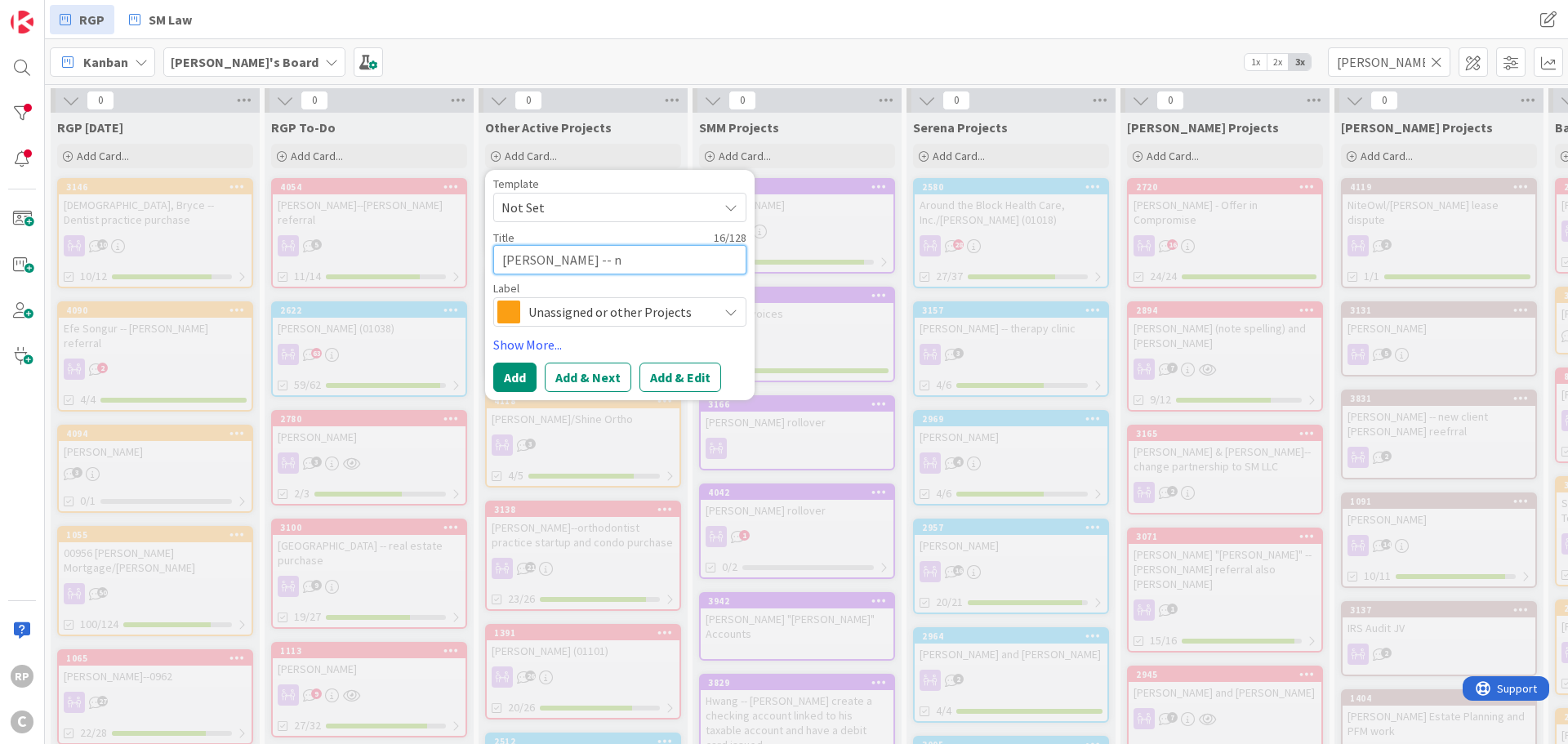
type textarea "[PERSON_NAME] -- ne"
type textarea "x"
type textarea "[PERSON_NAME] -- new"
type textarea "x"
type textarea "[PERSON_NAME] -- new"
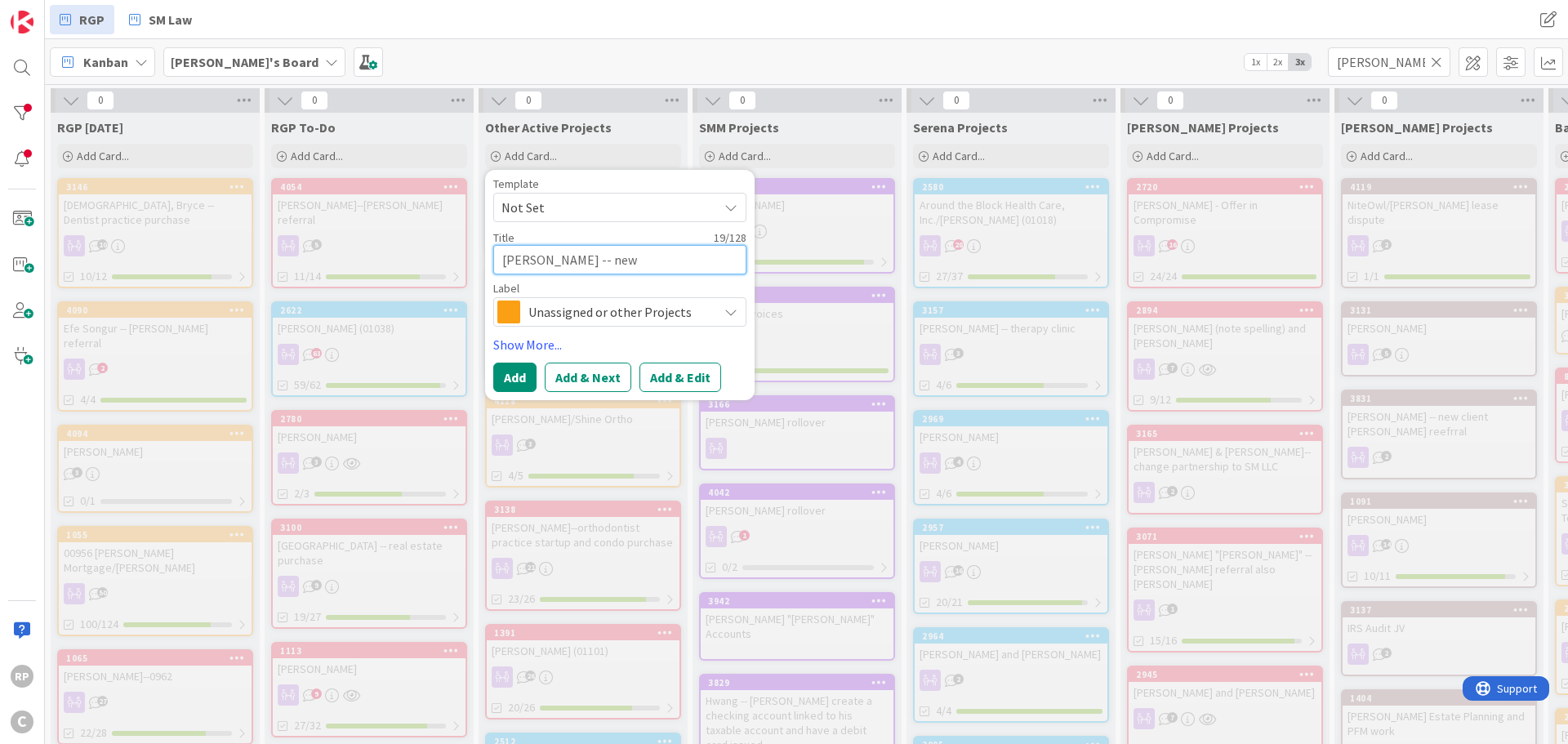
type textarea "x"
type textarea "[PERSON_NAME] -- new c"
type textarea "x"
type textarea "[PERSON_NAME] -- new co"
type textarea "x"
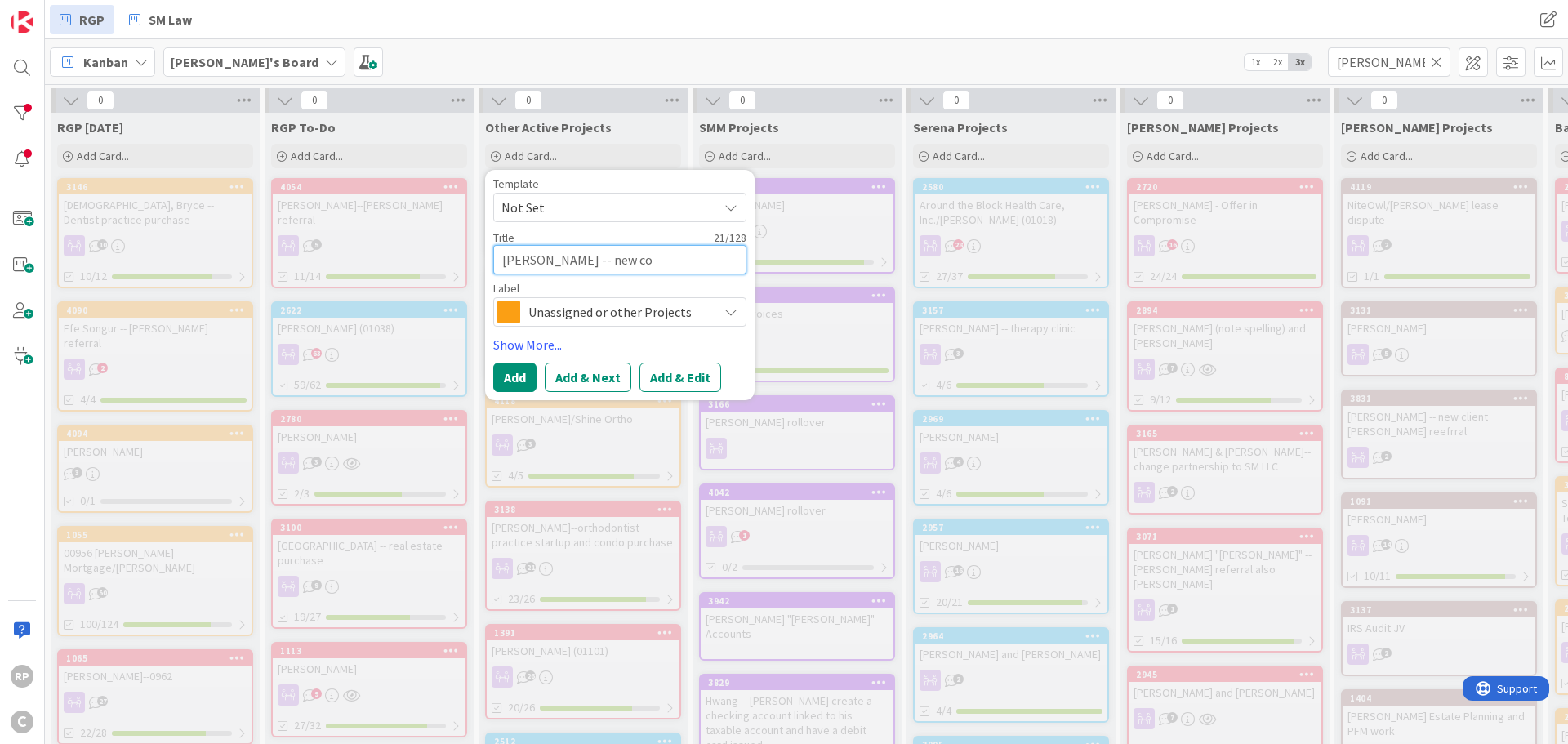
type textarea "[PERSON_NAME] -- new con"
type textarea "x"
type textarea "[PERSON_NAME] -- new cons"
type textarea "x"
type textarea "[PERSON_NAME] -- new constr"
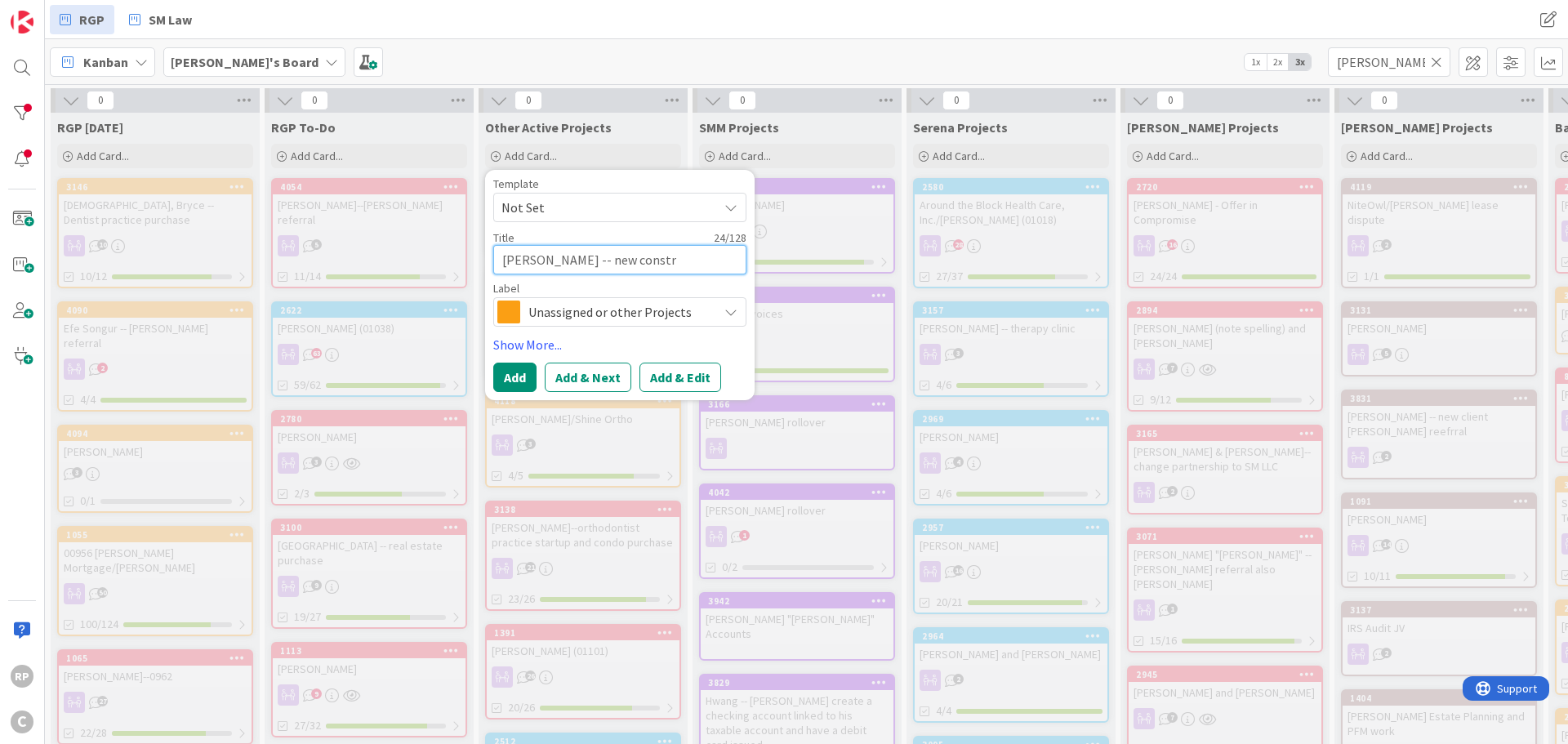
type textarea "x"
type textarea "[PERSON_NAME] -- new constru"
type textarea "x"
type textarea "[PERSON_NAME] -- new construc"
type textarea "x"
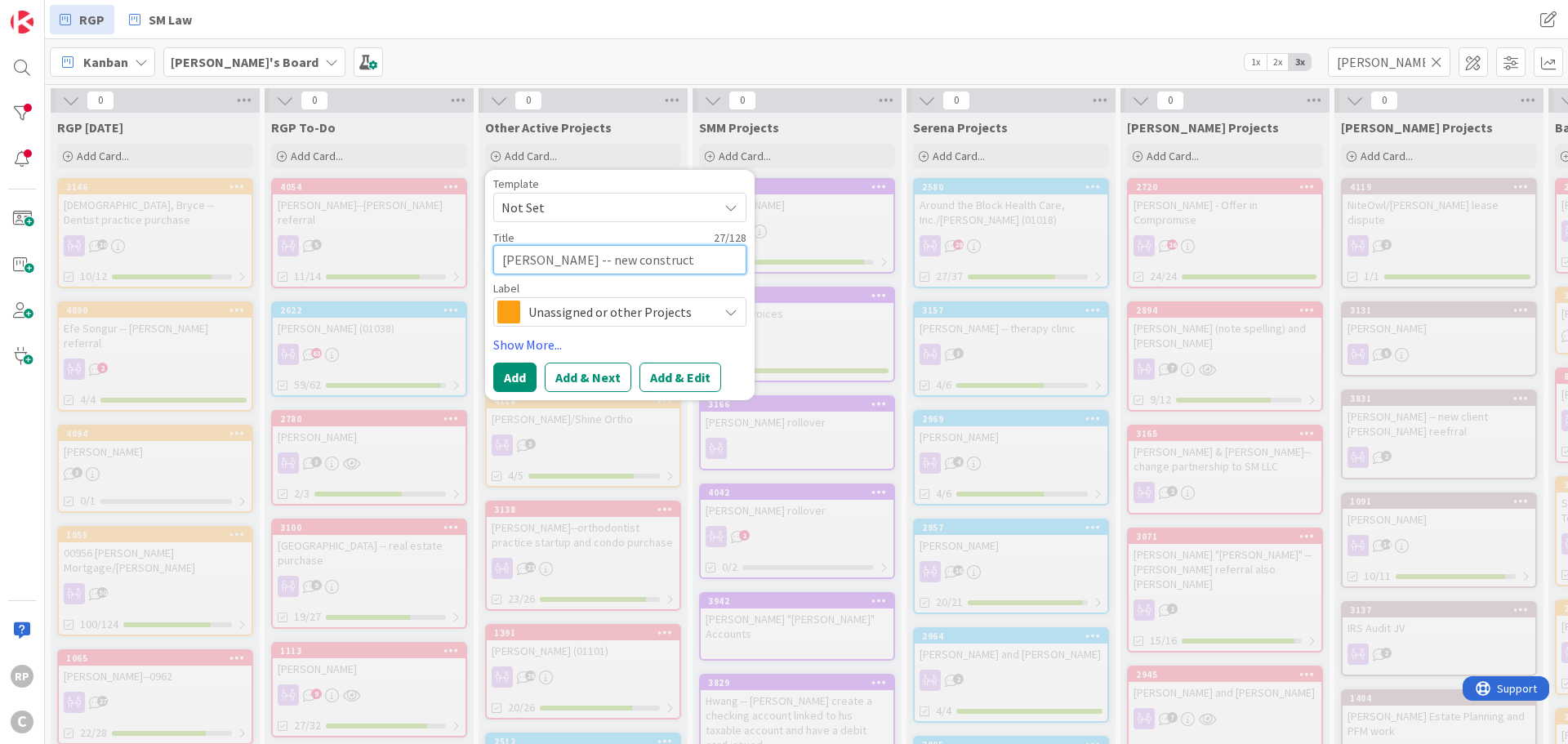
type textarea "[PERSON_NAME] -- new constructi"
type textarea "x"
type textarea "[PERSON_NAME] -- new constructio"
type textarea "x"
type textarea "[PERSON_NAME] -- new construction"
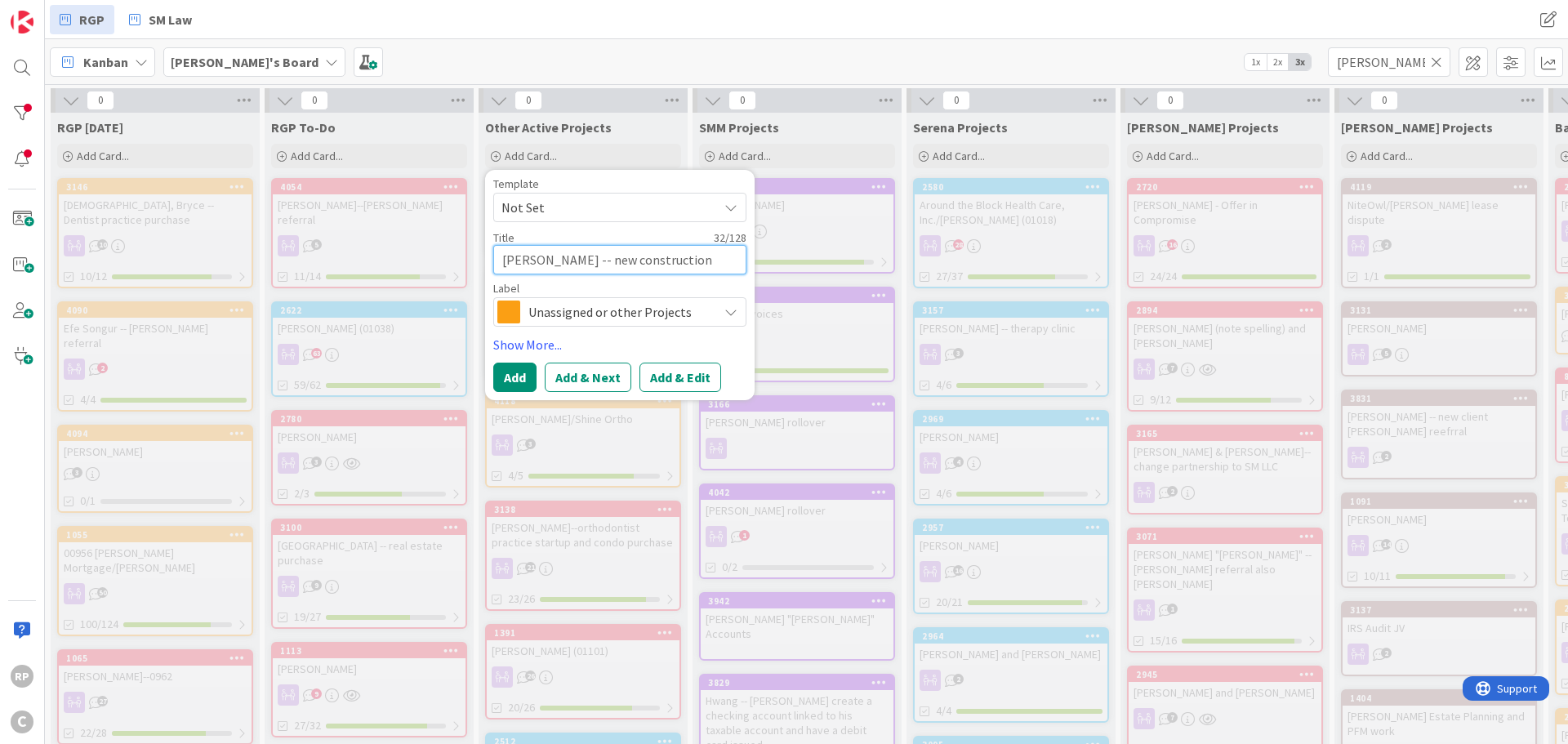
type textarea "x"
type textarea "[PERSON_NAME] -- new construction"
type textarea "x"
type textarea "[PERSON_NAME] -- new construction a"
type textarea "x"
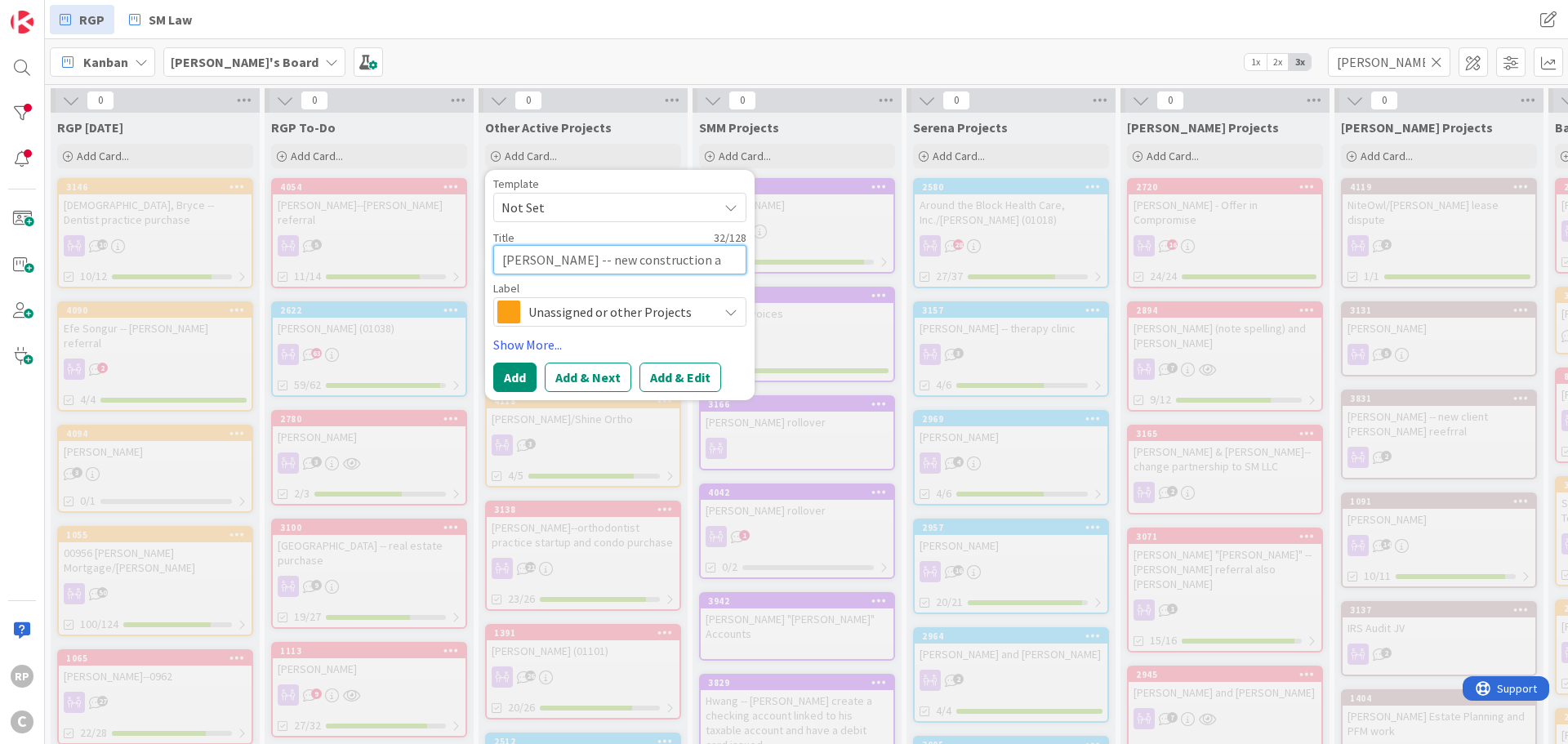
type textarea "[PERSON_NAME] -- new construction ag"
type textarea "x"
type textarea "[PERSON_NAME] -- new construction agr"
type textarea "x"
type textarea "[PERSON_NAME] -- new construction agre"
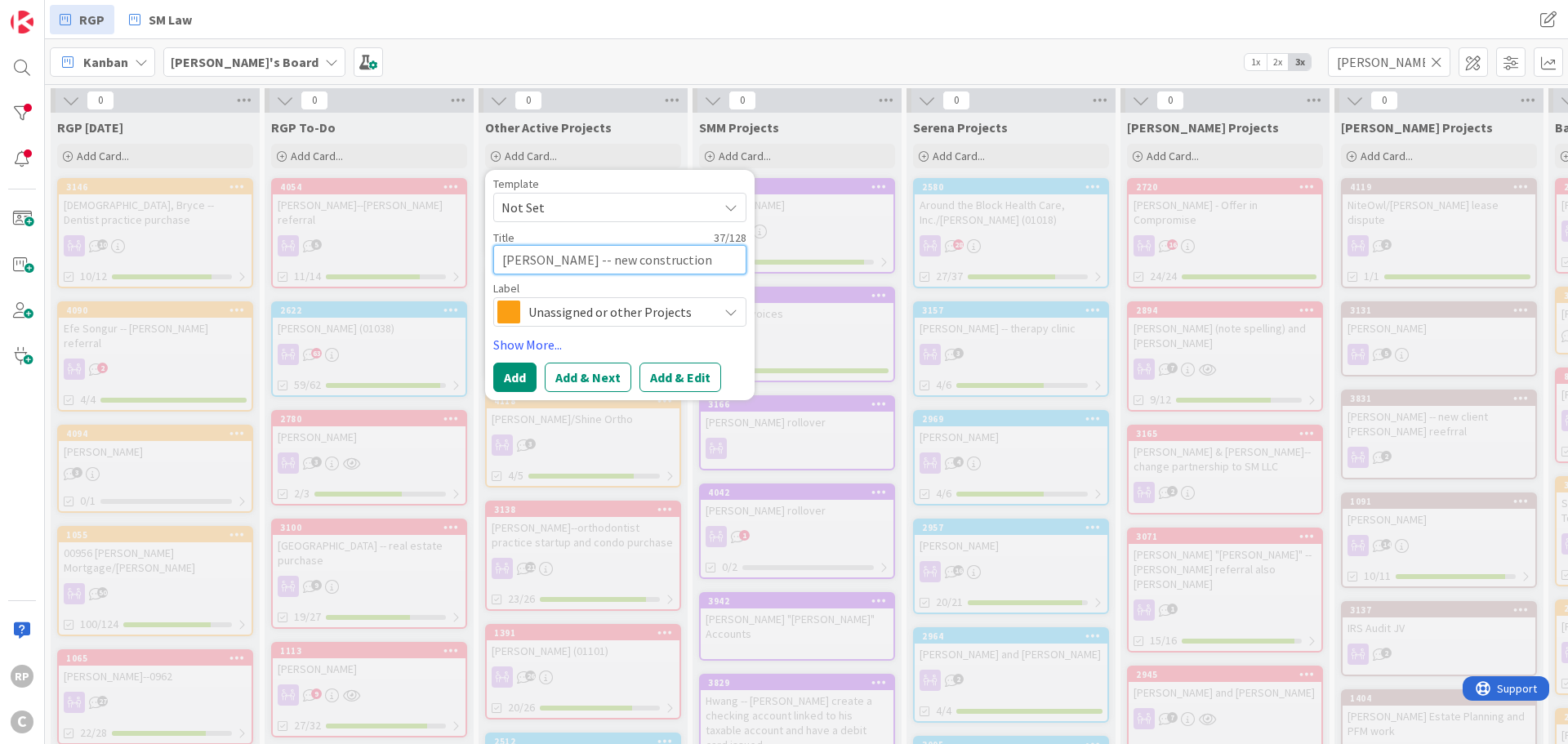
type textarea "x"
type textarea "[PERSON_NAME] -- new construction agreem"
type textarea "x"
type textarea "[PERSON_NAME] -- new construction agreeme"
type textarea "x"
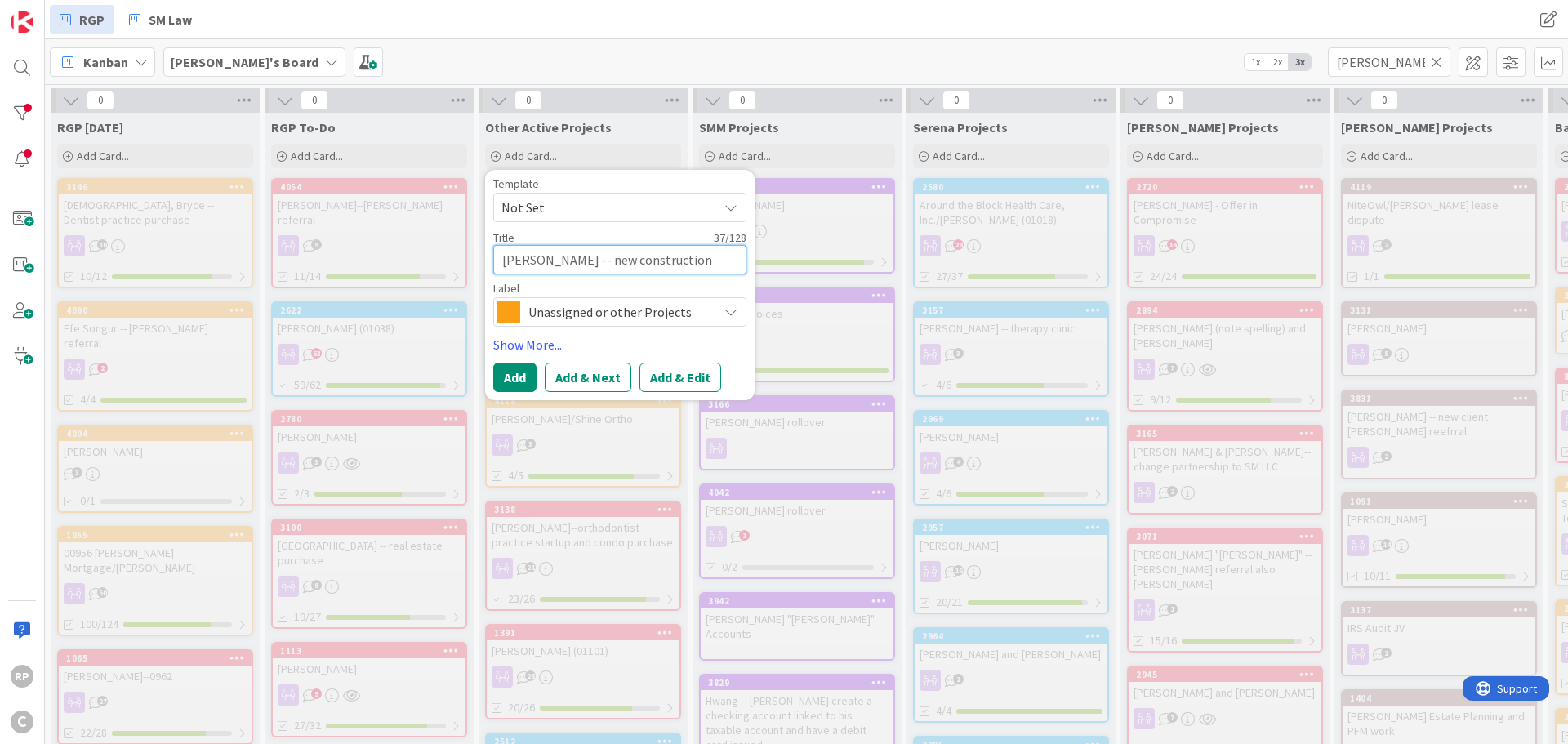
type textarea "[PERSON_NAME] -- new construction agreemen"
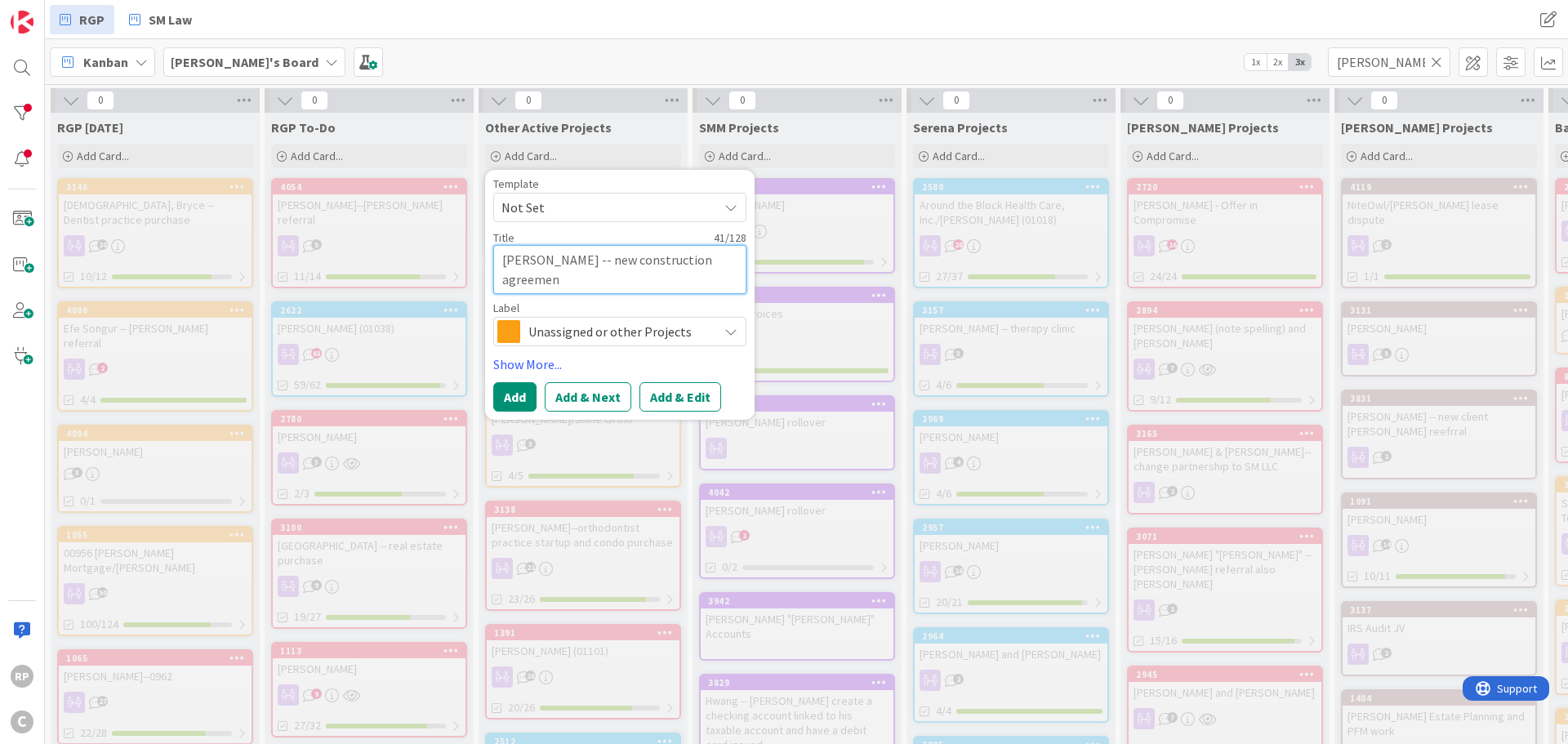
type textarea "x"
type textarea "[PERSON_NAME] -- new construction agreement"
type textarea "x"
type textarea "[PERSON_NAME] -- new construction agreement"
type textarea "x"
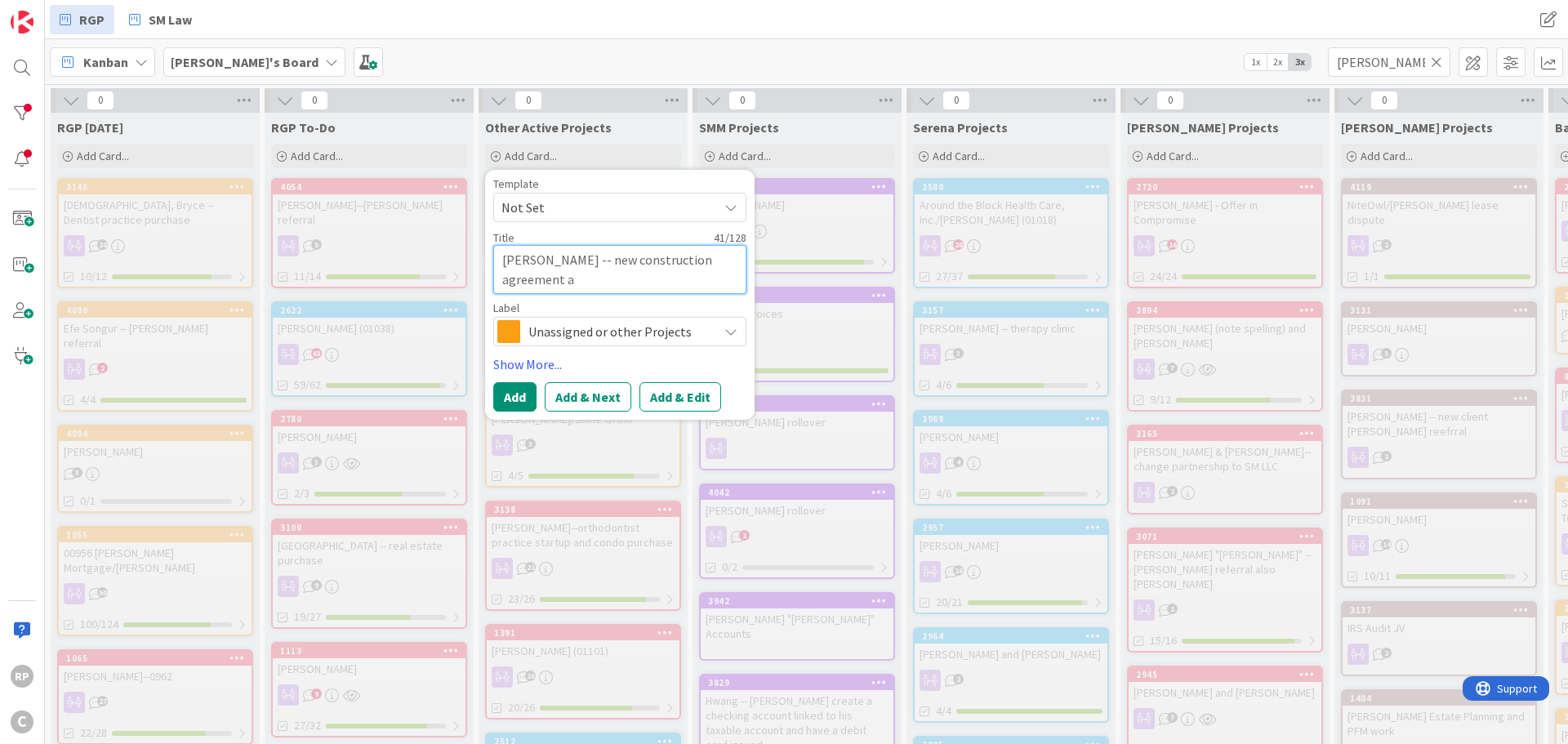
type textarea "[PERSON_NAME] -- new construction agreement an"
type textarea "x"
type textarea "[PERSON_NAME] -- new construction agreement and"
type textarea "x"
type textarea "[PERSON_NAME] -- new construction agreement and"
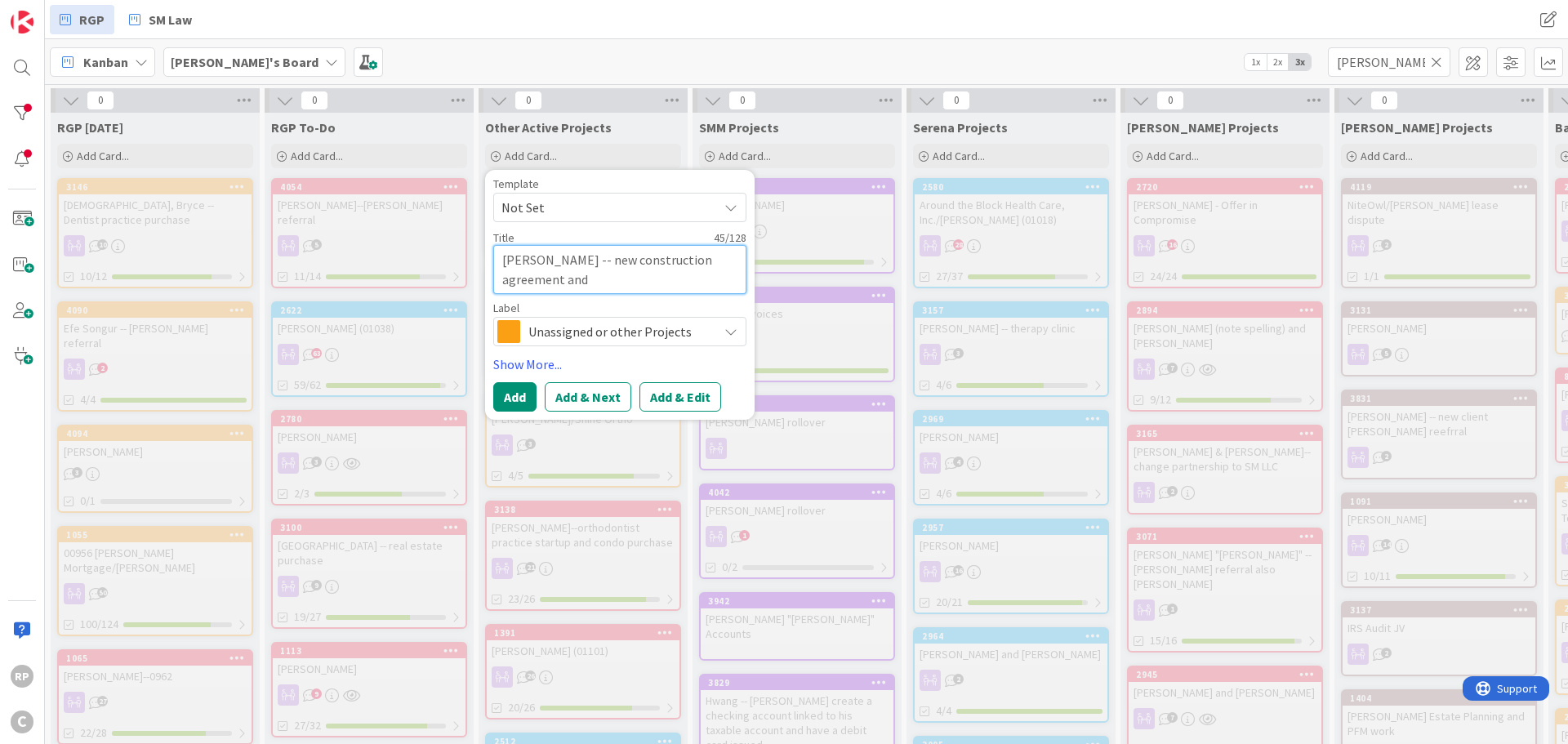
type textarea "x"
click at [685, 399] on button "Add & Edit" at bounding box center [680, 397] width 82 height 29
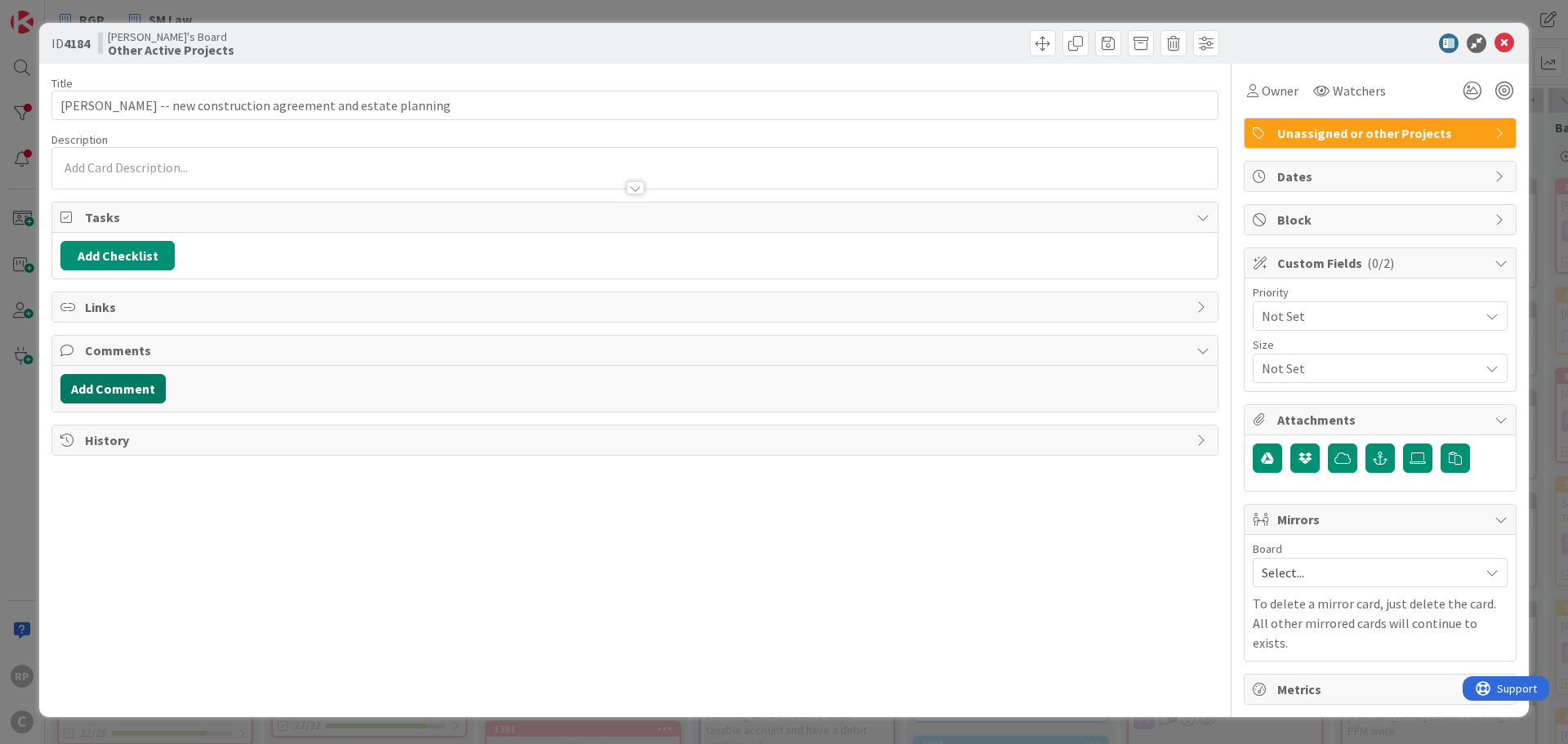
click at [125, 391] on button "Add Comment" at bounding box center [113, 388] width 105 height 29
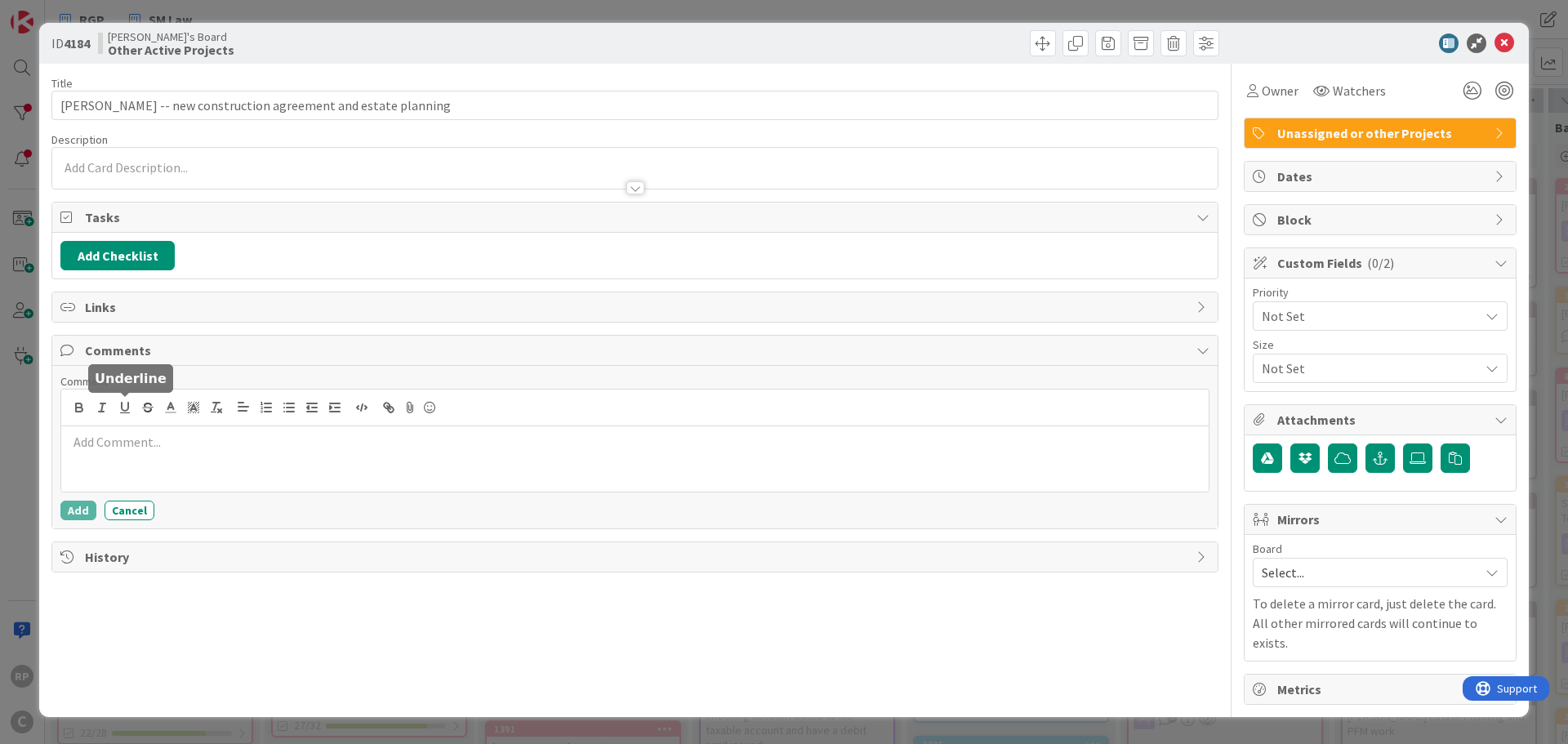
click at [137, 426] on div at bounding box center [635, 458] width 1147 height 65
click at [89, 508] on button "Add" at bounding box center [78, 509] width 36 height 19
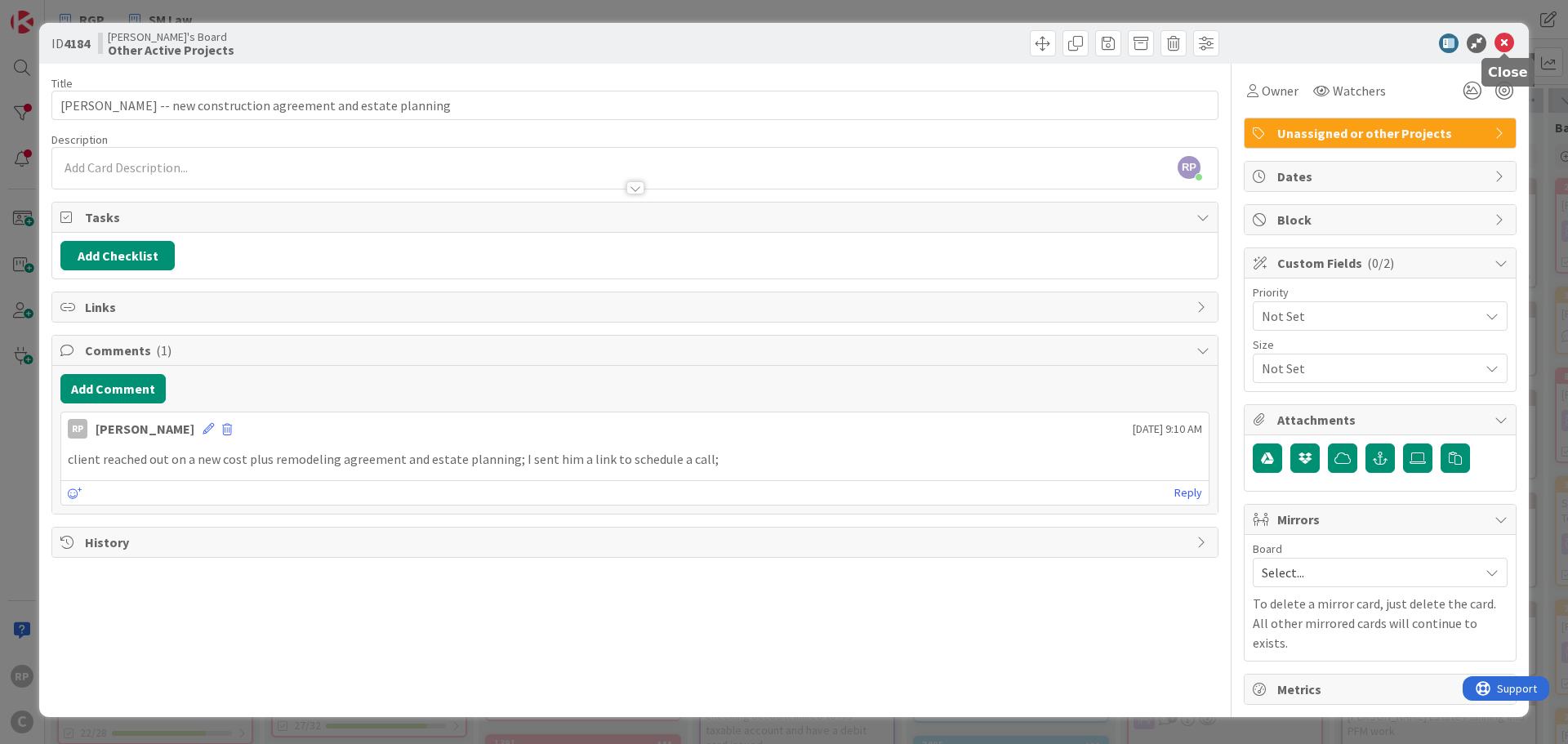
click at [1509, 48] on icon at bounding box center [1503, 43] width 19 height 19
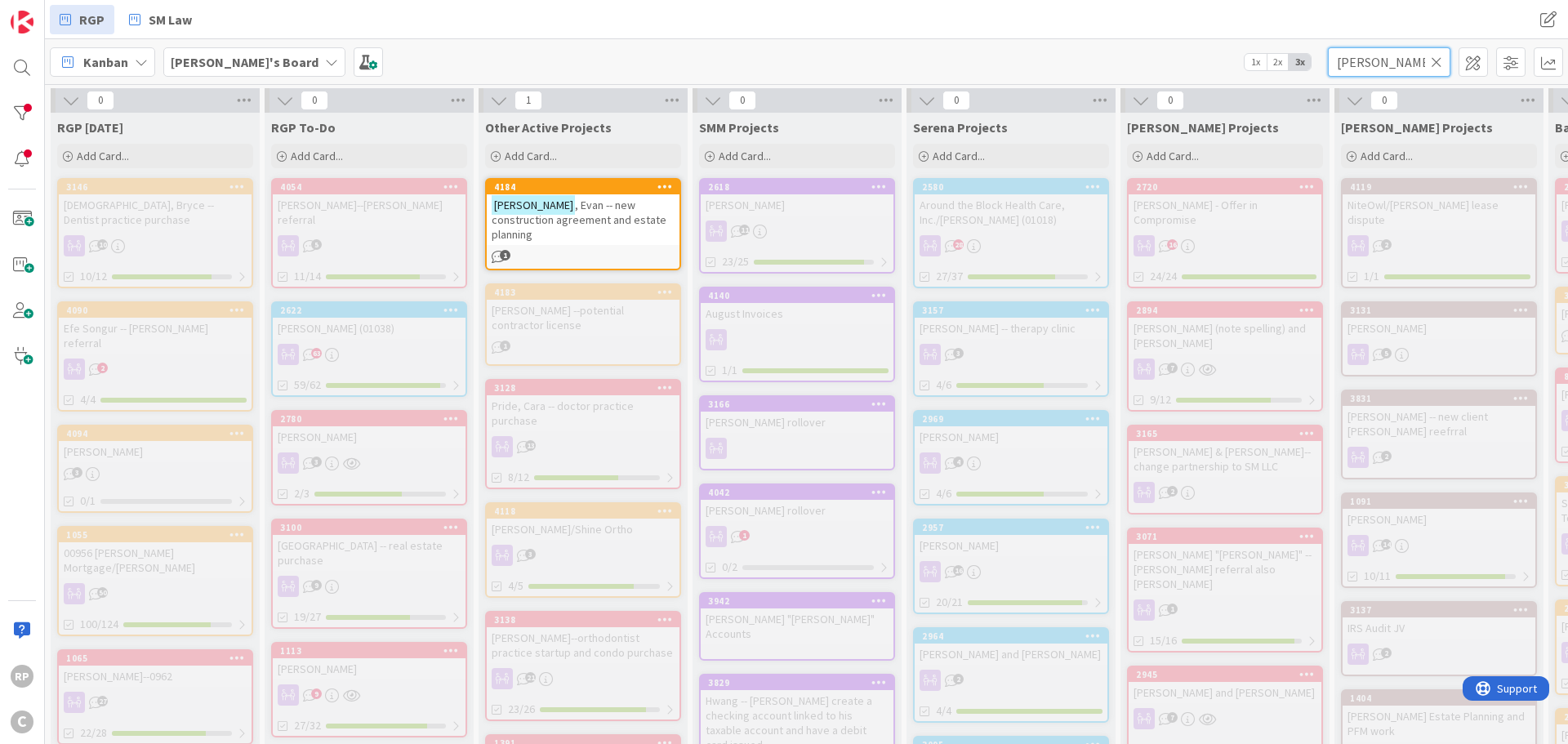
click at [1430, 59] on input "[PERSON_NAME]" at bounding box center [1389, 62] width 123 height 29
click at [1436, 63] on icon at bounding box center [1436, 62] width 11 height 15
